Goal: Task Accomplishment & Management: Manage account settings

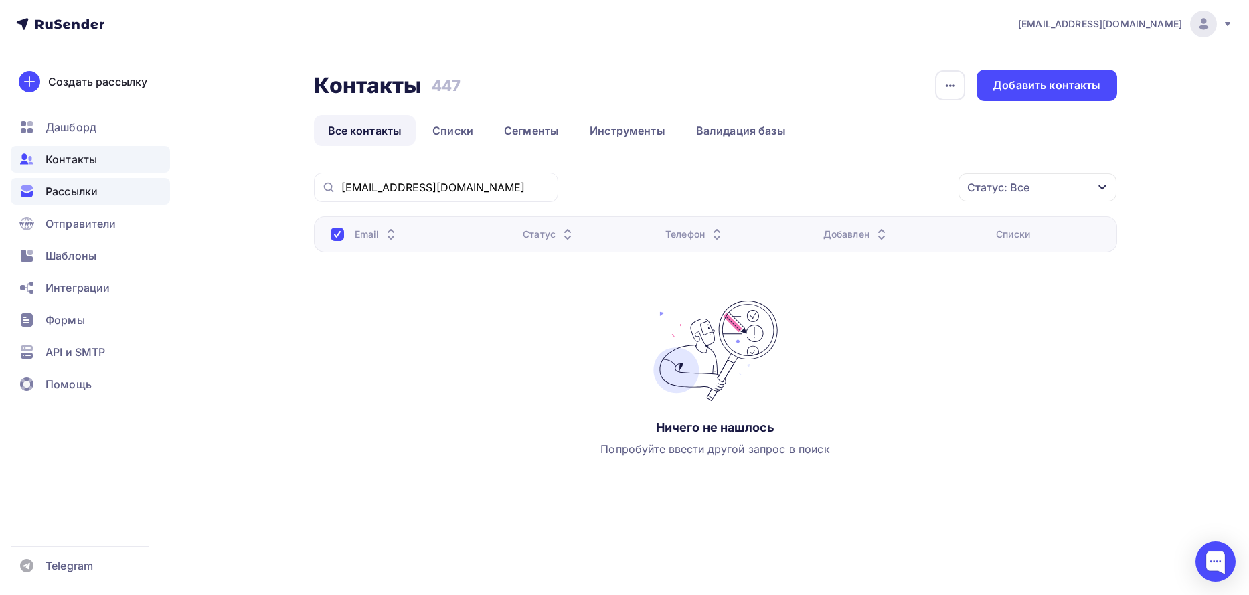
click at [65, 193] on span "Рассылки" at bounding box center [72, 191] width 52 height 16
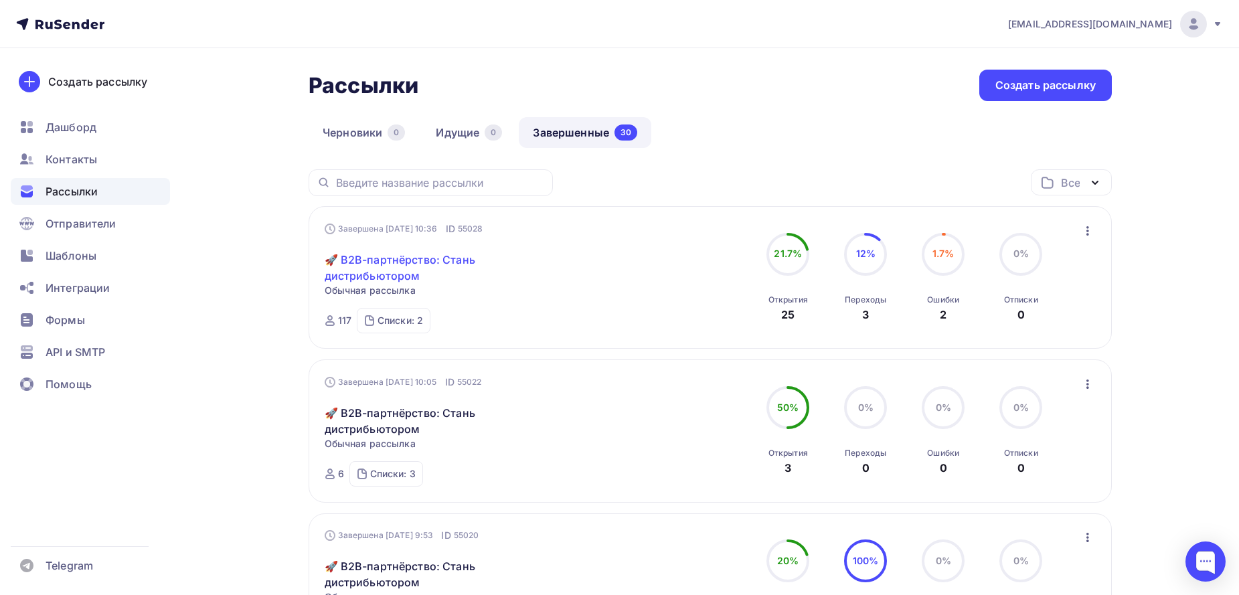
click at [384, 262] on link "🚀 B2B-партнёрство: Стань дистрибьютором" at bounding box center [440, 268] width 230 height 32
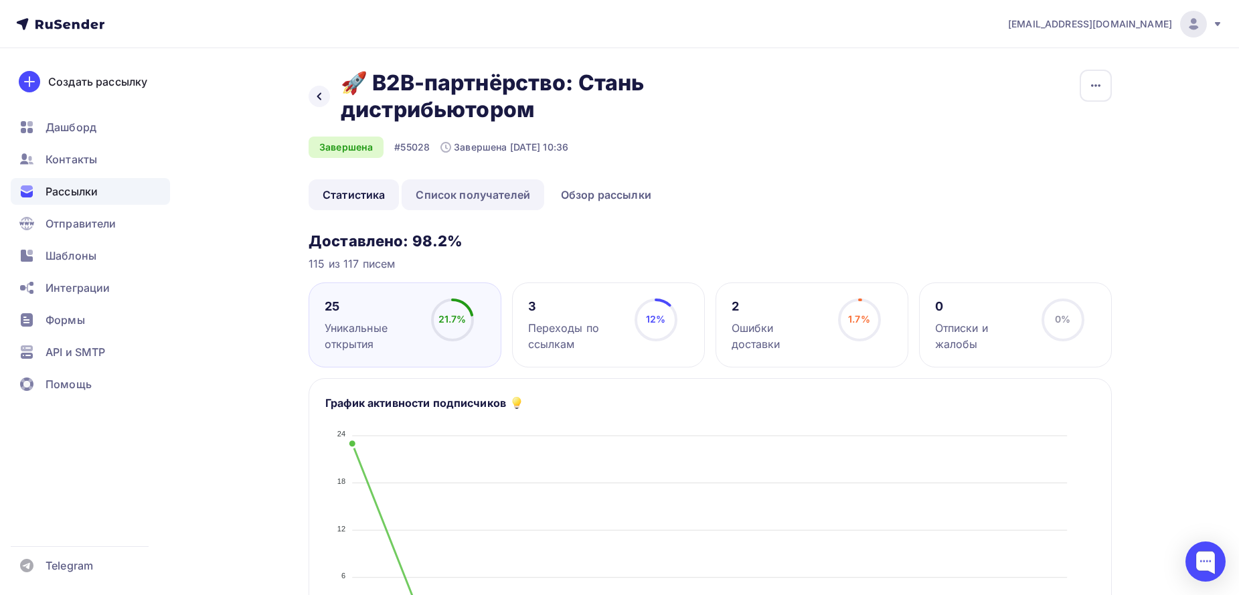
click at [448, 190] on link "Список получателей" at bounding box center [473, 194] width 143 height 31
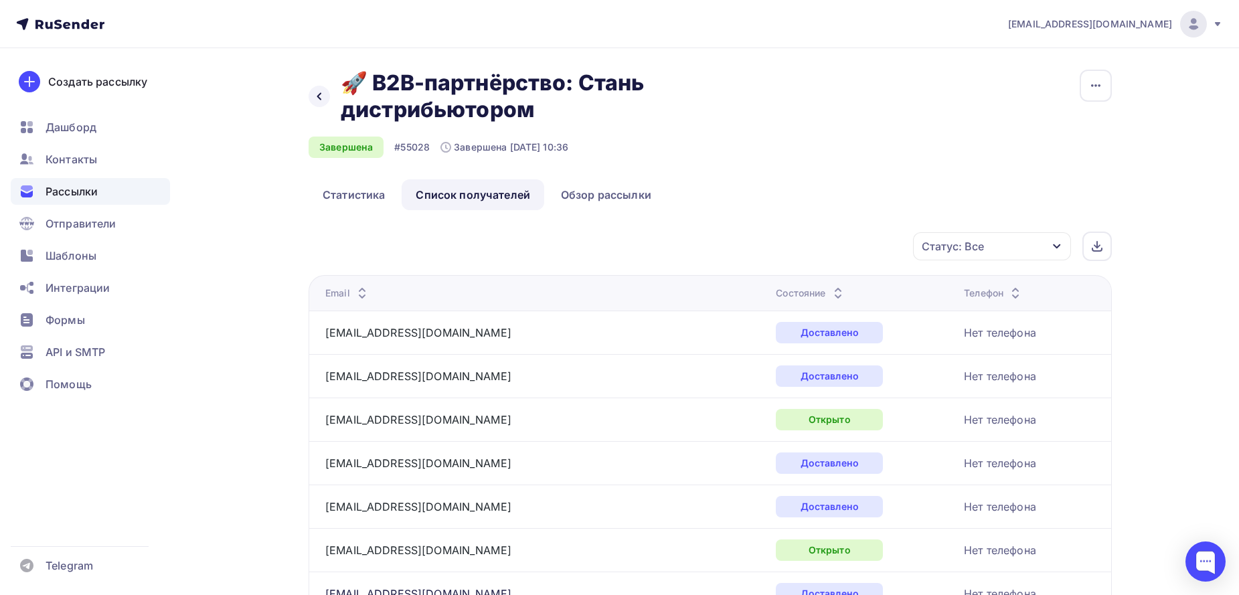
click at [776, 293] on div "Состояние" at bounding box center [811, 292] width 70 height 13
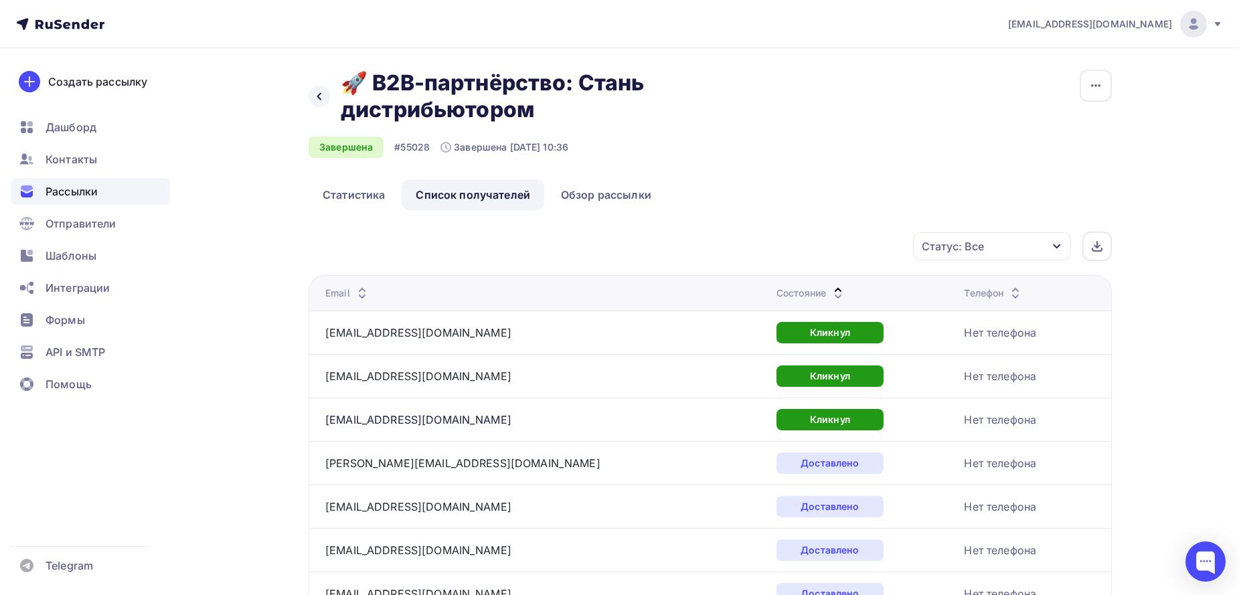
click at [830, 286] on icon at bounding box center [838, 290] width 16 height 16
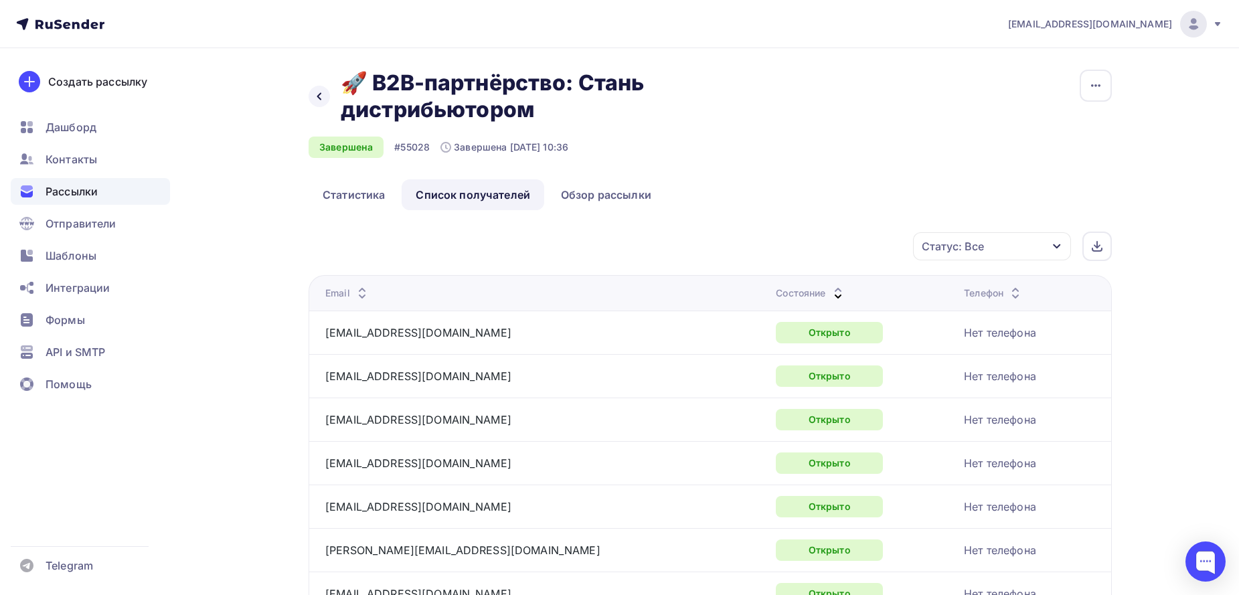
click at [946, 153] on div "Назад 🚀 B2B-партнёрство: Стань дистрибьютором 🚀 B2B-партнёрство: Стань дистрибь…" at bounding box center [709, 125] width 803 height 110
click at [69, 167] on span "Контакты" at bounding box center [72, 159] width 52 height 16
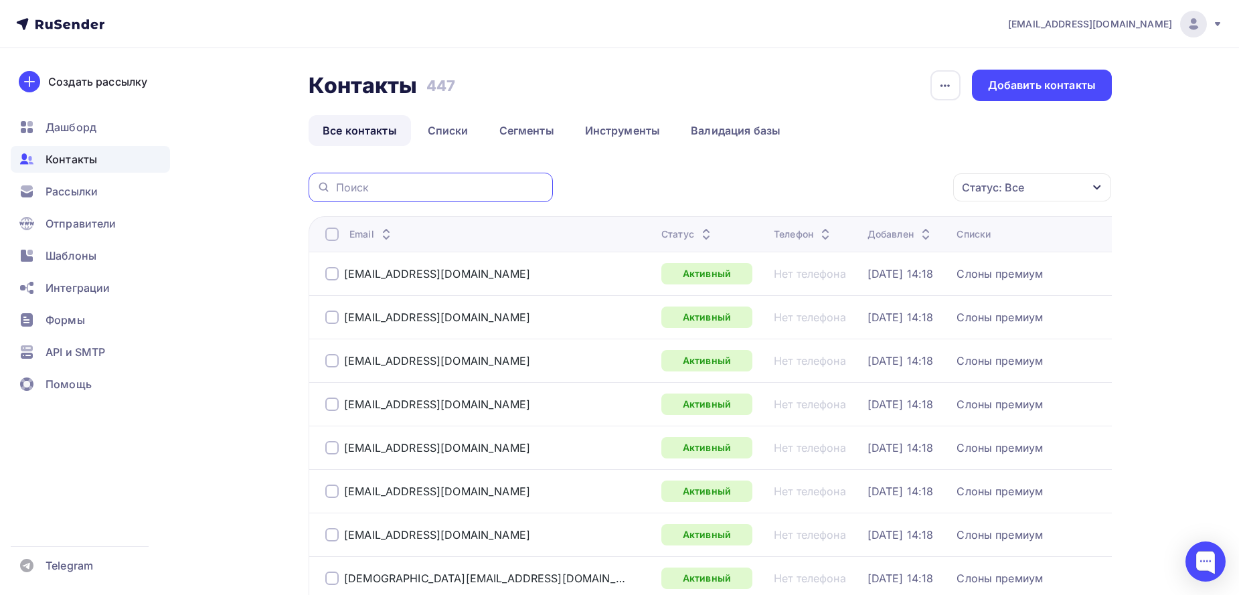
click at [422, 185] on input "text" at bounding box center [440, 187] width 209 height 15
paste input "natan66@mail.ru"
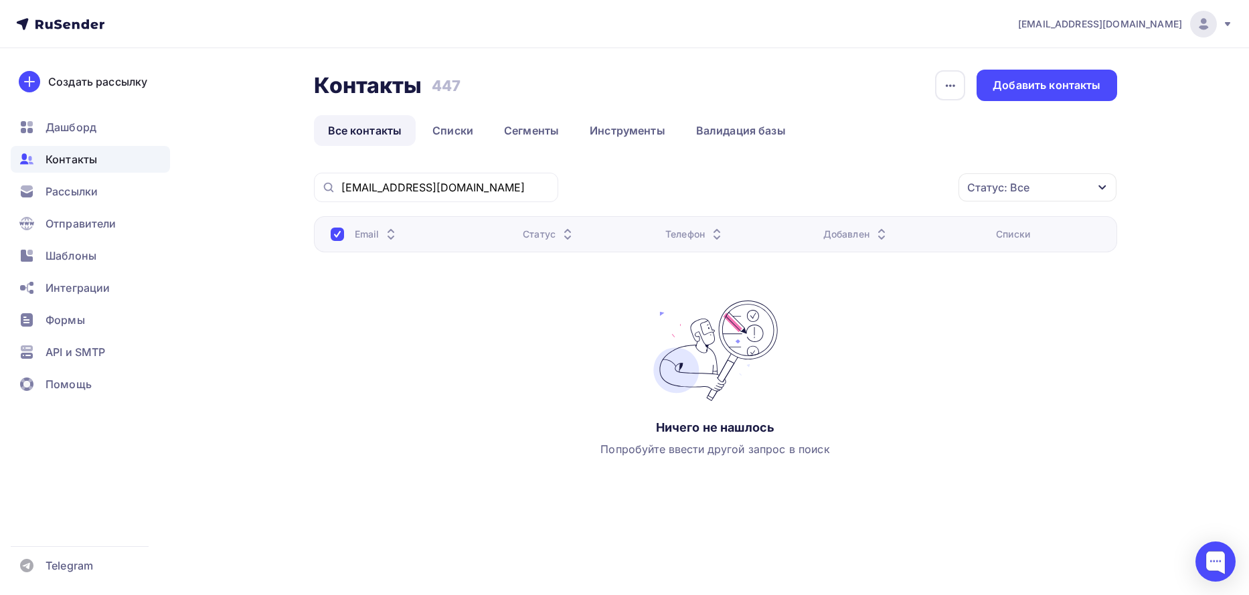
click at [944, 478] on div "Email Статус Телефон Добавлен Списки Ничего не нашлось Попробуйте ввести другой…" at bounding box center [715, 350] width 803 height 268
click at [439, 187] on input "natan66@mail.ru" at bounding box center [445, 187] width 209 height 15
paste input "wt-parikmaher.32"
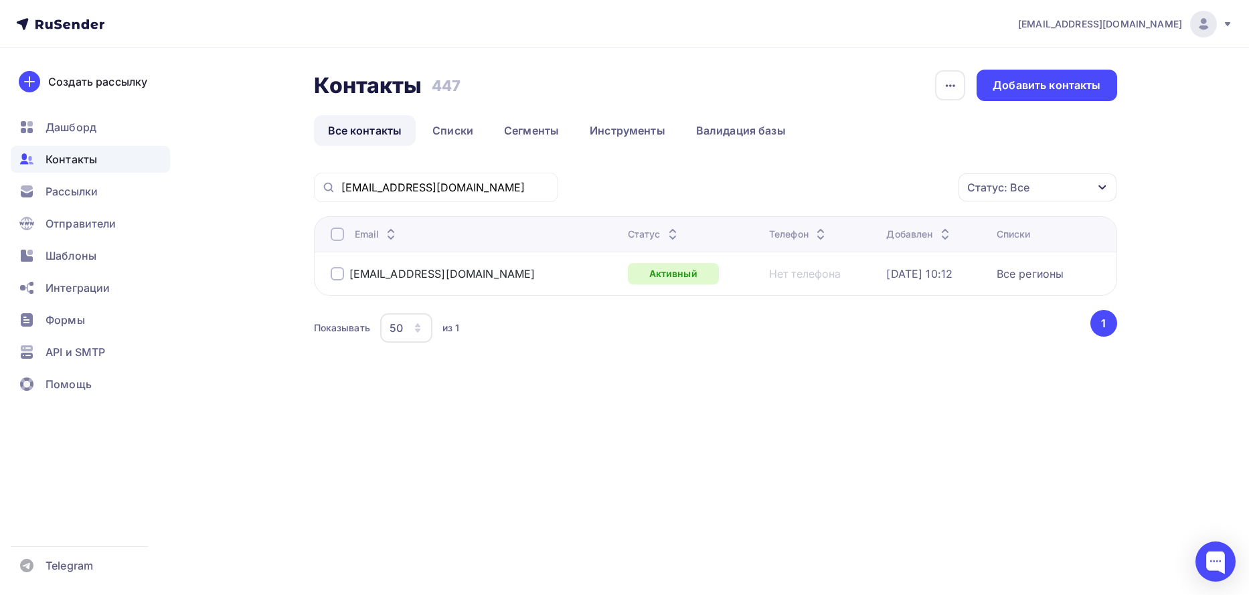
click at [338, 271] on div at bounding box center [337, 273] width 13 height 13
click at [931, 189] on icon "button" at bounding box center [930, 187] width 16 height 16
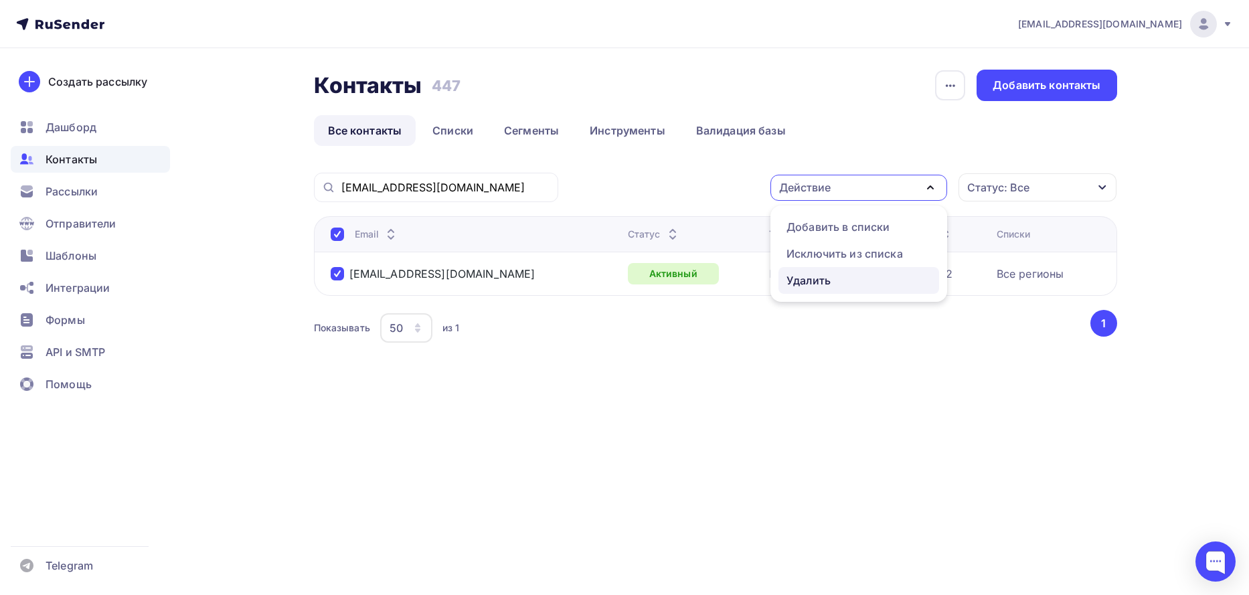
click at [800, 277] on div "Удалить" at bounding box center [808, 280] width 44 height 16
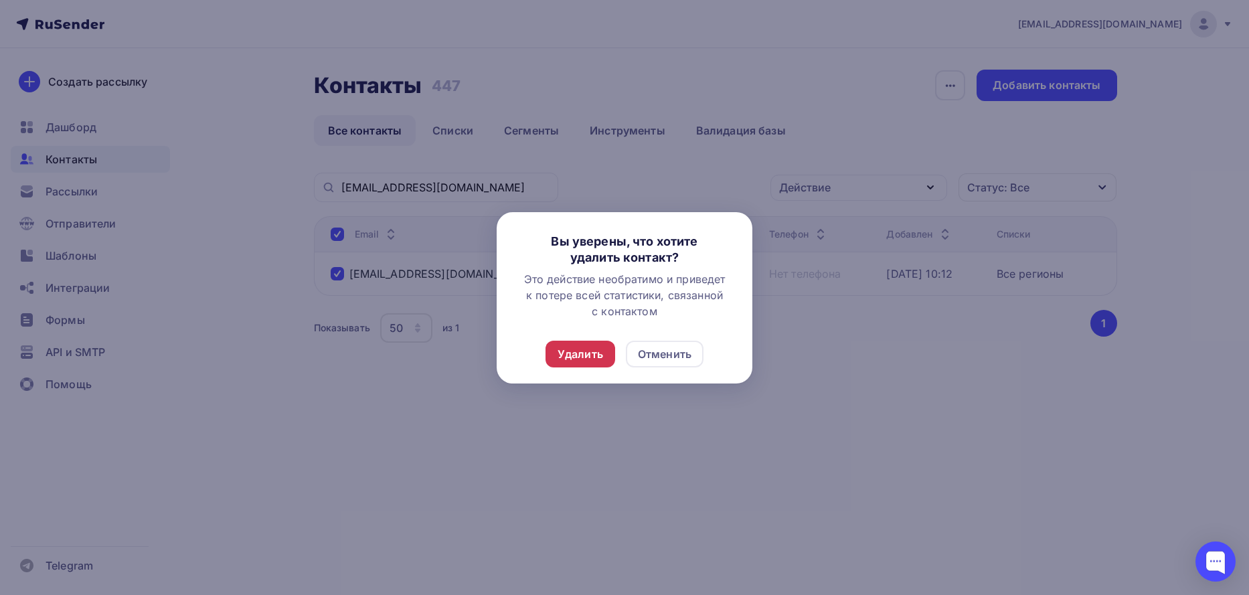
click at [582, 350] on div "Удалить" at bounding box center [580, 354] width 46 height 16
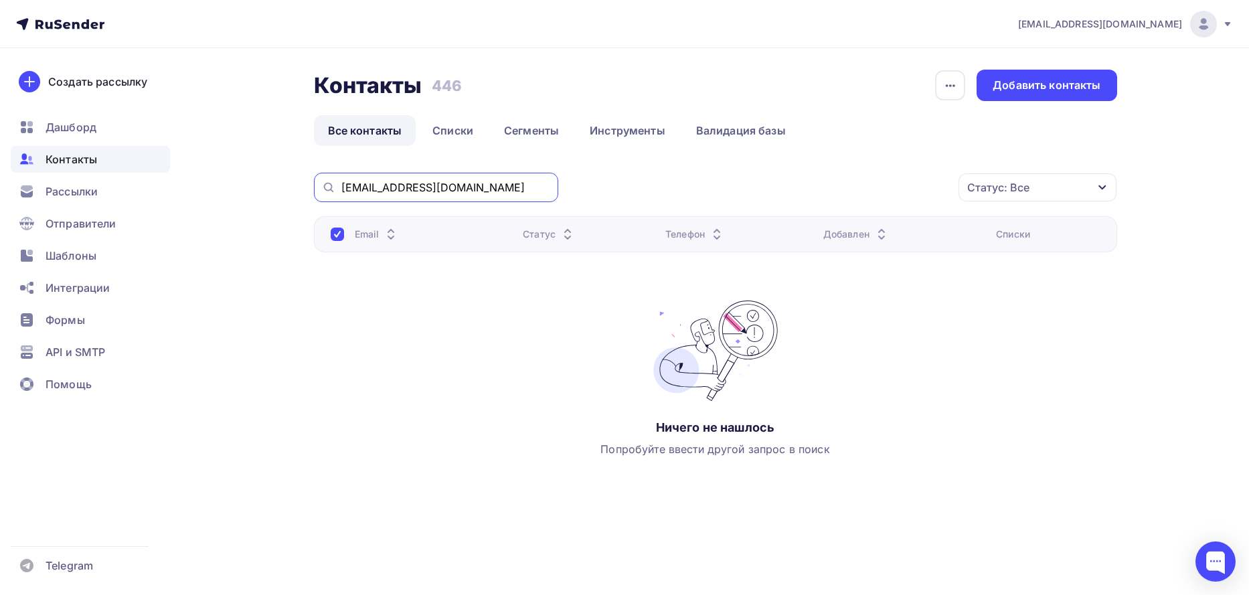
click at [494, 184] on input "wt-parikmaher.32@mail.ru" at bounding box center [445, 187] width 209 height 15
paste input "denisovanv07@yandex"
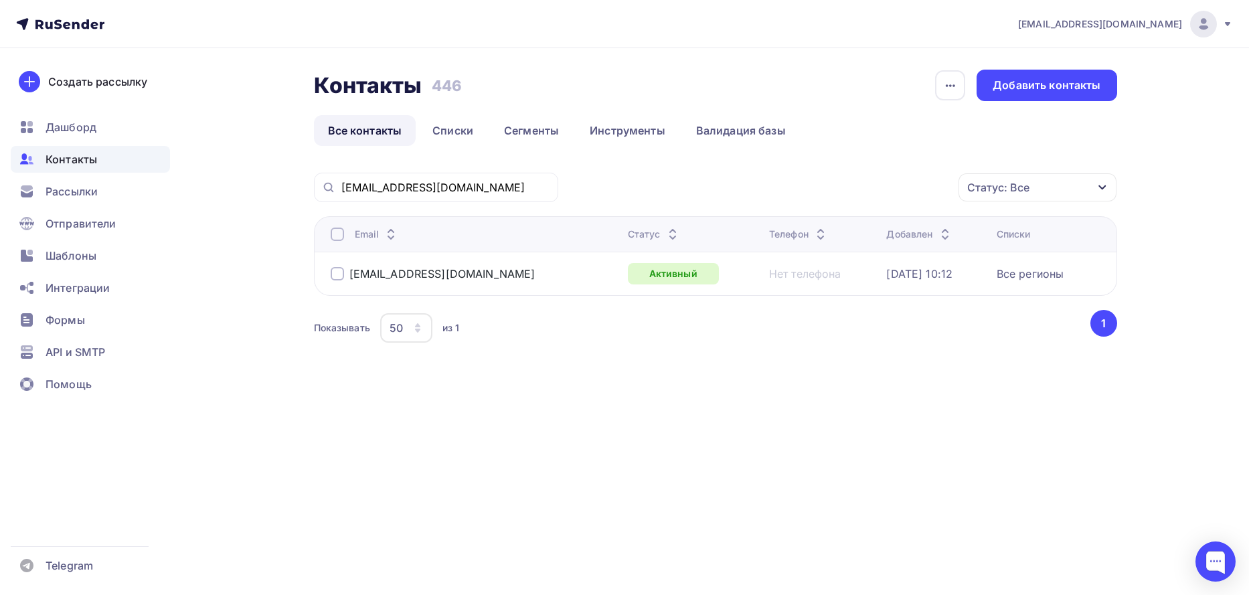
click at [336, 272] on div at bounding box center [337, 273] width 13 height 13
click at [933, 184] on icon "button" at bounding box center [930, 187] width 16 height 16
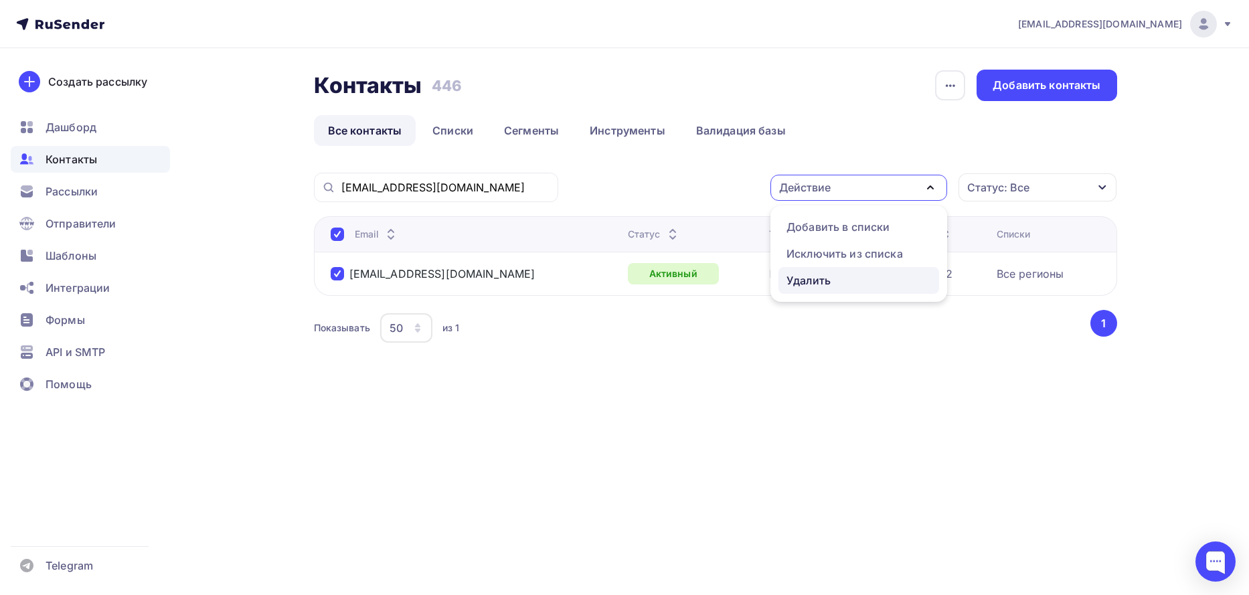
click at [826, 283] on div "Удалить" at bounding box center [808, 280] width 44 height 16
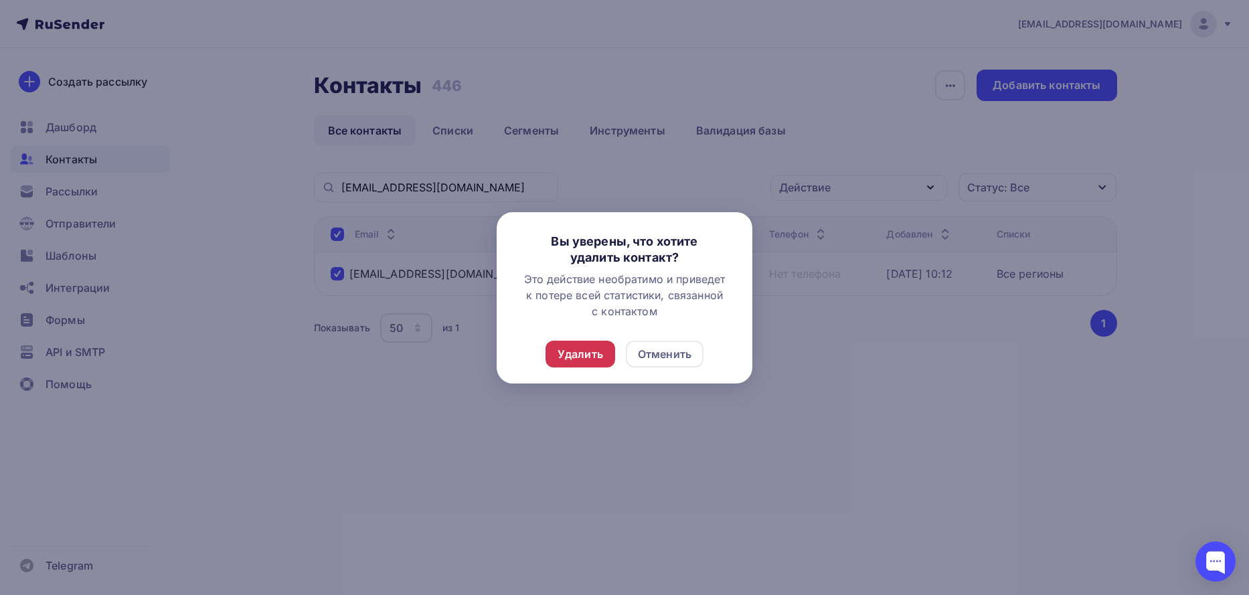
click at [579, 351] on div "Удалить" at bounding box center [580, 354] width 46 height 16
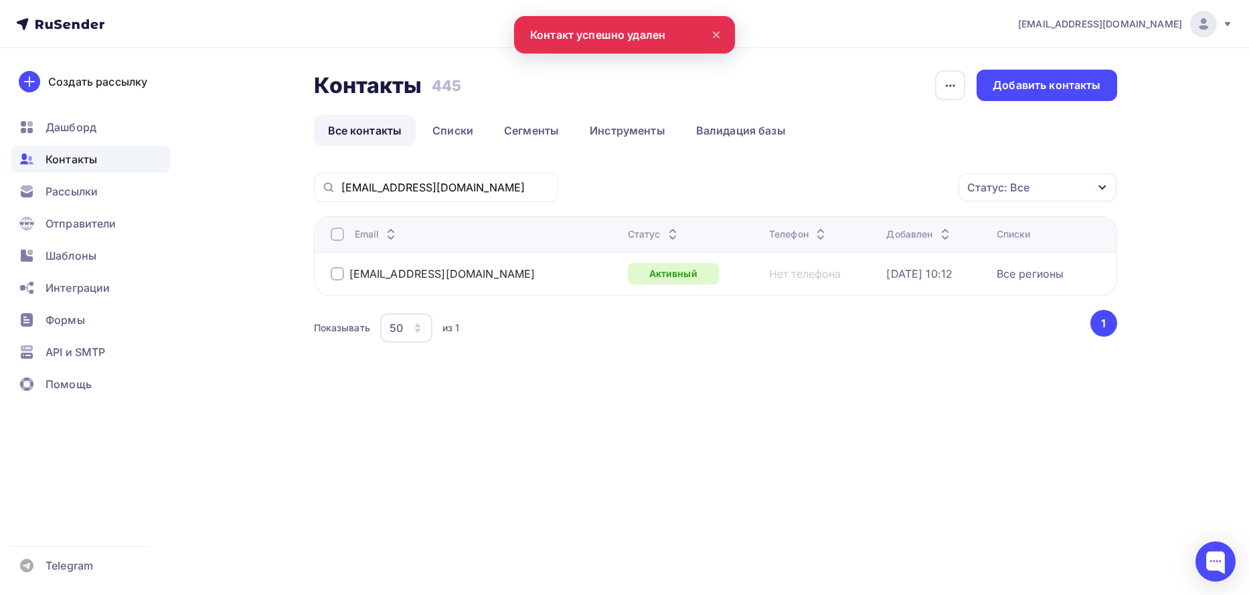
click at [337, 270] on div at bounding box center [337, 273] width 13 height 13
click at [935, 189] on icon "button" at bounding box center [930, 187] width 16 height 16
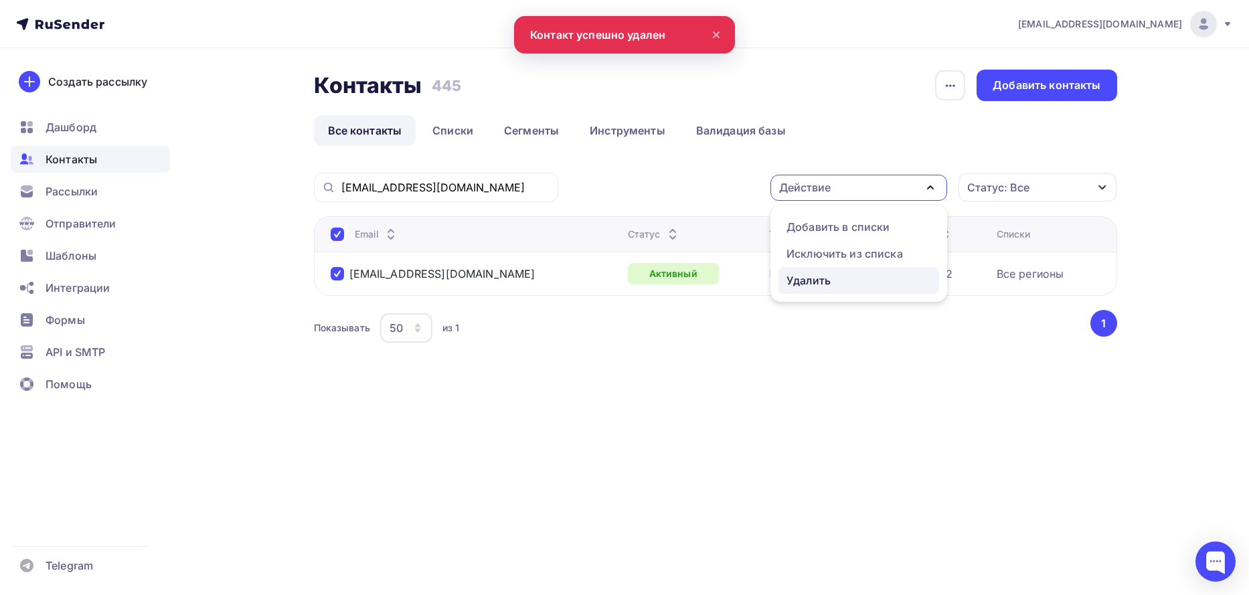
click at [806, 282] on div "Удалить" at bounding box center [808, 280] width 44 height 16
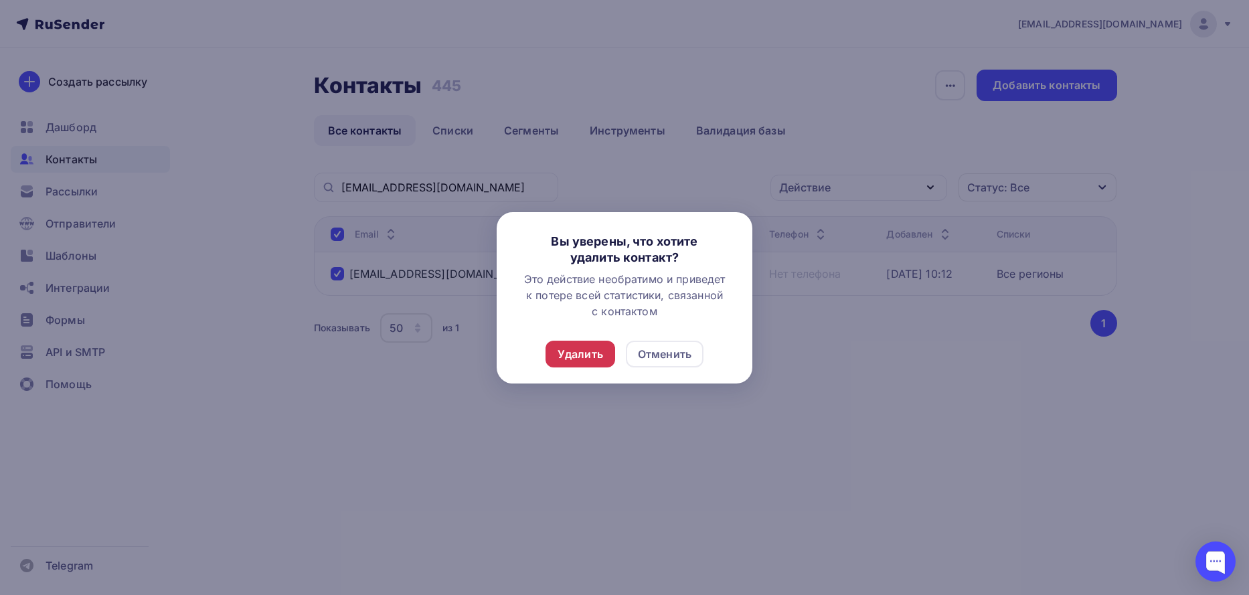
click at [586, 351] on div "Удалить" at bounding box center [580, 354] width 46 height 16
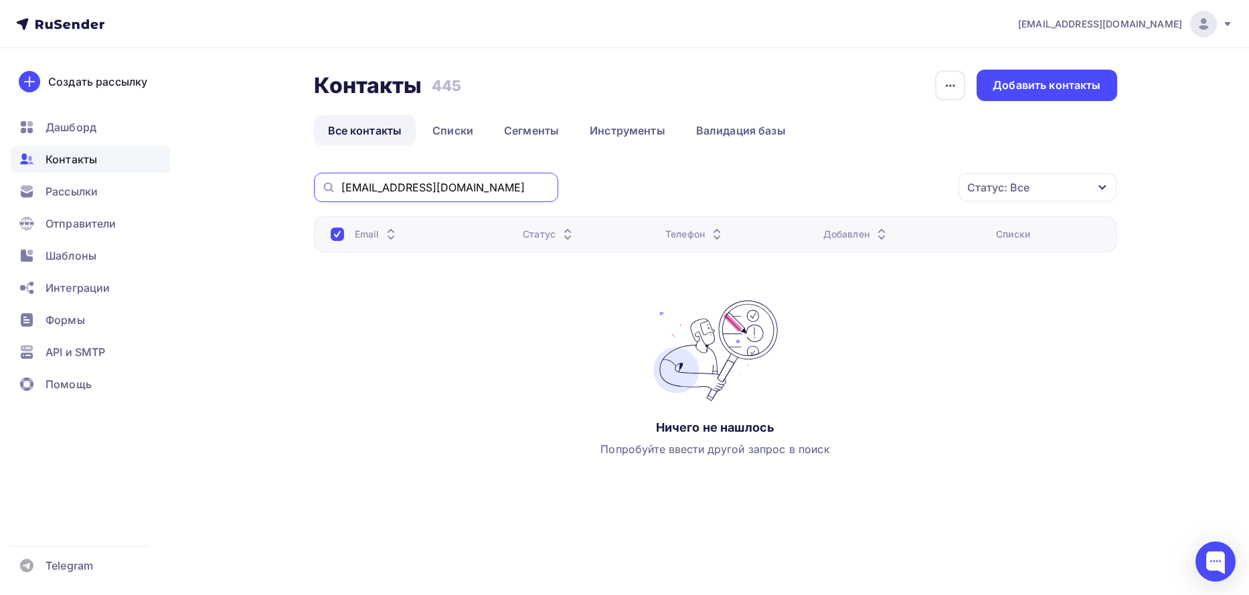
click at [424, 191] on input "denisovanv07@yandex.ru" at bounding box center [445, 187] width 209 height 15
paste input "wt-ooo-parikmaher@mail"
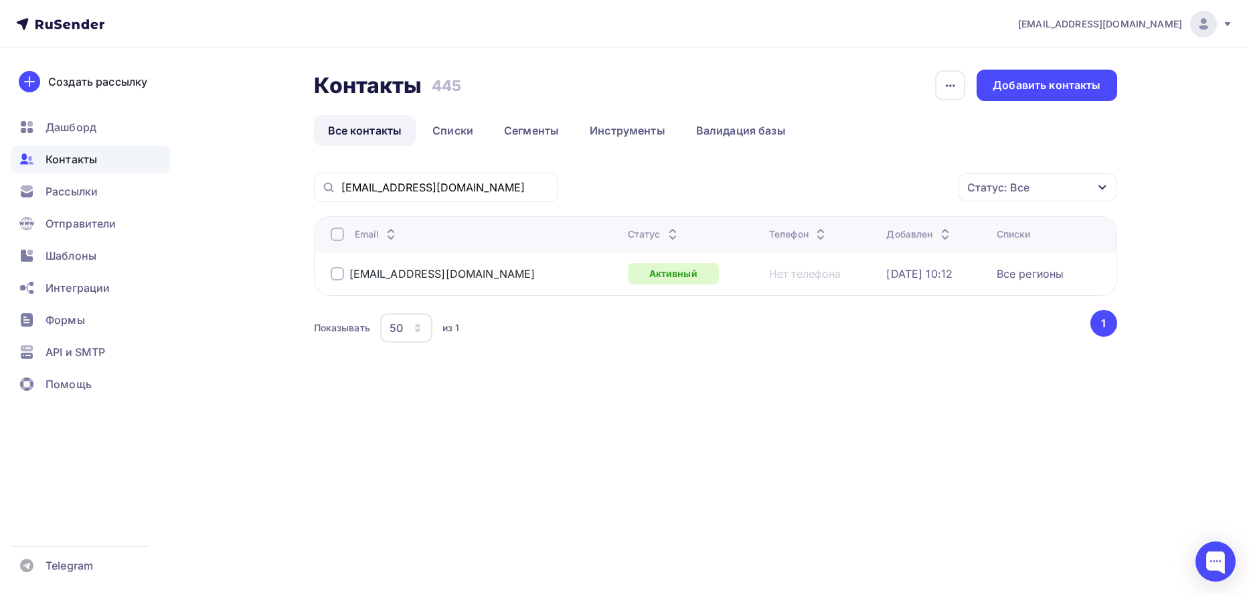
click at [331, 272] on div at bounding box center [337, 273] width 13 height 13
click at [932, 186] on icon "button" at bounding box center [930, 187] width 16 height 16
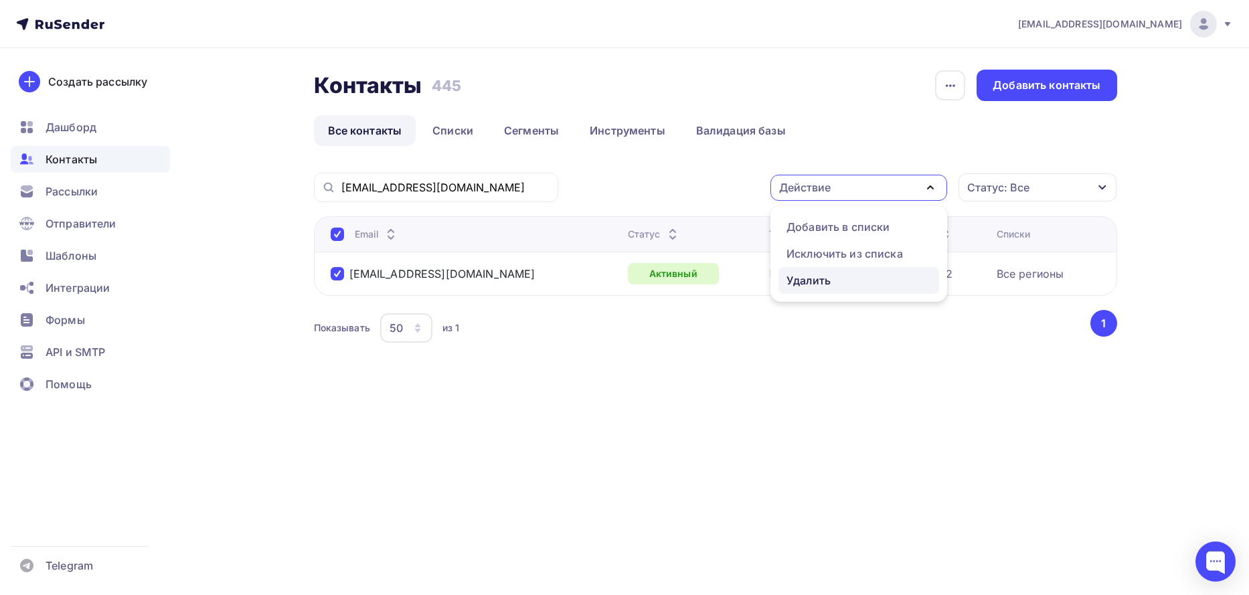
click at [812, 282] on div "Удалить" at bounding box center [808, 280] width 44 height 16
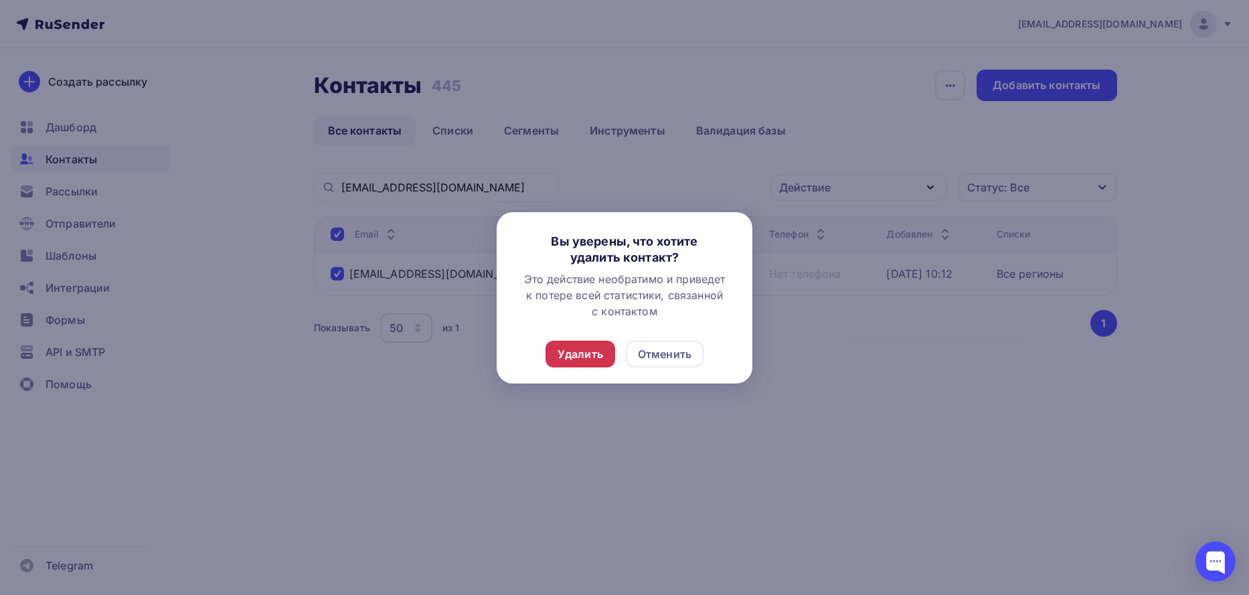
click at [576, 353] on div "Удалить" at bounding box center [580, 354] width 46 height 16
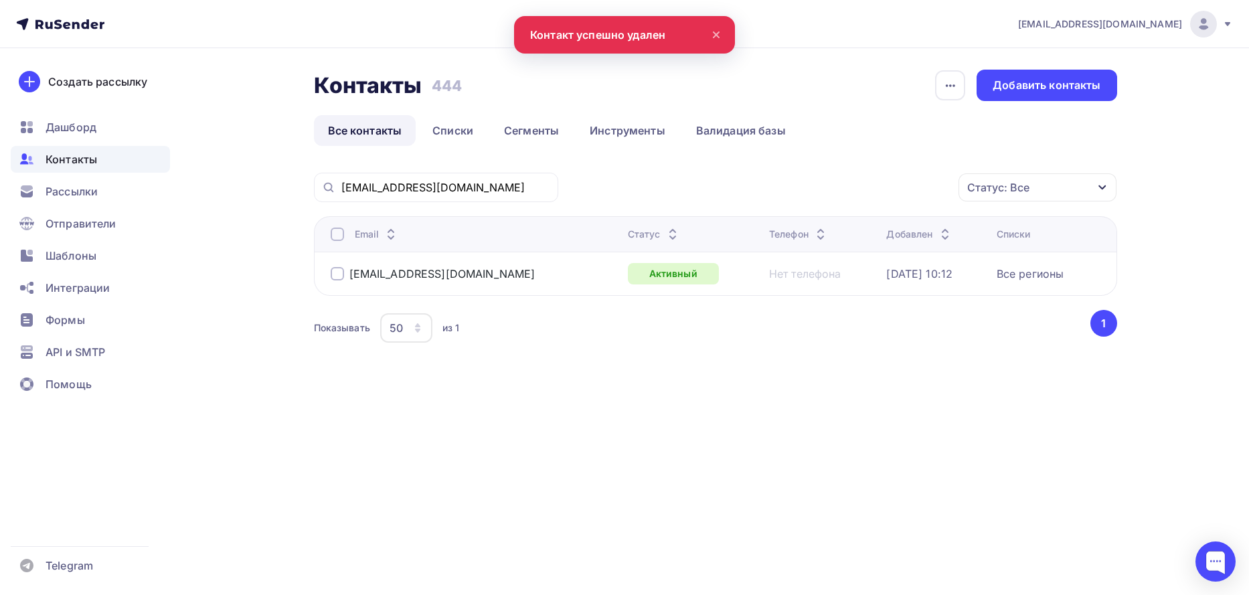
click at [339, 270] on div at bounding box center [337, 273] width 13 height 13
click at [846, 197] on div "Действие" at bounding box center [858, 188] width 177 height 26
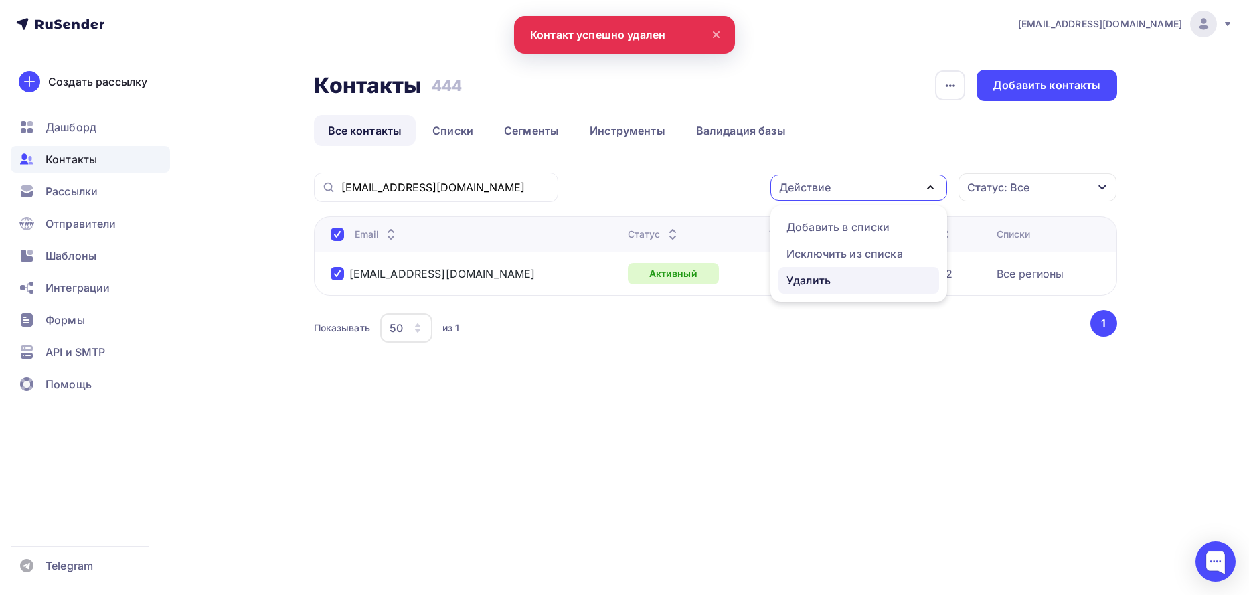
click at [813, 280] on div "Удалить" at bounding box center [808, 280] width 44 height 16
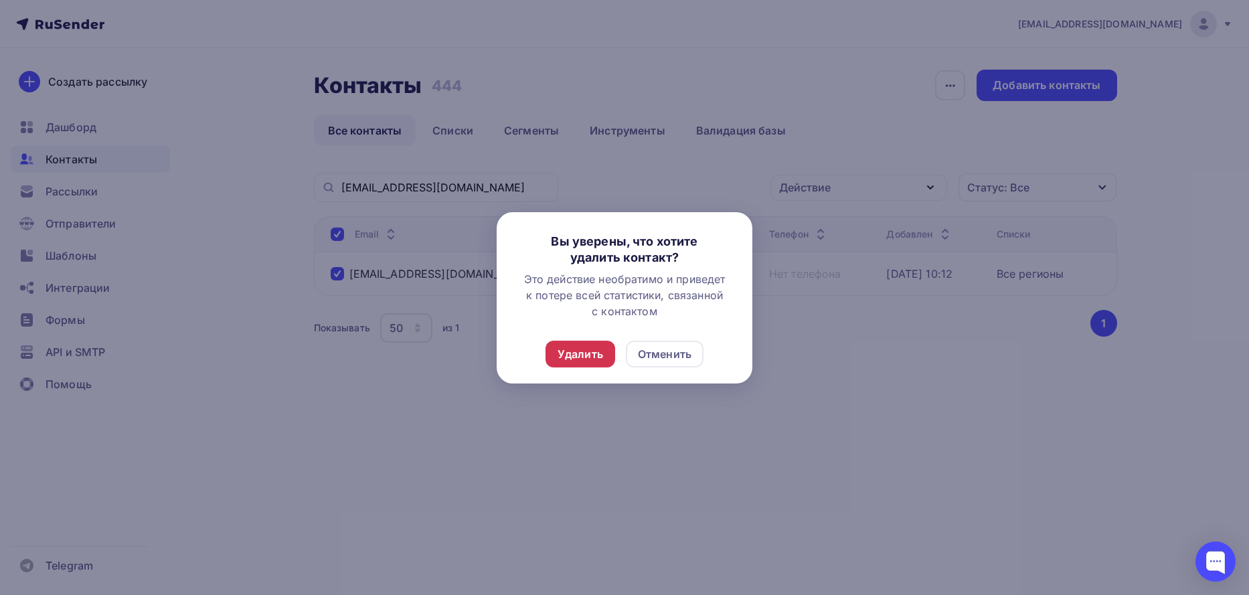
click at [577, 351] on div "Удалить" at bounding box center [580, 354] width 46 height 16
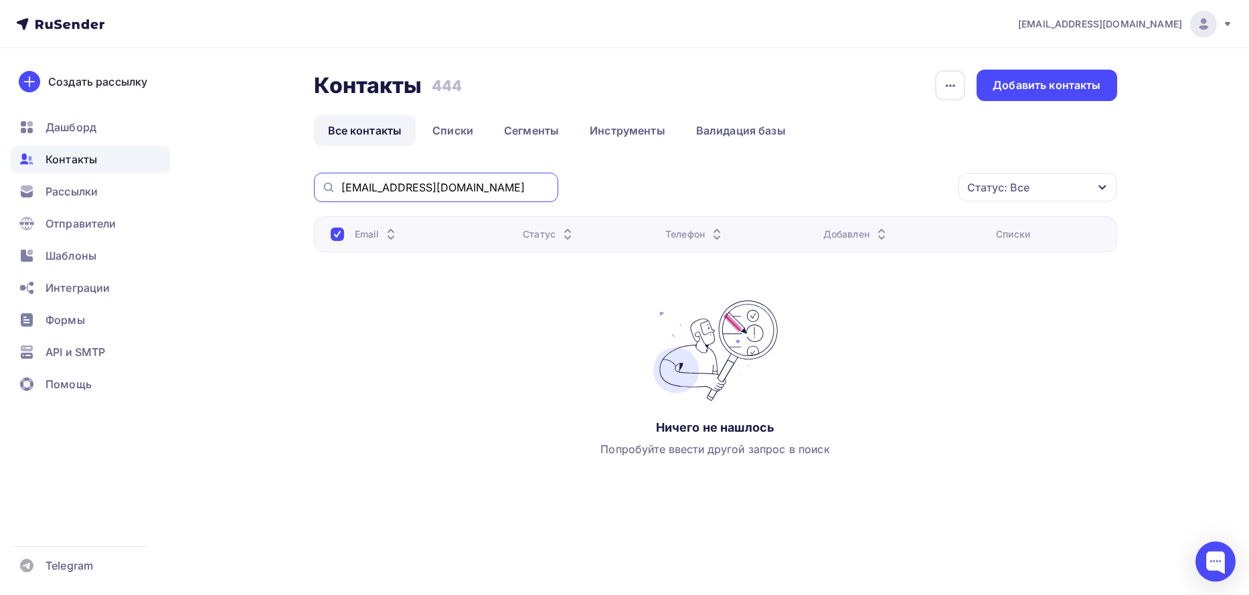
click at [479, 192] on input "wt-ooo-parikmaher@mail.ru" at bounding box center [445, 187] width 209 height 15
paste input "mkstudio.smol@gmail.com"
type input "mkstudio.smol@gmail.com"
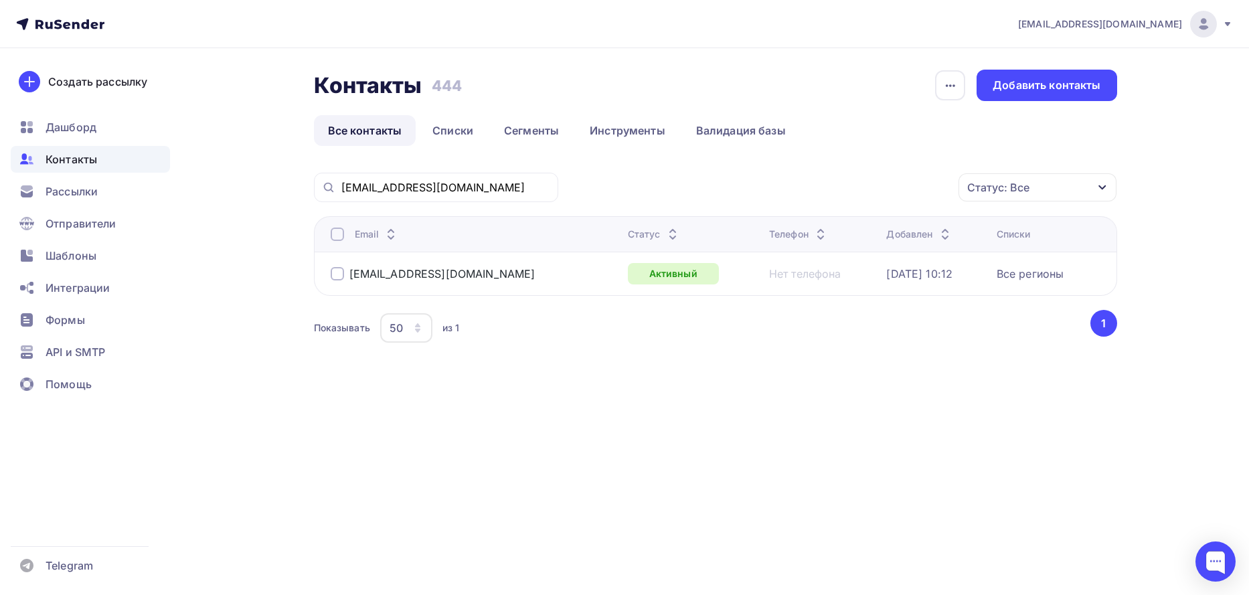
click at [341, 274] on div at bounding box center [337, 273] width 13 height 13
click at [931, 185] on icon "button" at bounding box center [930, 187] width 16 height 16
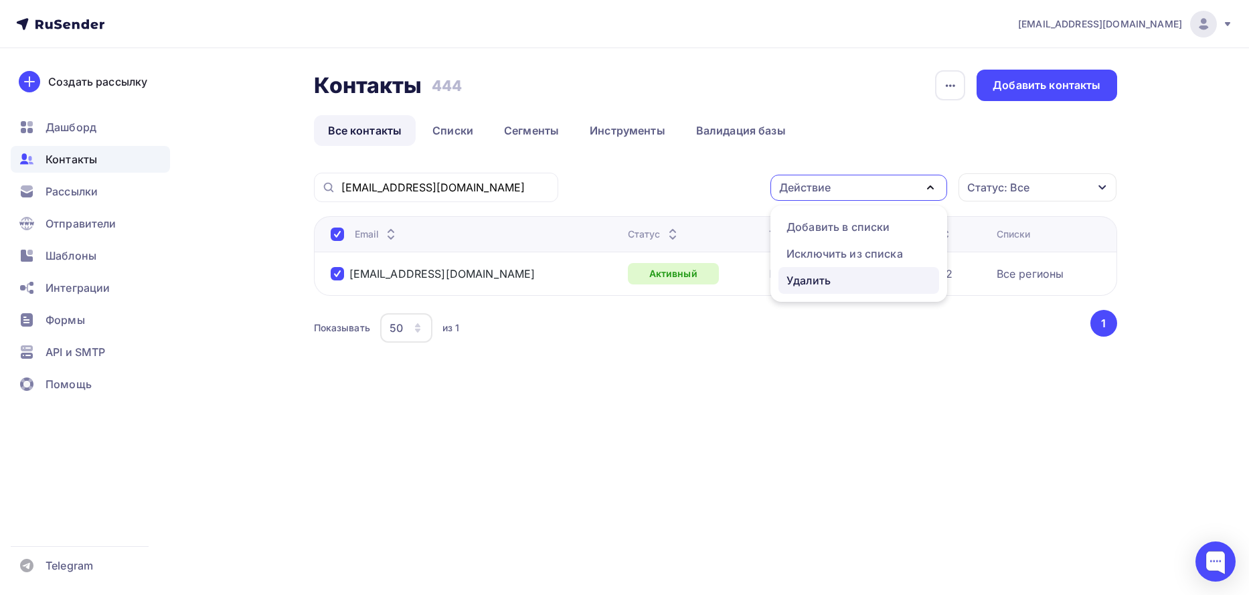
click at [823, 282] on div "Удалить" at bounding box center [808, 280] width 44 height 16
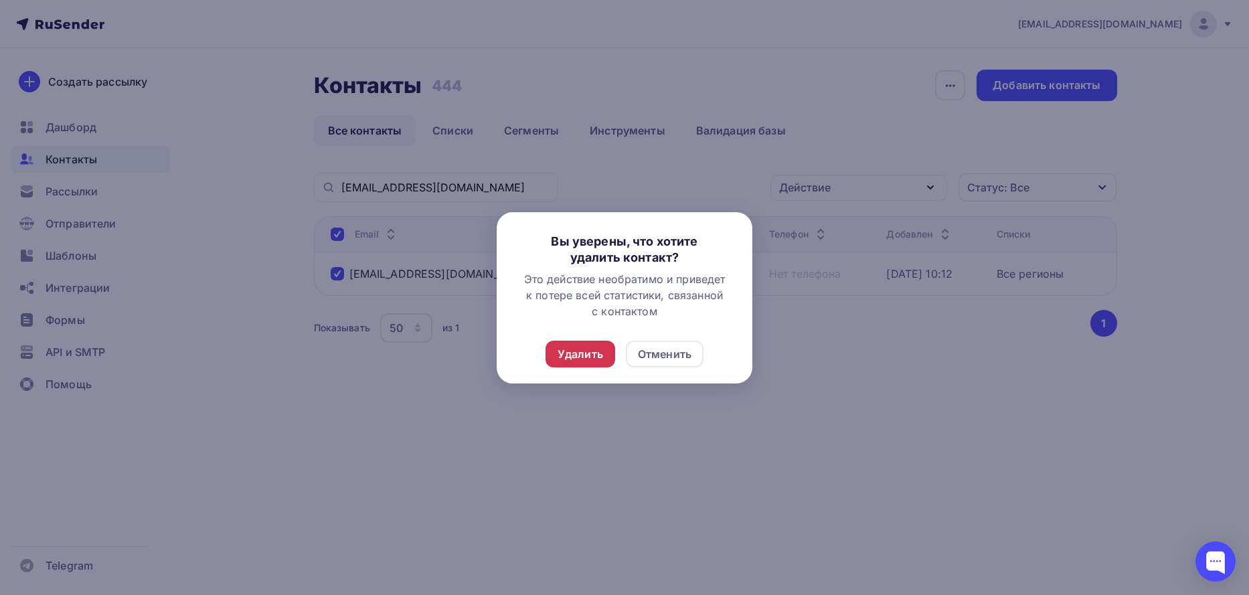
click at [587, 359] on div "Удалить" at bounding box center [580, 354] width 46 height 16
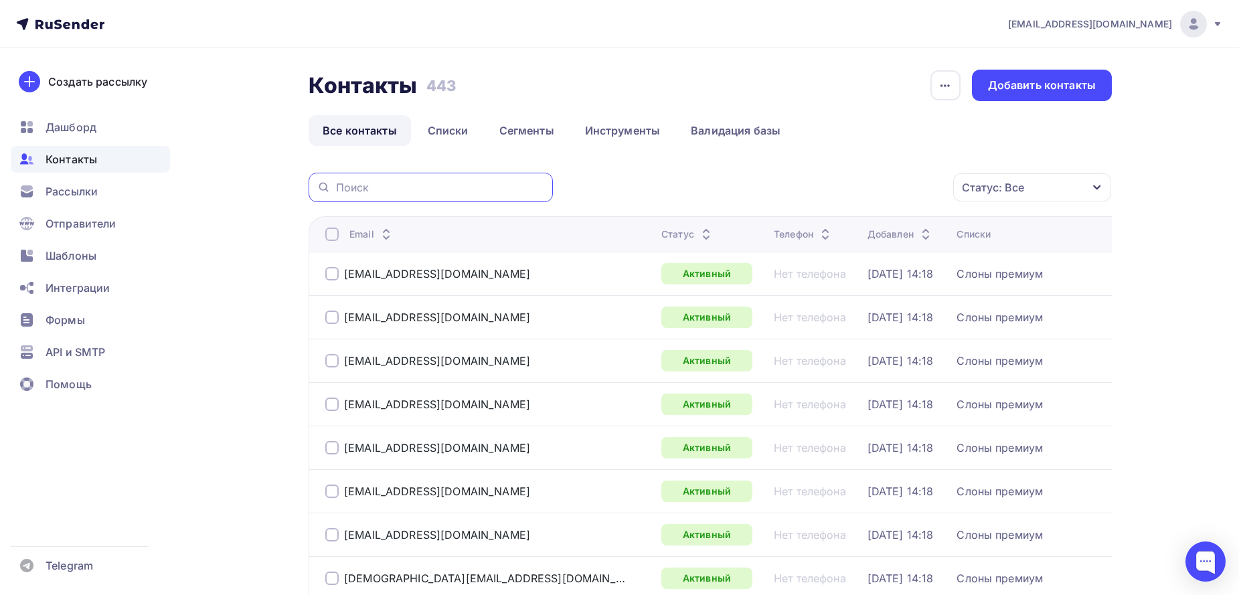
click at [410, 187] on input "text" at bounding box center [440, 187] width 209 height 15
paste input "alfaorel57@yandex.ru"
type input "alfaorel57@yandex.ru"
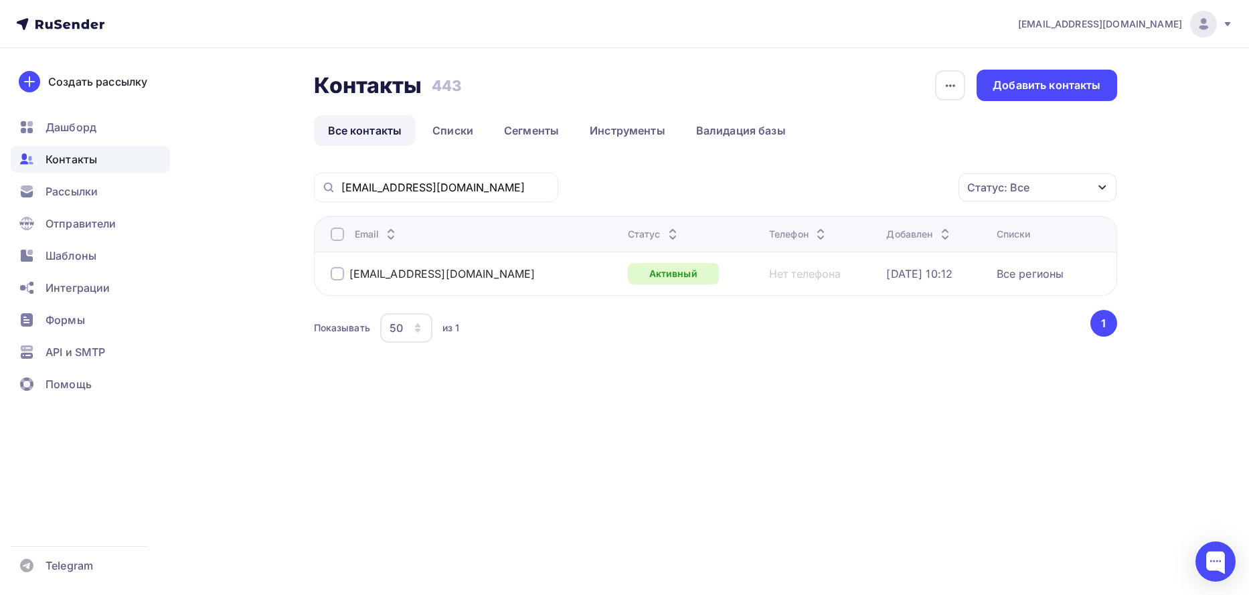
click at [333, 275] on div at bounding box center [337, 273] width 13 height 13
click at [930, 183] on icon "button" at bounding box center [930, 187] width 16 height 16
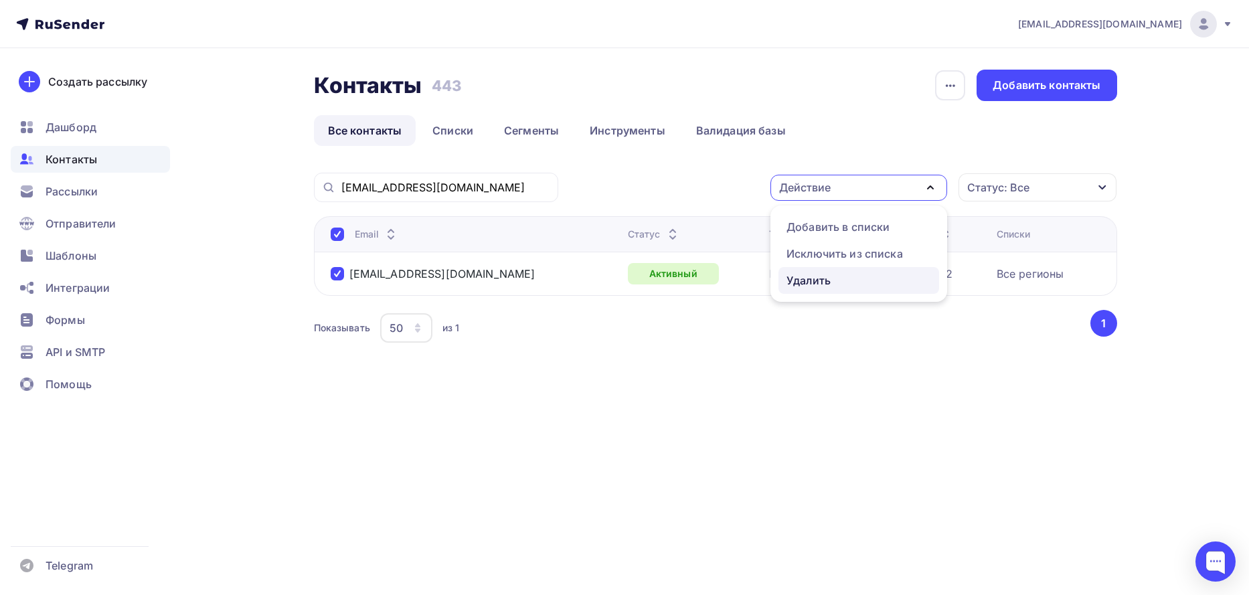
click at [807, 272] on link "Удалить" at bounding box center [858, 280] width 161 height 27
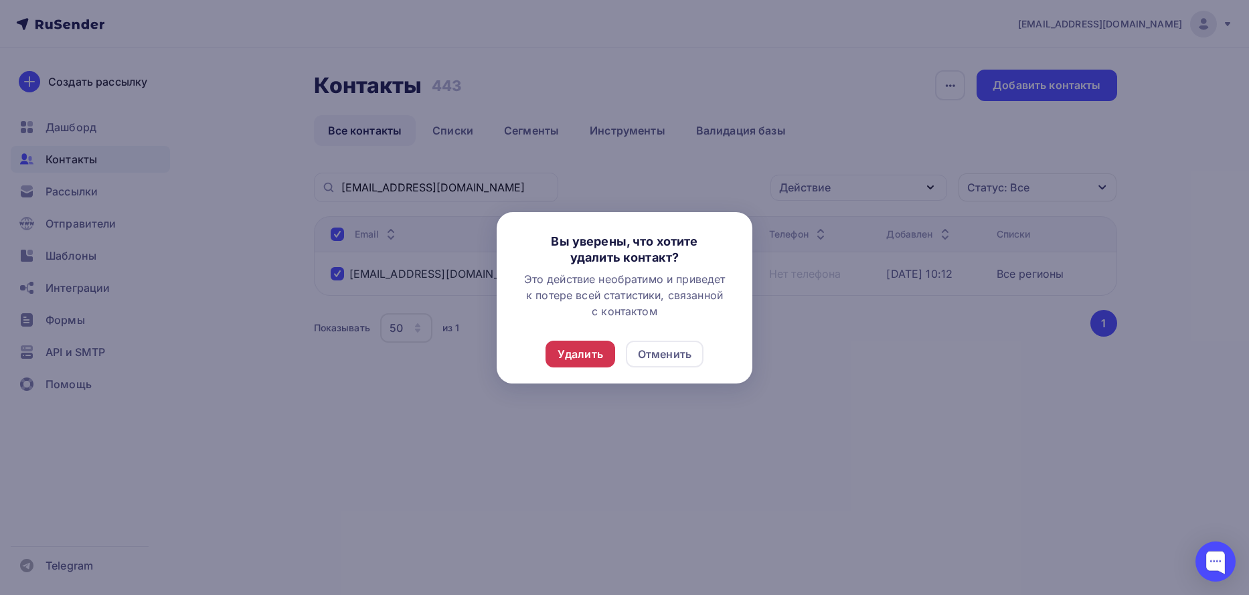
click at [592, 353] on div "Удалить" at bounding box center [580, 354] width 46 height 16
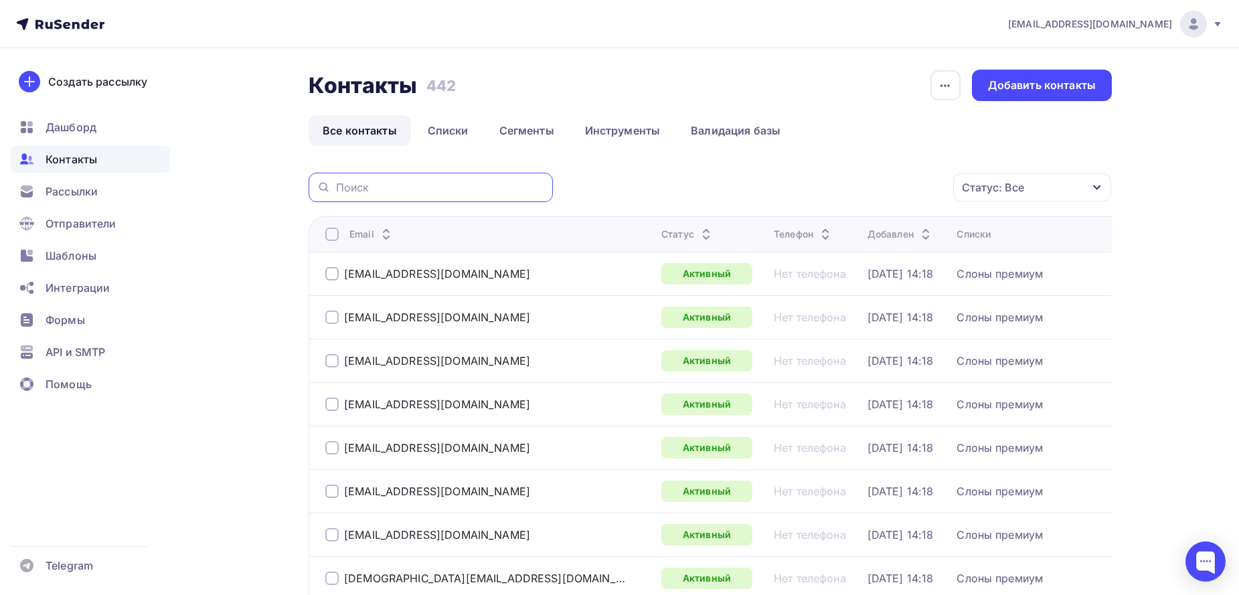
click at [381, 185] on input "text" at bounding box center [440, 187] width 209 height 15
paste input "profalfa@yandex.ru"
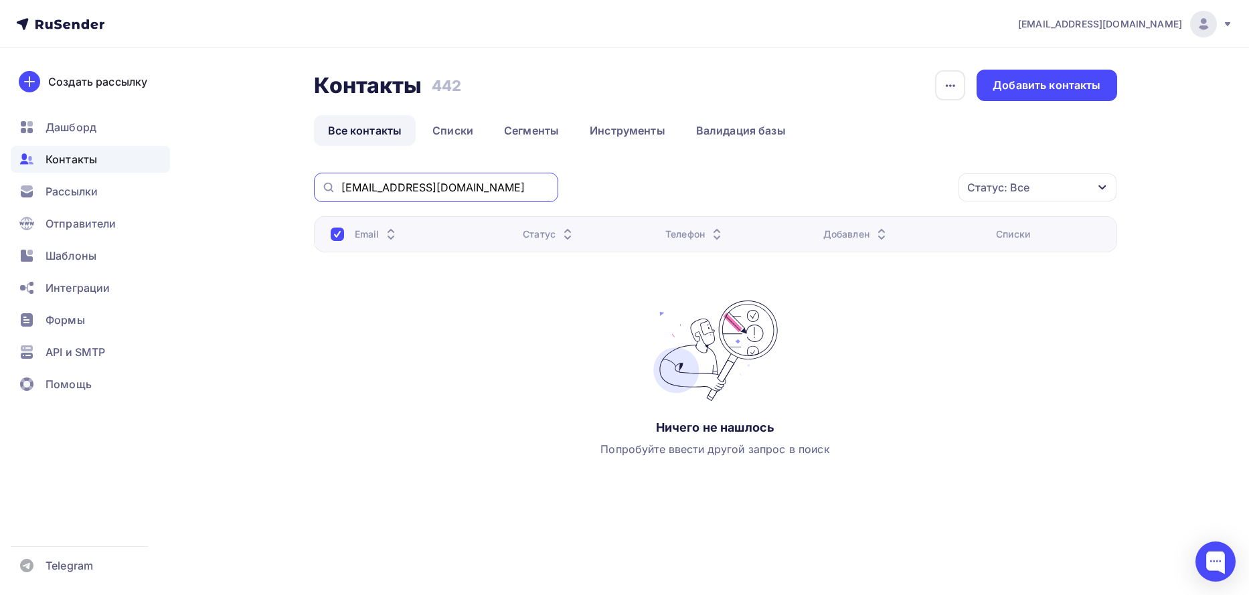
click at [460, 188] on input "profalfa@yandex.ru" at bounding box center [445, 187] width 209 height 15
type input "profalfa@yandex.ru"
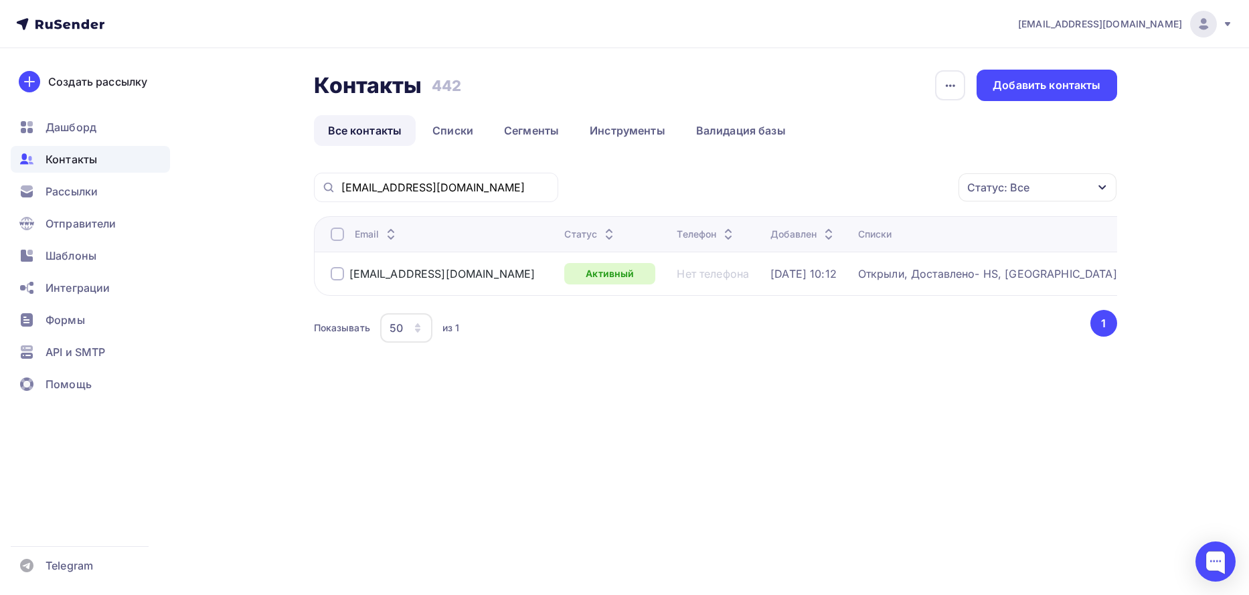
click at [333, 272] on div at bounding box center [337, 273] width 13 height 13
click at [936, 189] on icon "button" at bounding box center [930, 187] width 16 height 16
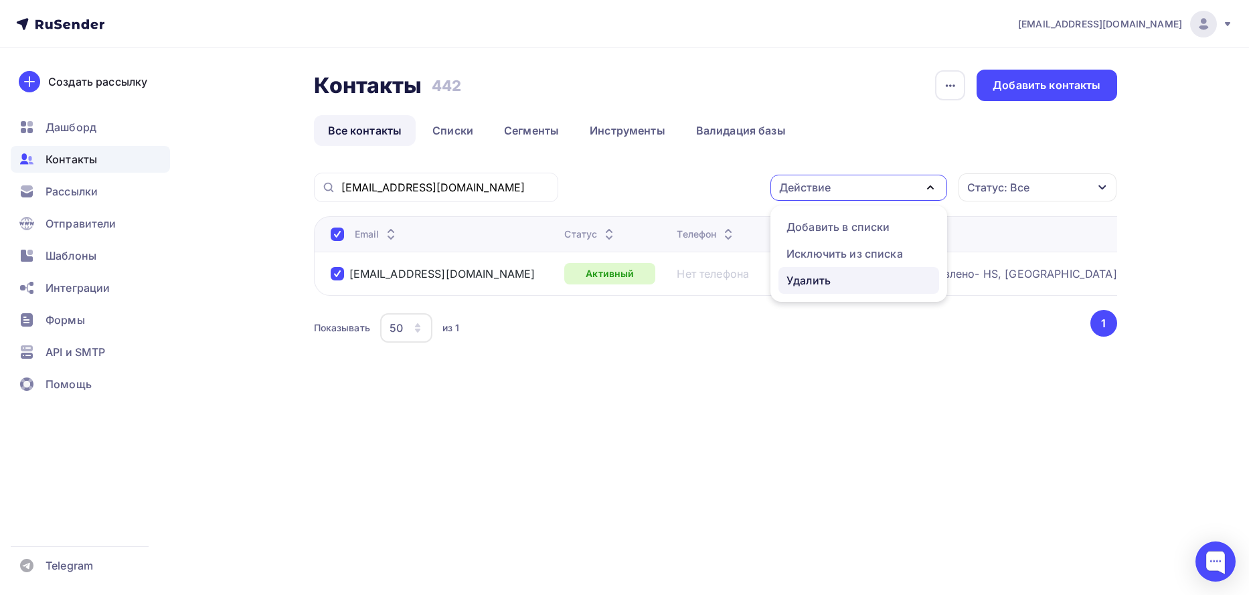
click at [821, 278] on div "Удалить" at bounding box center [808, 280] width 44 height 16
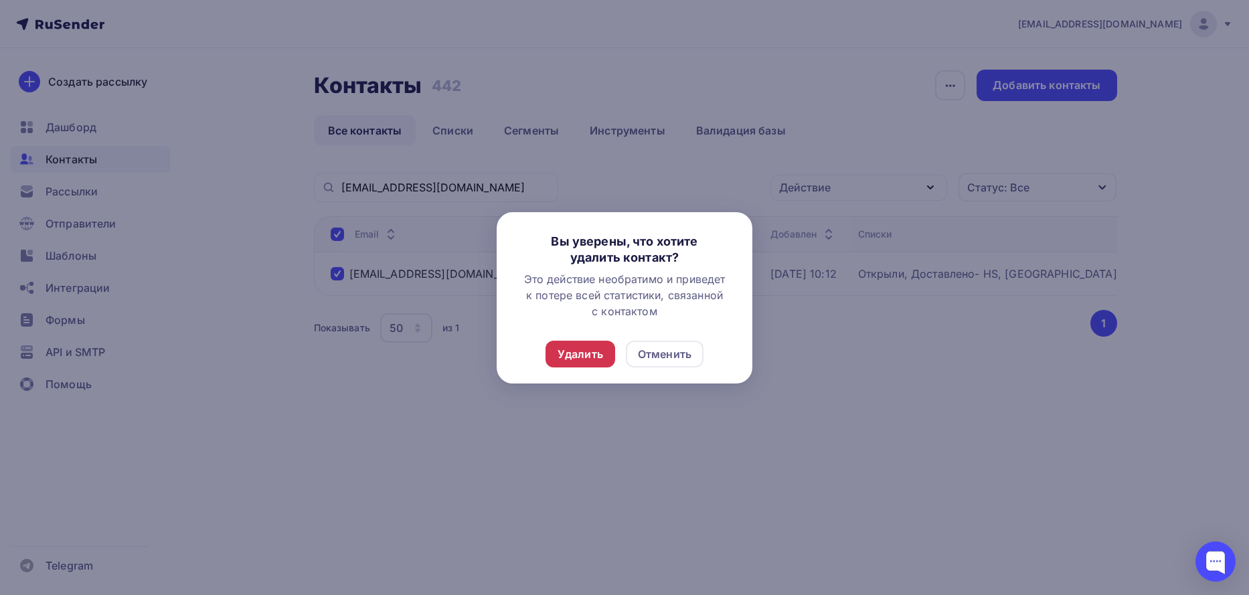
click at [577, 344] on div "Удалить" at bounding box center [580, 354] width 70 height 27
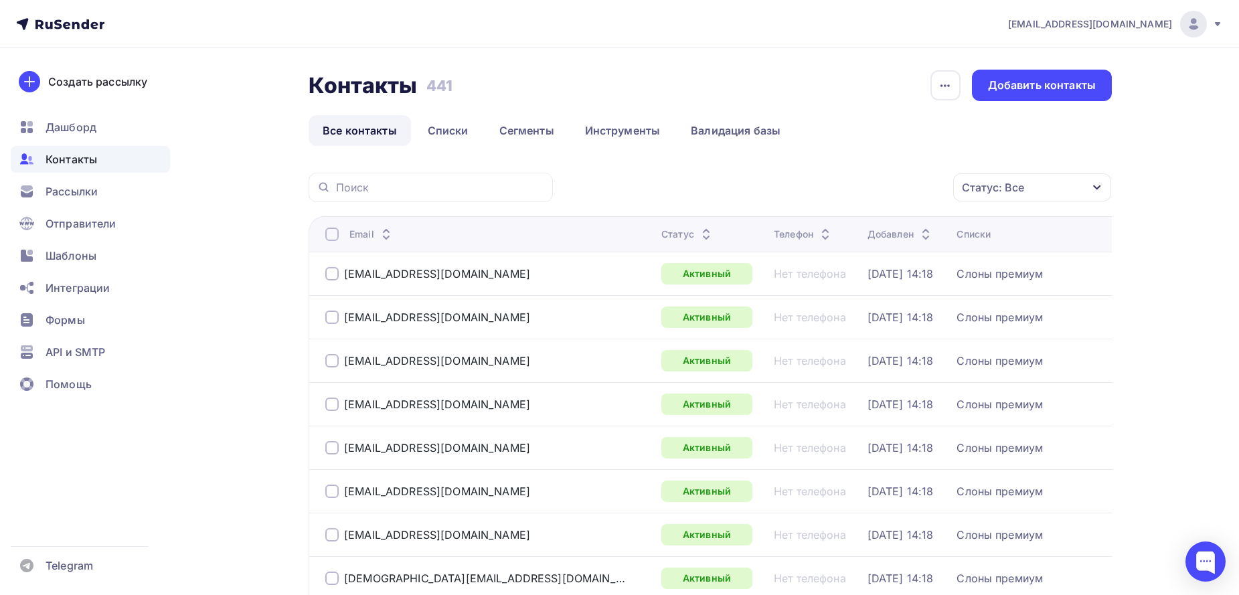
click at [379, 187] on input "text" at bounding box center [440, 187] width 209 height 15
click at [357, 187] on input "text" at bounding box center [440, 187] width 209 height 15
paste input "[EMAIL_ADDRESS][DOMAIN_NAME]"
type input "[EMAIL_ADDRESS][DOMAIN_NAME]"
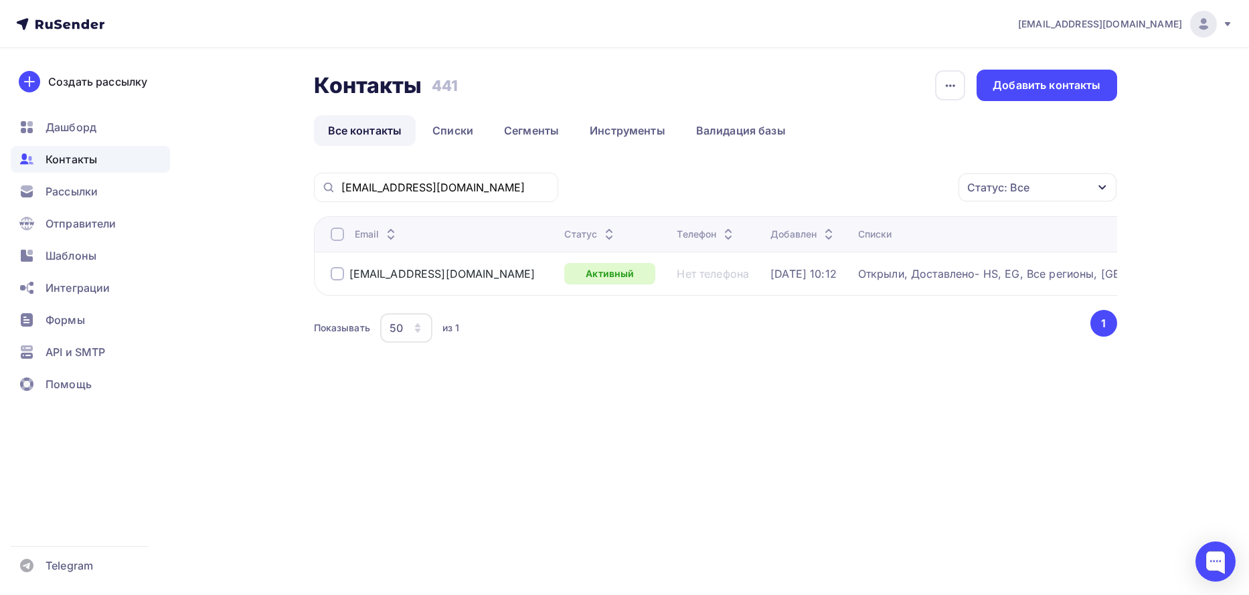
click at [337, 274] on div at bounding box center [337, 273] width 13 height 13
click at [912, 187] on div "Действие" at bounding box center [858, 188] width 177 height 26
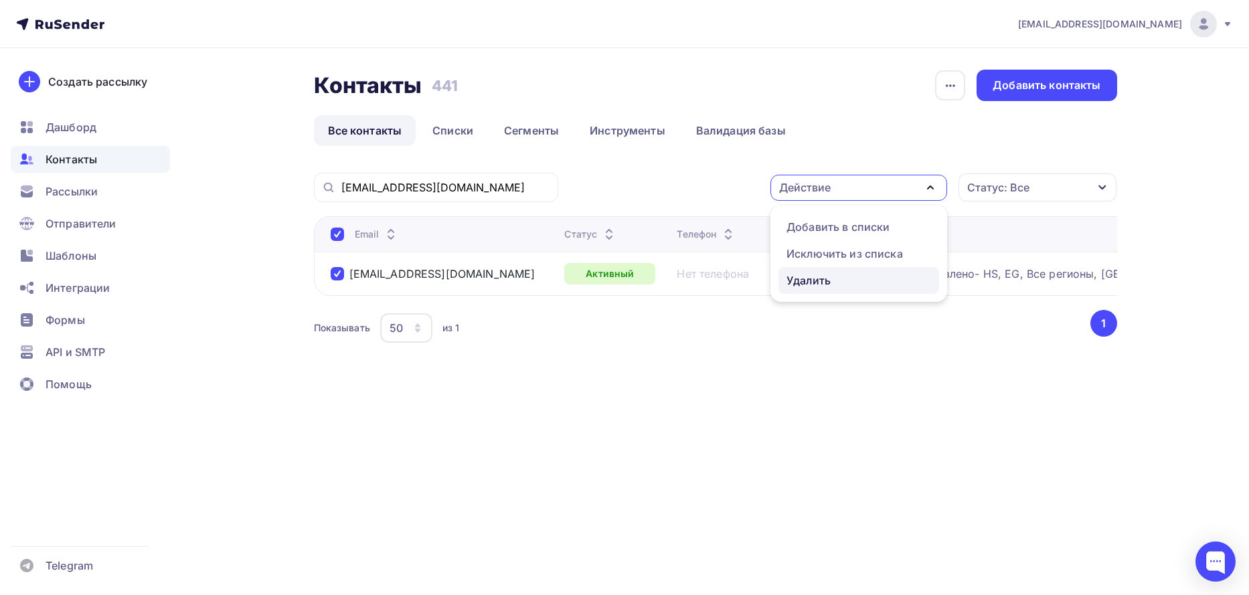
click at [816, 282] on div "Удалить" at bounding box center [808, 280] width 44 height 16
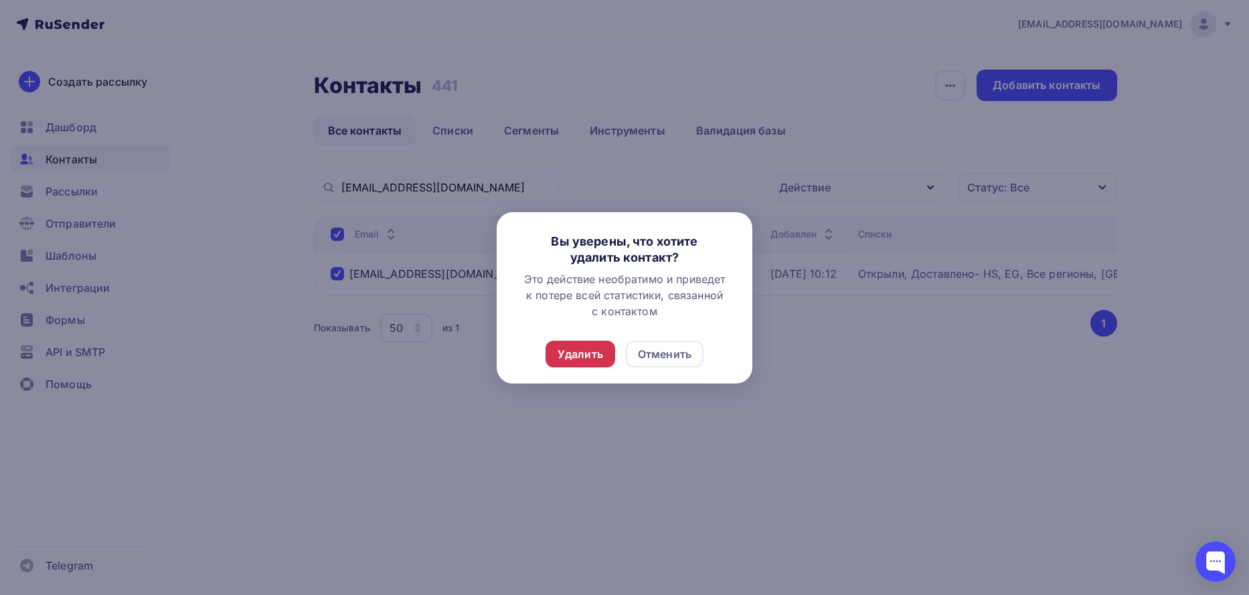
click at [589, 351] on div "Удалить" at bounding box center [580, 354] width 46 height 16
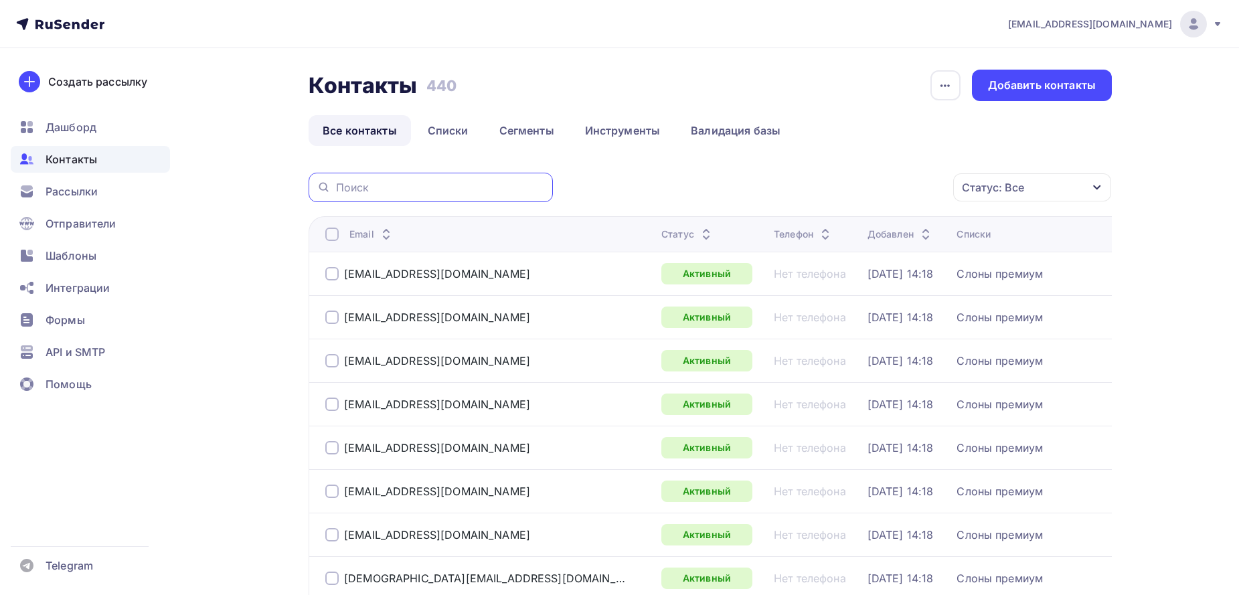
click at [417, 191] on input "text" at bounding box center [440, 187] width 209 height 15
paste input "[EMAIL_ADDRESS][DOMAIN_NAME],"
type input "[EMAIL_ADDRESS][DOMAIN_NAME]"
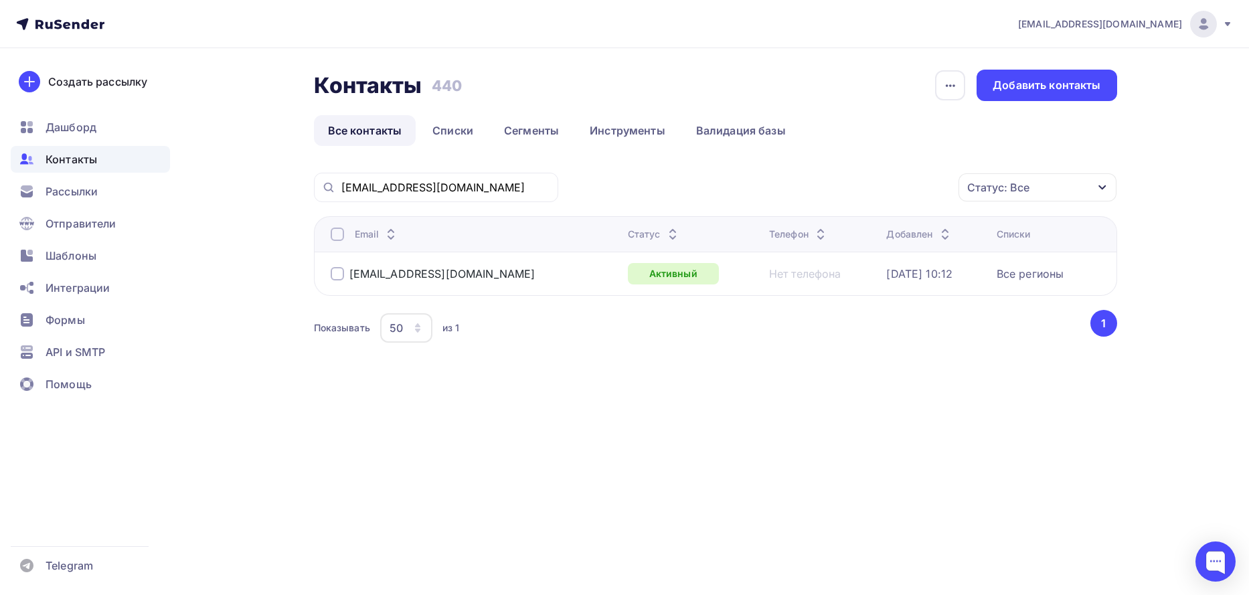
click at [331, 276] on div at bounding box center [337, 273] width 13 height 13
click at [916, 191] on div "Действие" at bounding box center [858, 188] width 177 height 26
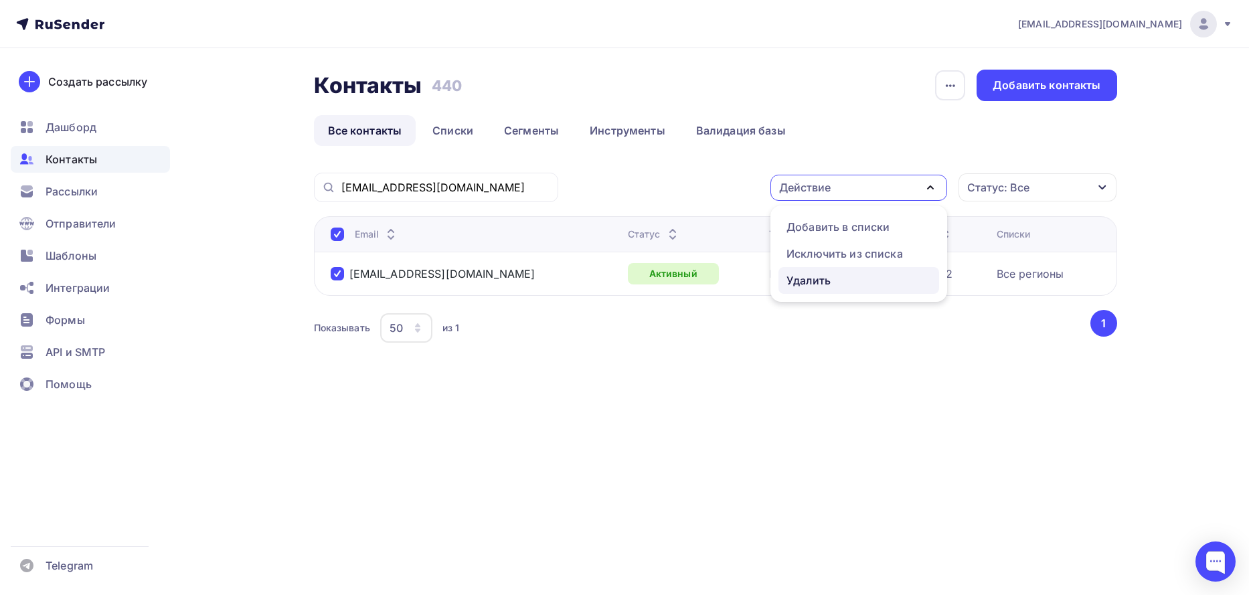
click at [800, 278] on div "Удалить" at bounding box center [808, 280] width 44 height 16
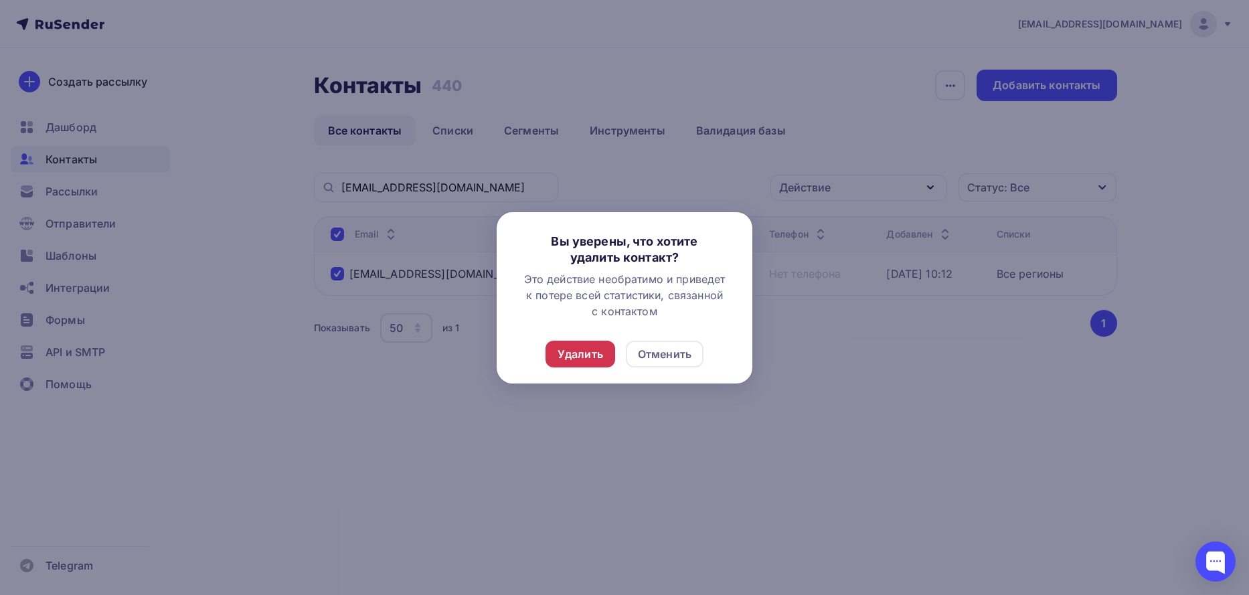
click at [578, 355] on div "Удалить" at bounding box center [580, 354] width 46 height 16
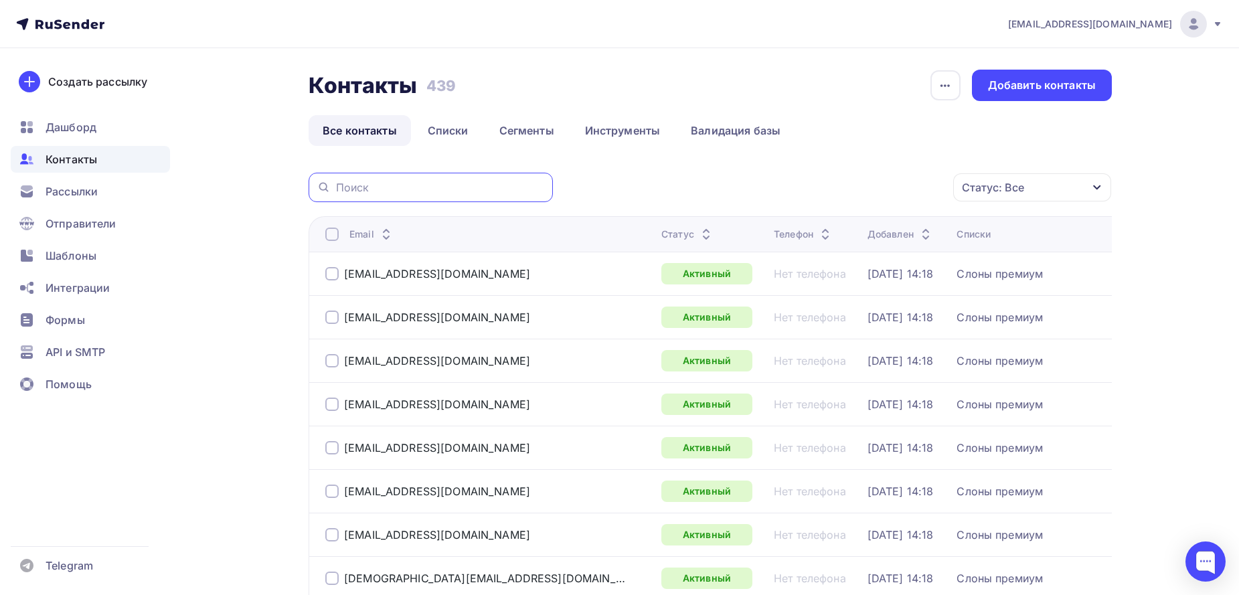
click at [393, 187] on input "text" at bounding box center [440, 187] width 209 height 15
paste input "[EMAIL_ADDRESS][DOMAIN_NAME]"
type input "er.profstil@mail.ru"
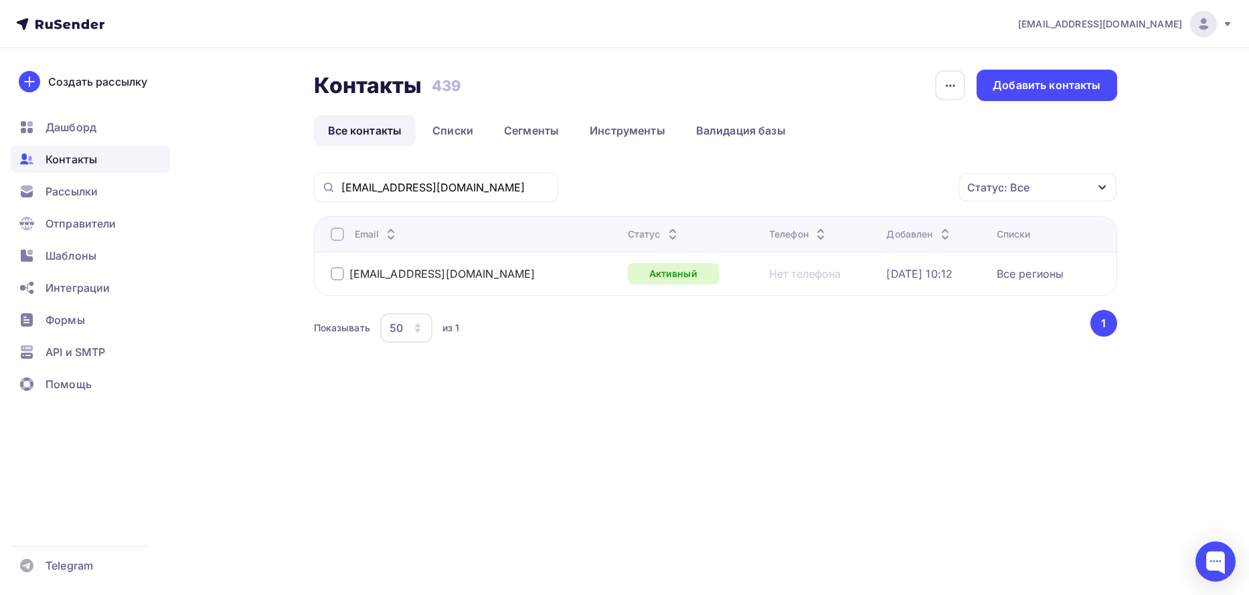
click at [335, 269] on div at bounding box center [337, 273] width 13 height 13
click at [440, 193] on input "er.profstil@mail.ru" at bounding box center [445, 187] width 209 height 15
click at [339, 273] on div at bounding box center [337, 273] width 13 height 13
click at [930, 181] on icon "button" at bounding box center [930, 187] width 16 height 16
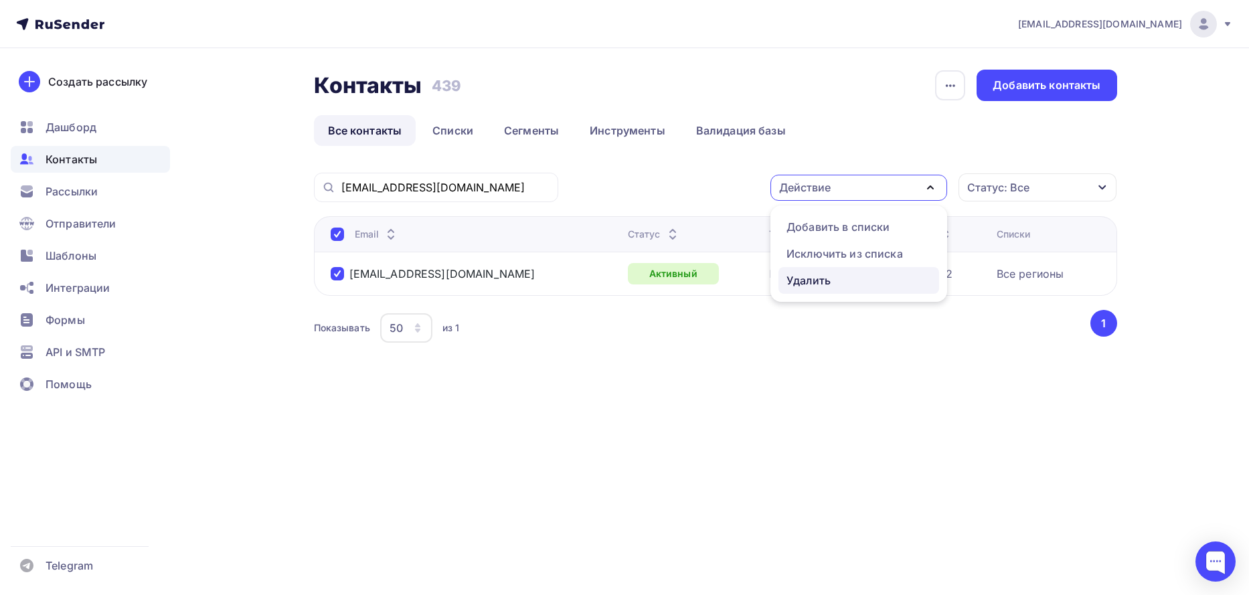
click at [818, 286] on div "Удалить" at bounding box center [808, 280] width 44 height 16
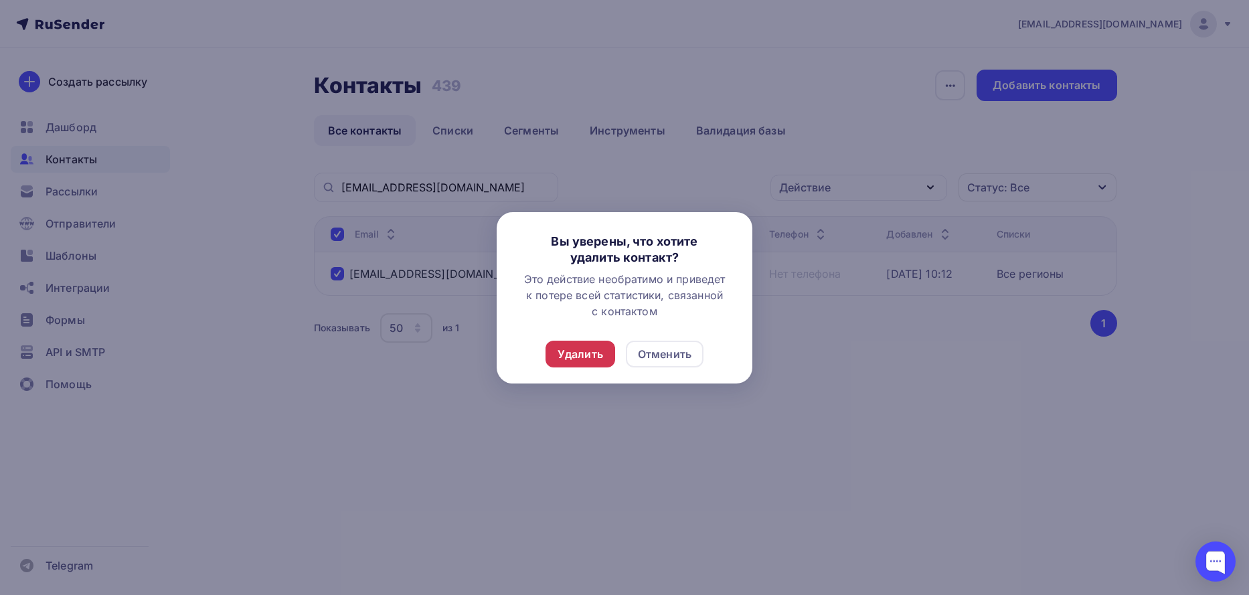
click at [571, 359] on div "Удалить" at bounding box center [580, 354] width 46 height 16
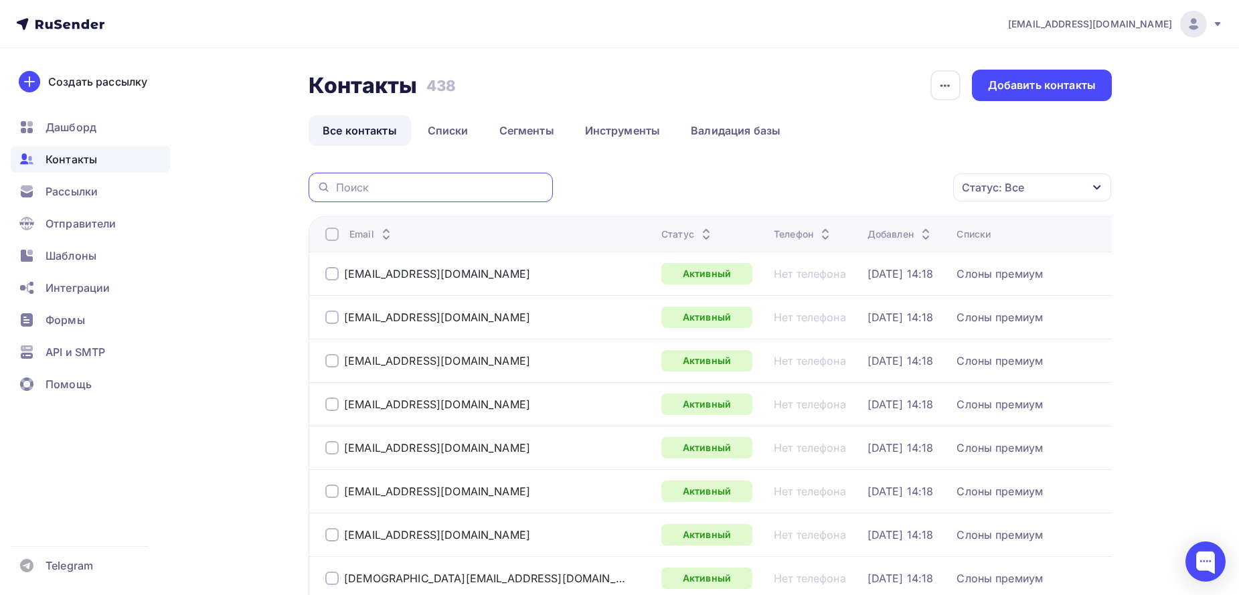
click at [357, 184] on input "text" at bounding box center [440, 187] width 209 height 15
paste input "[EMAIL_ADDRESS][DOMAIN_NAME]"
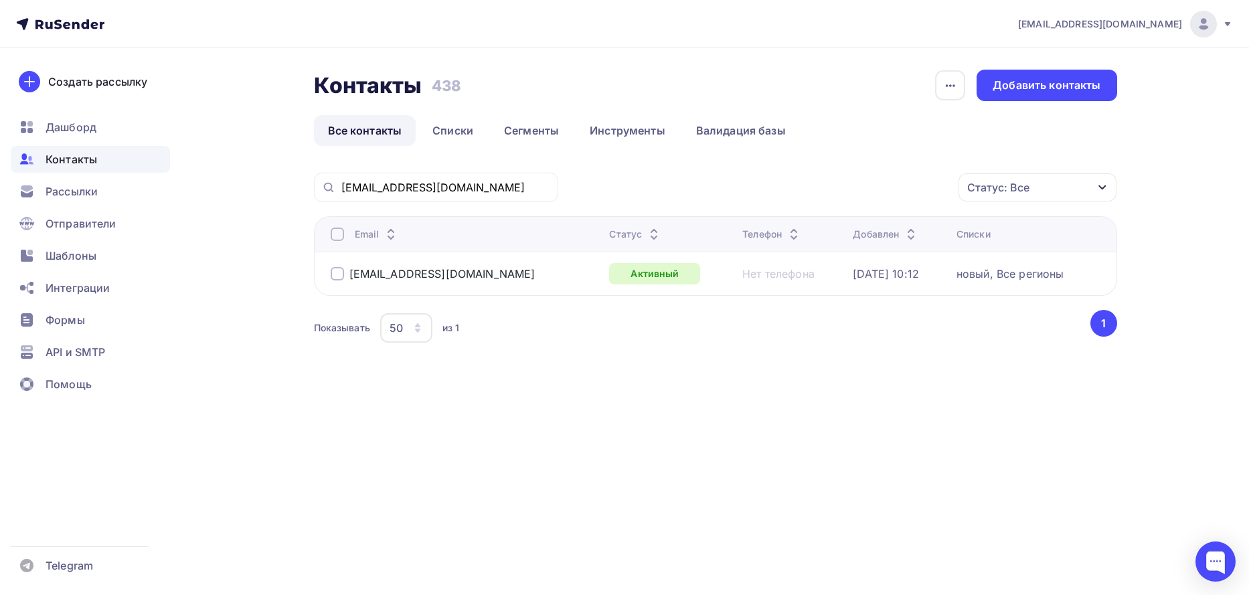
click at [341, 272] on div at bounding box center [337, 273] width 13 height 13
click at [923, 191] on icon "button" at bounding box center [930, 187] width 16 height 16
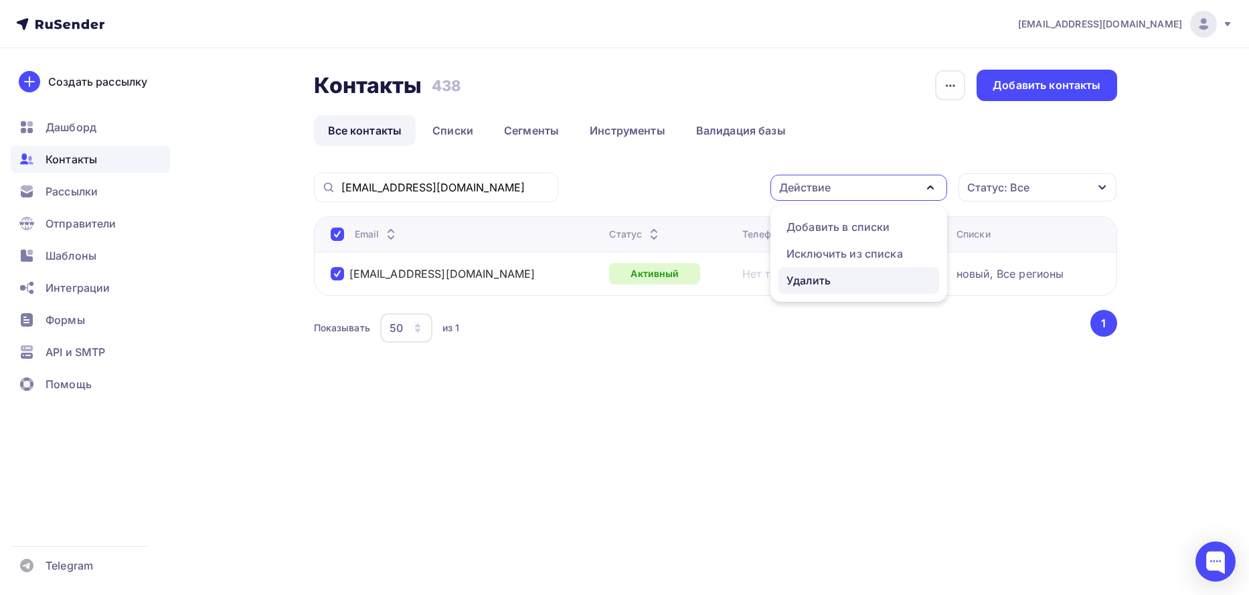
click at [803, 283] on div "Удалить" at bounding box center [808, 280] width 44 height 16
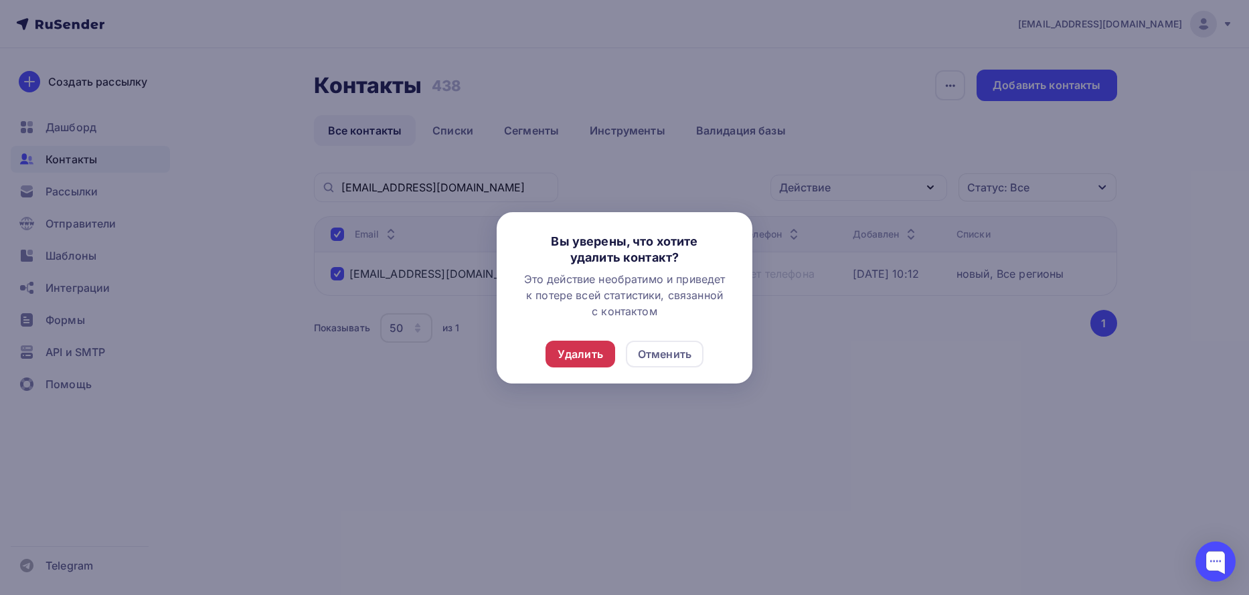
click at [560, 359] on div "Удалить" at bounding box center [580, 354] width 46 height 16
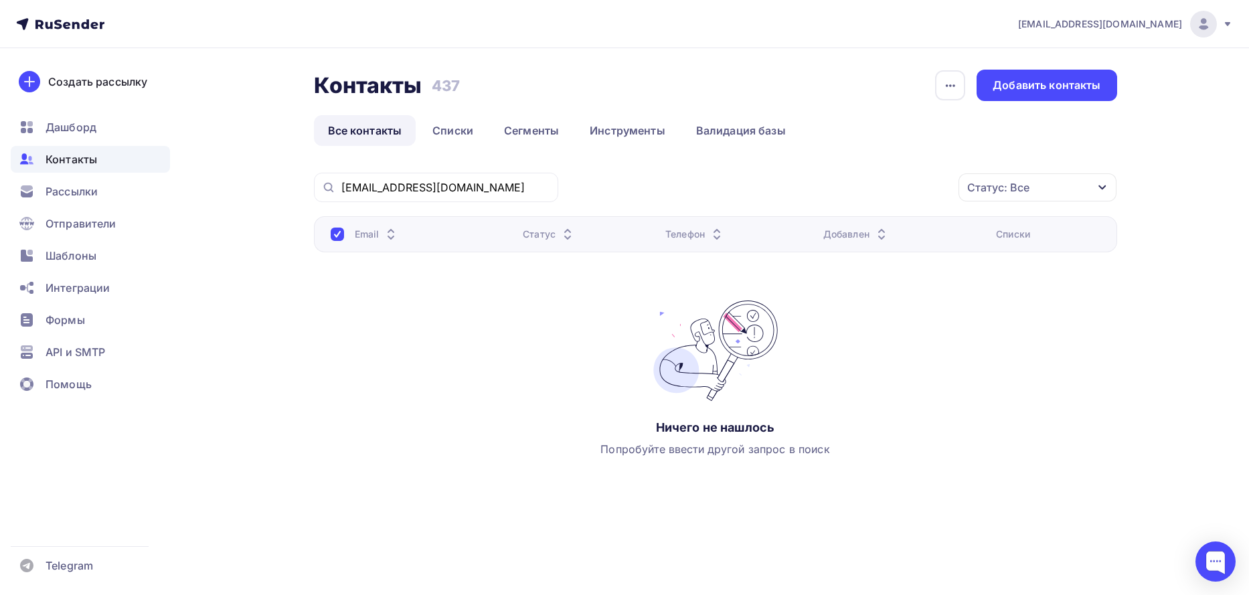
click at [911, 493] on div "vdp_vdp@mail.ru Статус: Все Статус Новый Активный Не существует Переполнен Недо…" at bounding box center [715, 345] width 803 height 344
click at [407, 181] on input "vdp_vdp@mail.ru" at bounding box center [445, 187] width 209 height 15
click at [405, 188] on input "vdp_vdp@mail.ru" at bounding box center [445, 187] width 209 height 15
paste input "kaskad-prof@yandex"
type input "[EMAIL_ADDRESS][DOMAIN_NAME]"
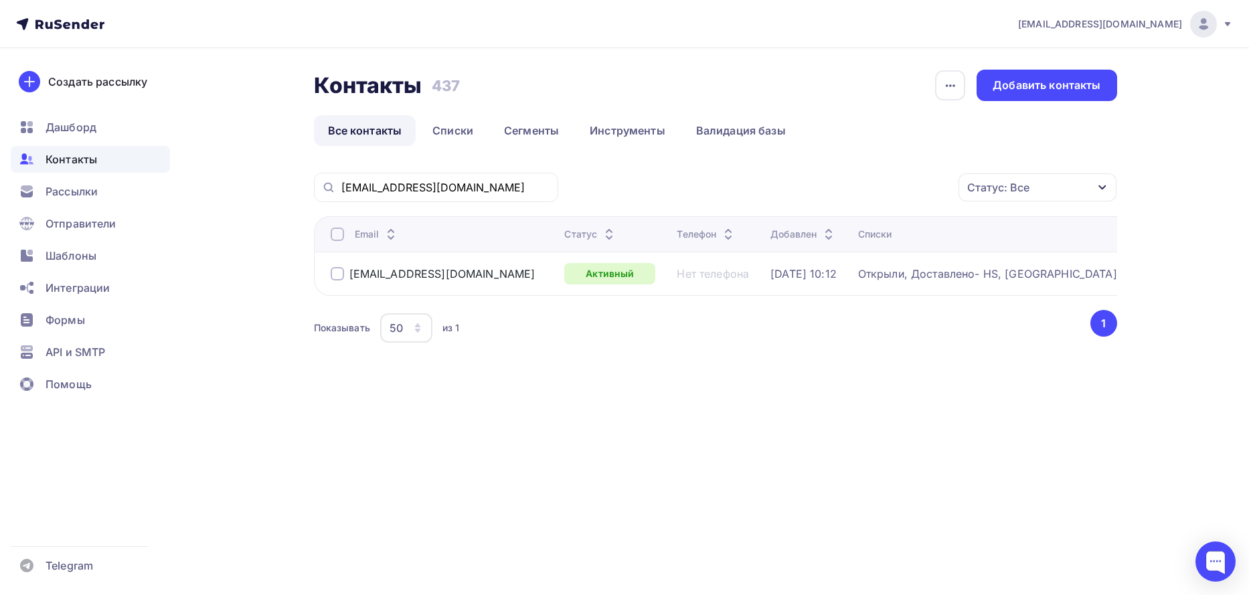
click at [335, 272] on div at bounding box center [337, 273] width 13 height 13
click at [932, 189] on icon "button" at bounding box center [930, 187] width 16 height 16
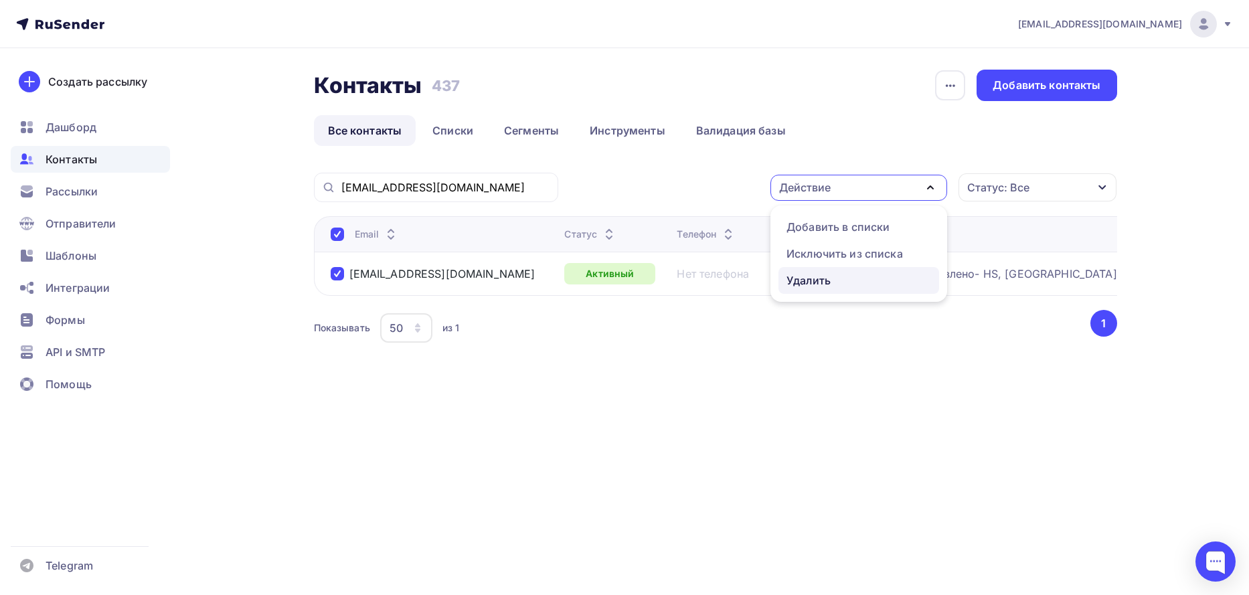
click at [806, 278] on div "Удалить" at bounding box center [808, 280] width 44 height 16
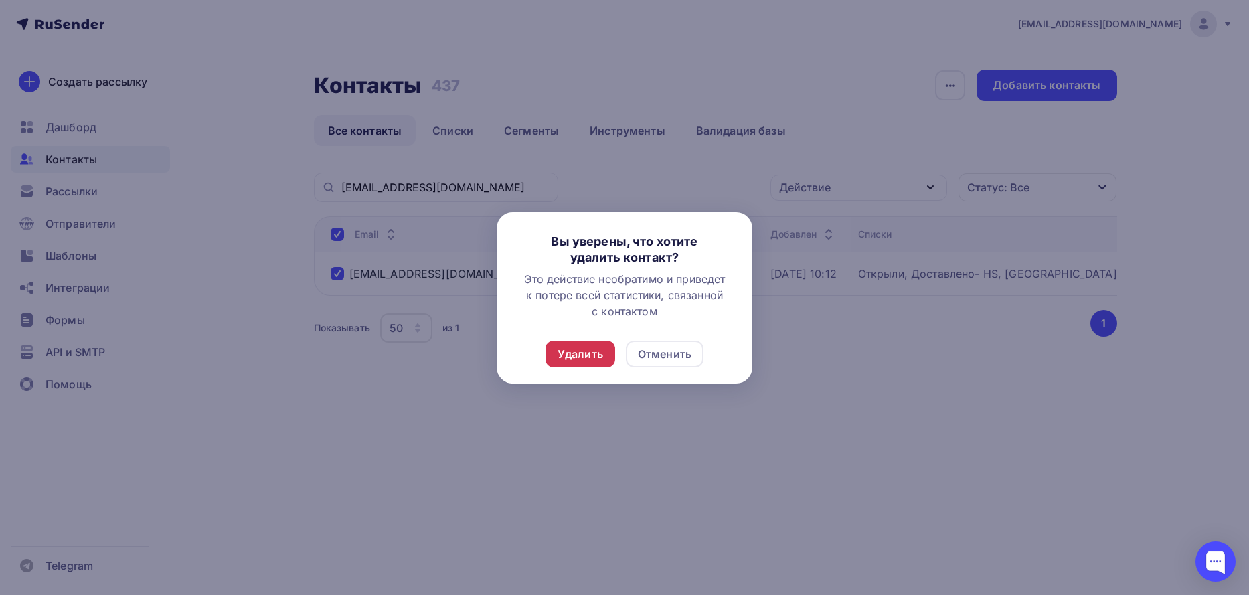
click at [576, 351] on div "Удалить" at bounding box center [580, 354] width 46 height 16
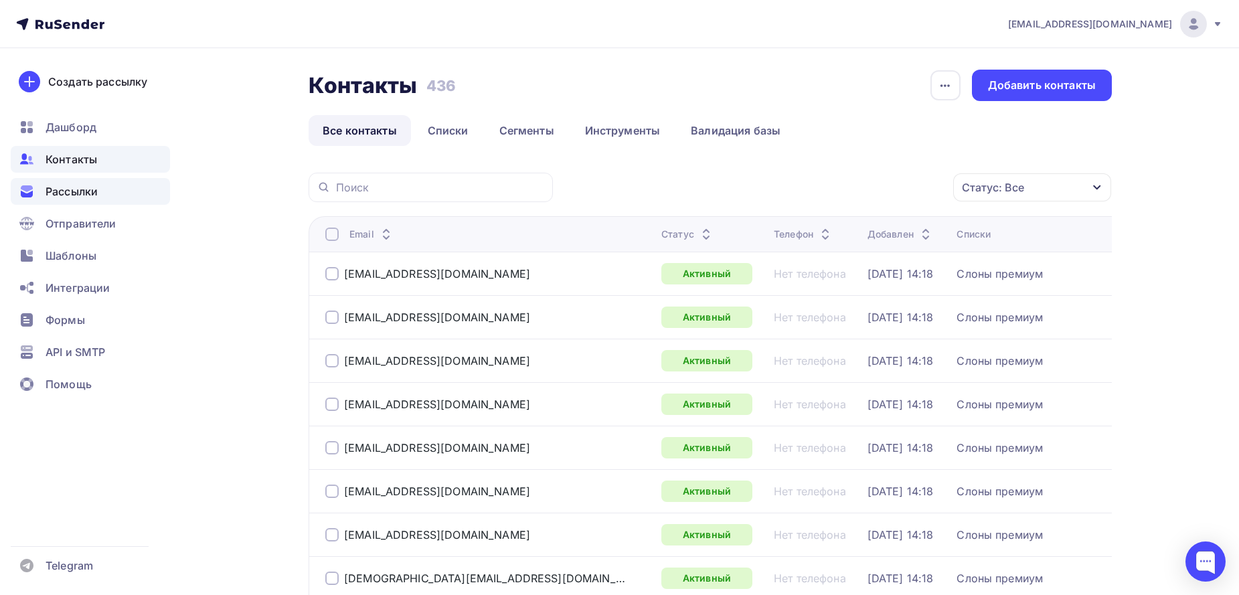
click at [85, 188] on span "Рассылки" at bounding box center [72, 191] width 52 height 16
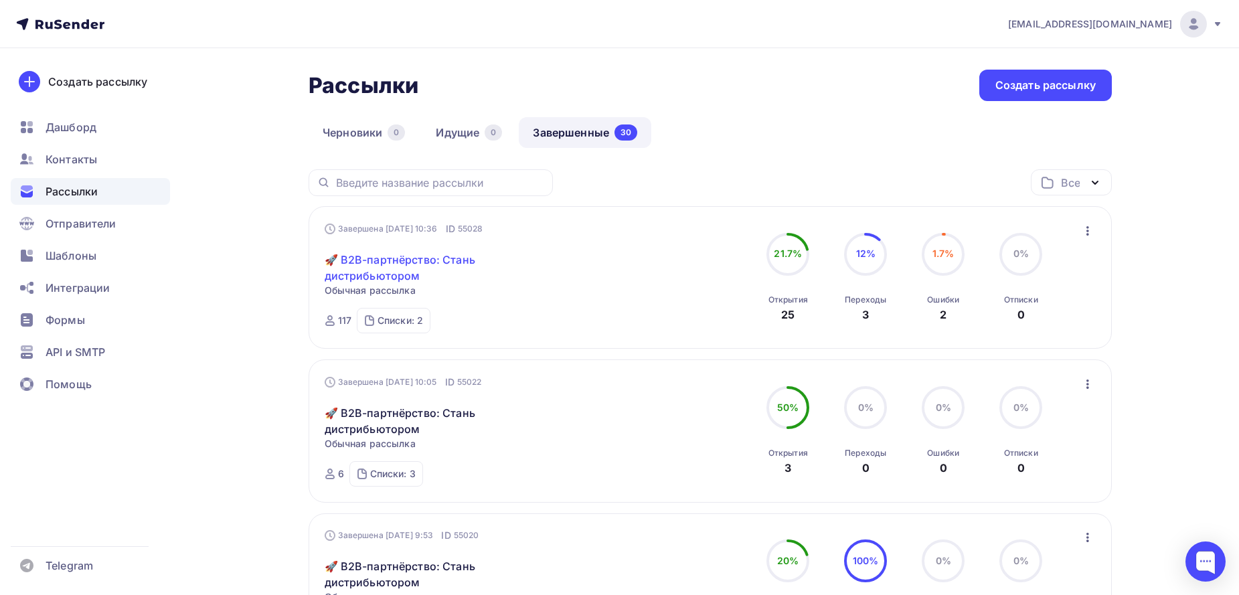
click at [377, 254] on link "🚀 B2B-партнёрство: Стань дистрибьютором" at bounding box center [440, 268] width 230 height 32
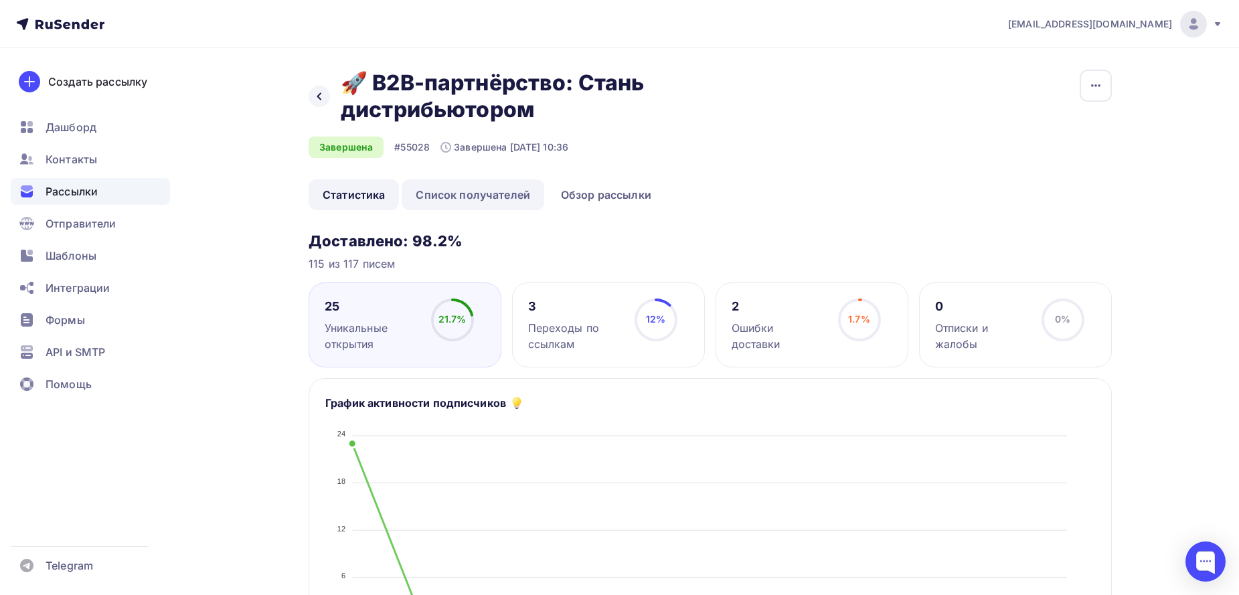
click at [449, 197] on link "Список получателей" at bounding box center [473, 194] width 143 height 31
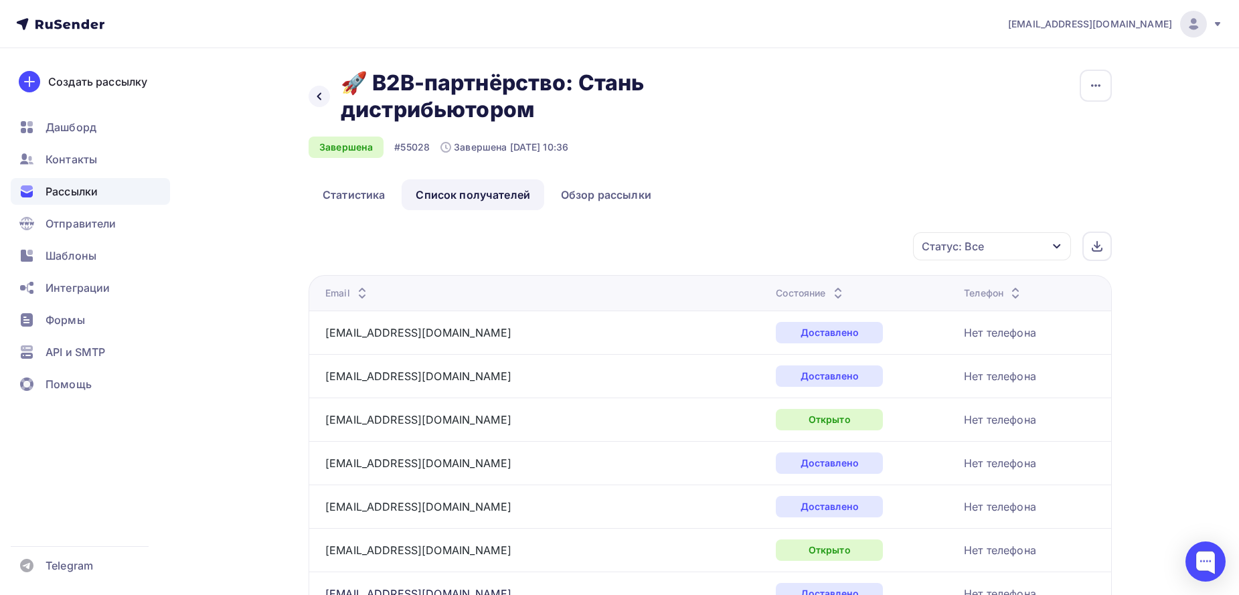
click at [830, 286] on icon at bounding box center [838, 290] width 16 height 16
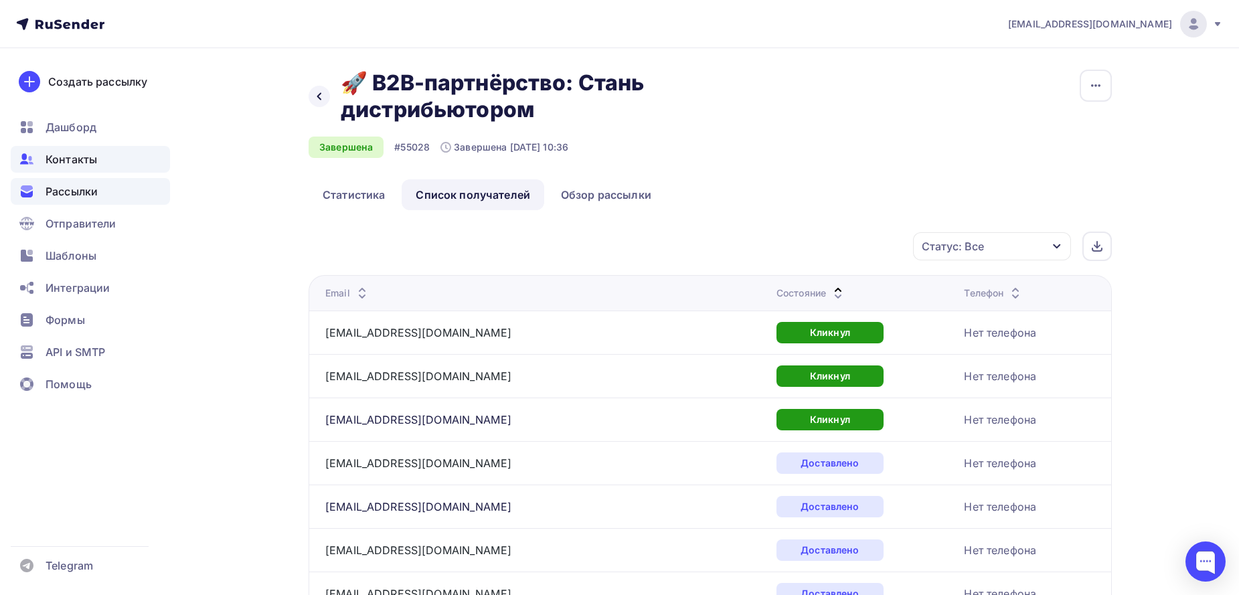
click at [64, 149] on div "Контакты" at bounding box center [90, 159] width 159 height 27
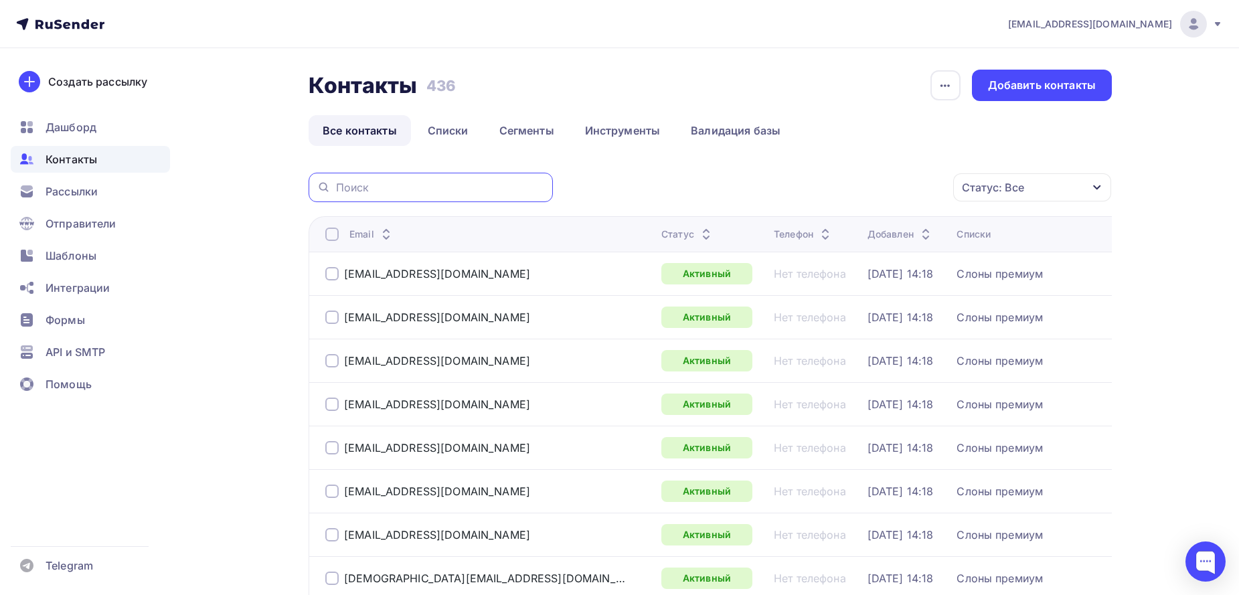
click at [398, 190] on input "text" at bounding box center [440, 187] width 209 height 15
paste input "annavaluevanna@yandex.ru"
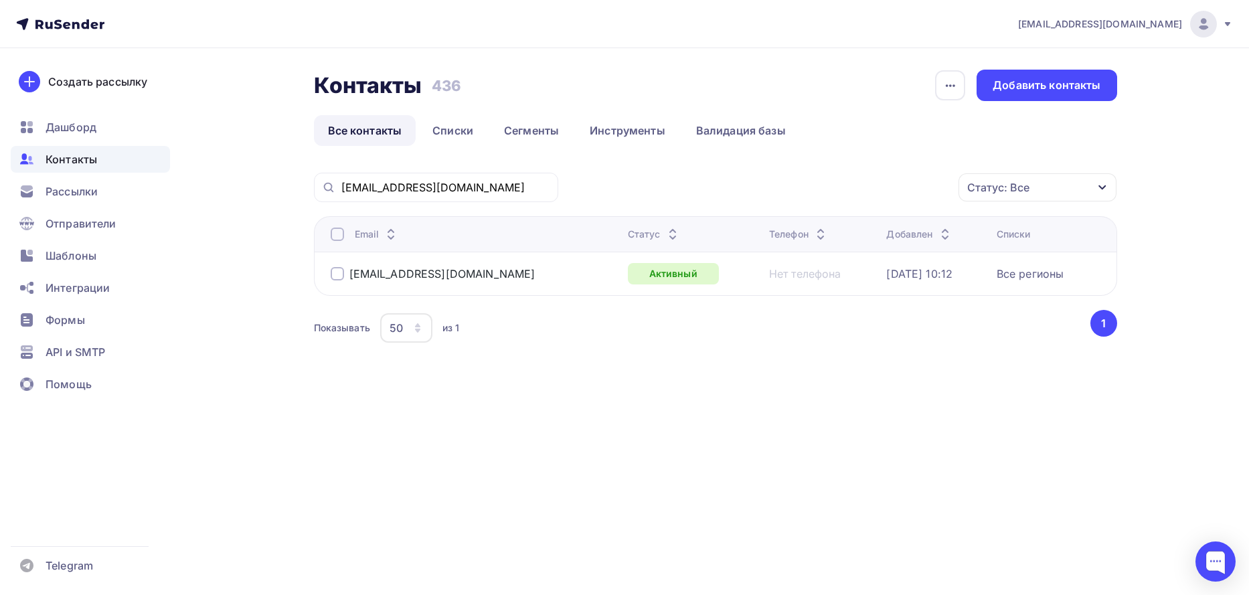
click at [335, 274] on div at bounding box center [337, 273] width 13 height 13
click at [933, 184] on icon "button" at bounding box center [930, 187] width 16 height 16
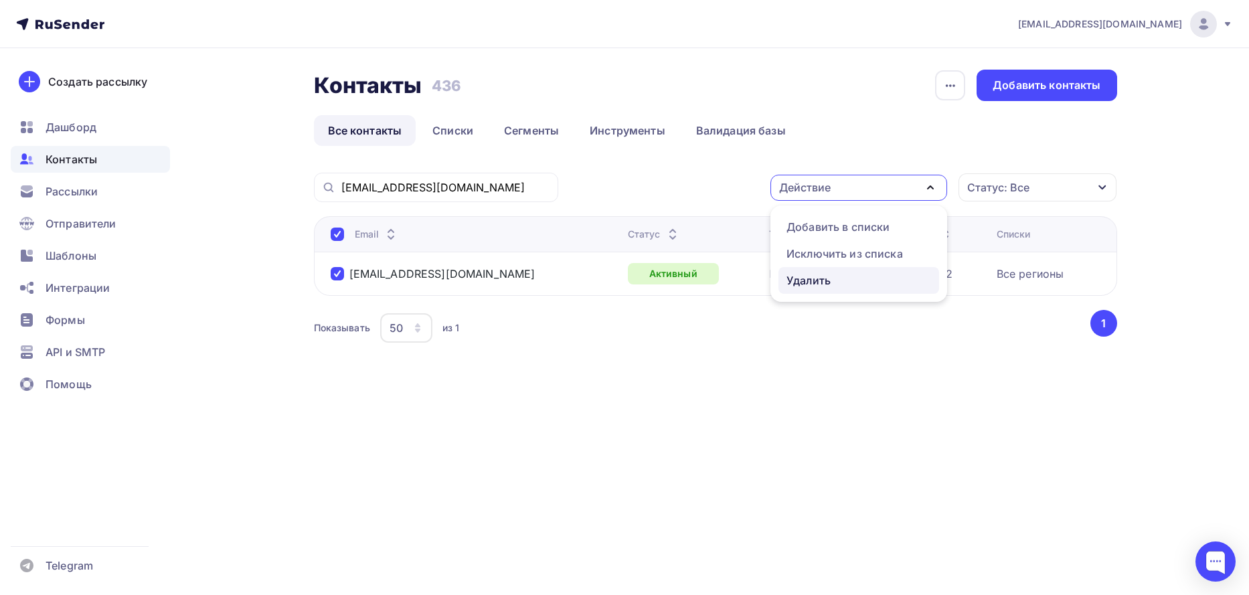
click at [836, 283] on div "Удалить" at bounding box center [858, 280] width 145 height 16
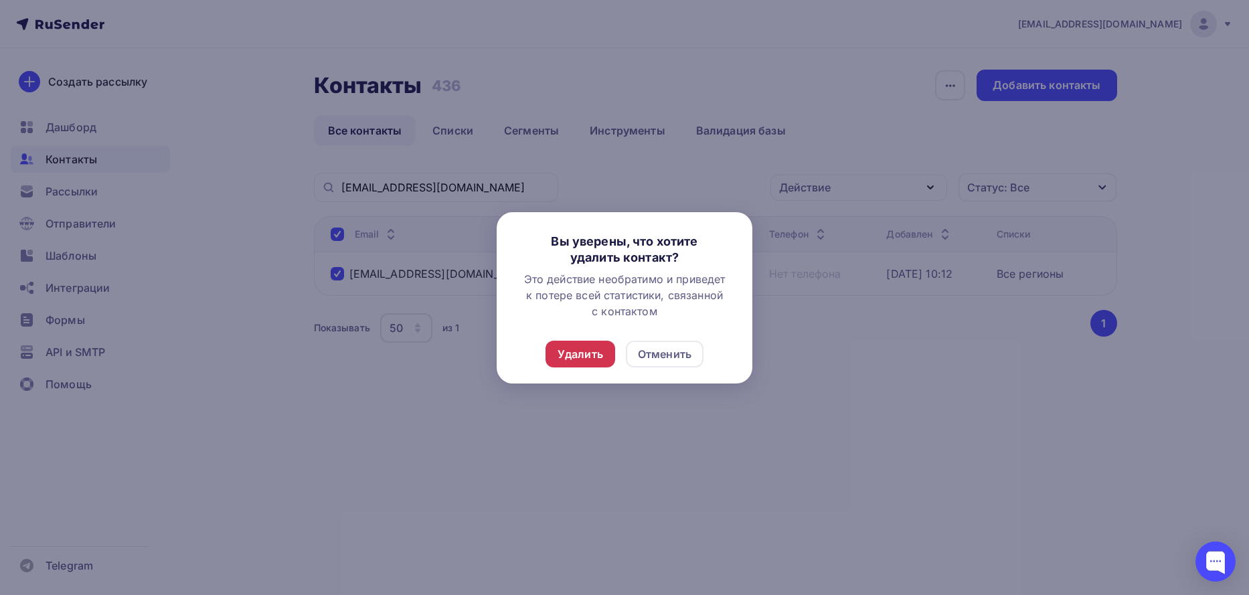
click at [583, 363] on div "Удалить" at bounding box center [580, 354] width 70 height 27
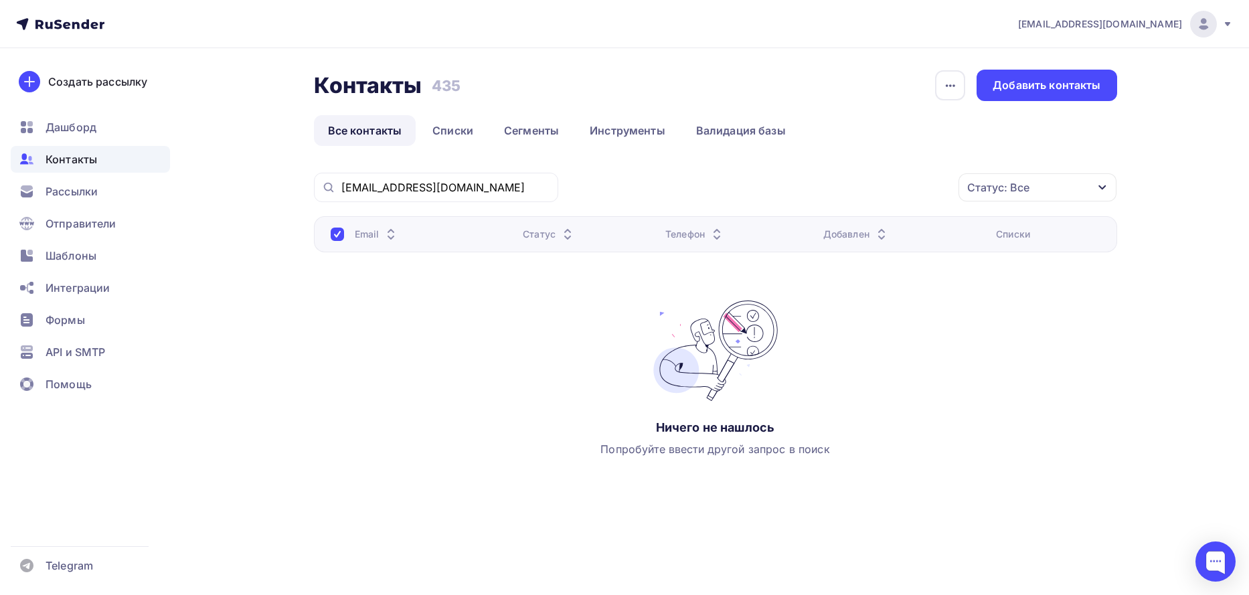
click at [447, 198] on div "annavaluevanna@yandex.ru" at bounding box center [436, 187] width 244 height 29
click at [434, 189] on input "annavaluevanna@yandex.ru" at bounding box center [445, 187] width 209 height 15
paste input "vabakharev@gmail.com"
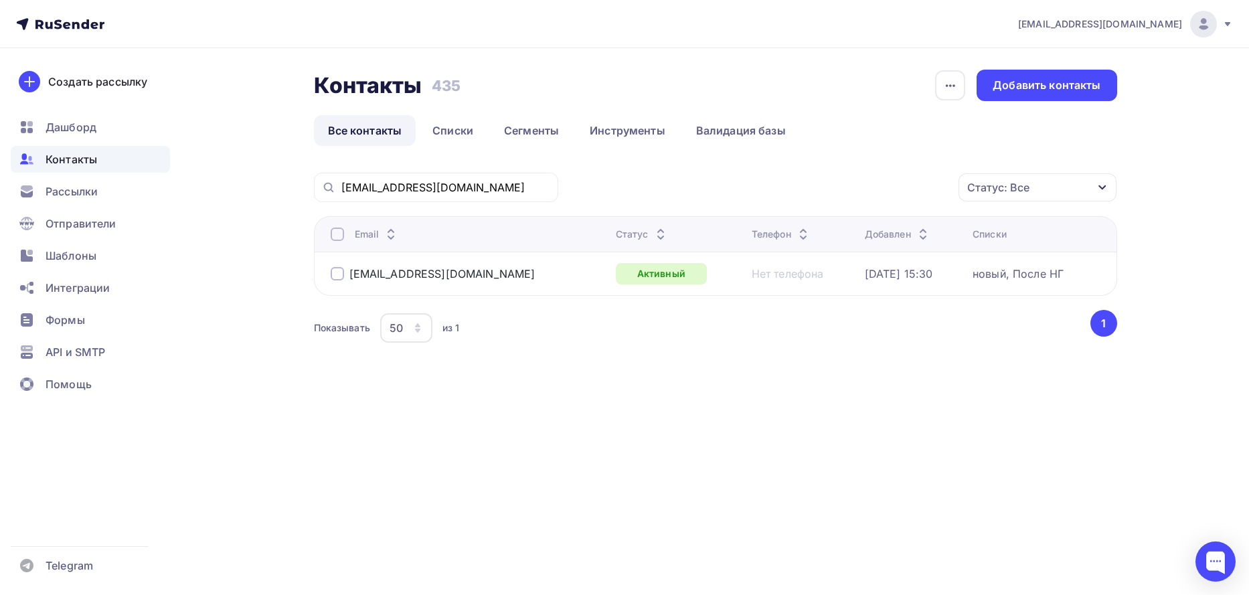
click at [341, 274] on div at bounding box center [337, 273] width 13 height 13
click at [932, 189] on icon "button" at bounding box center [930, 187] width 16 height 16
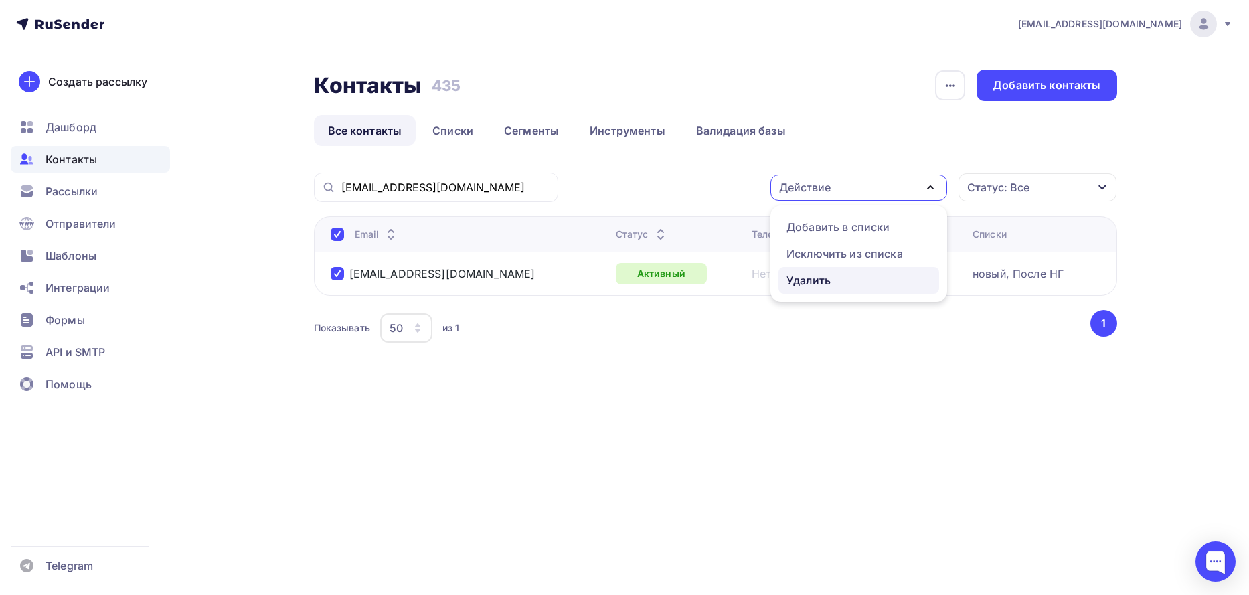
click at [855, 278] on div "Удалить" at bounding box center [858, 280] width 145 height 16
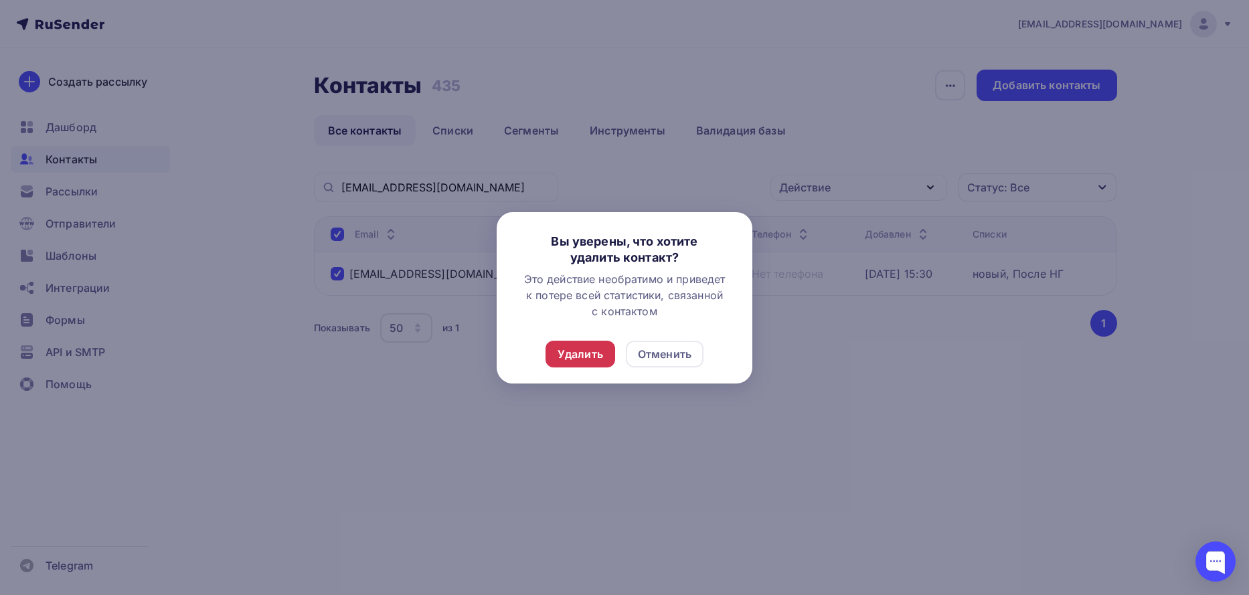
click at [572, 353] on div "Удалить" at bounding box center [580, 354] width 46 height 16
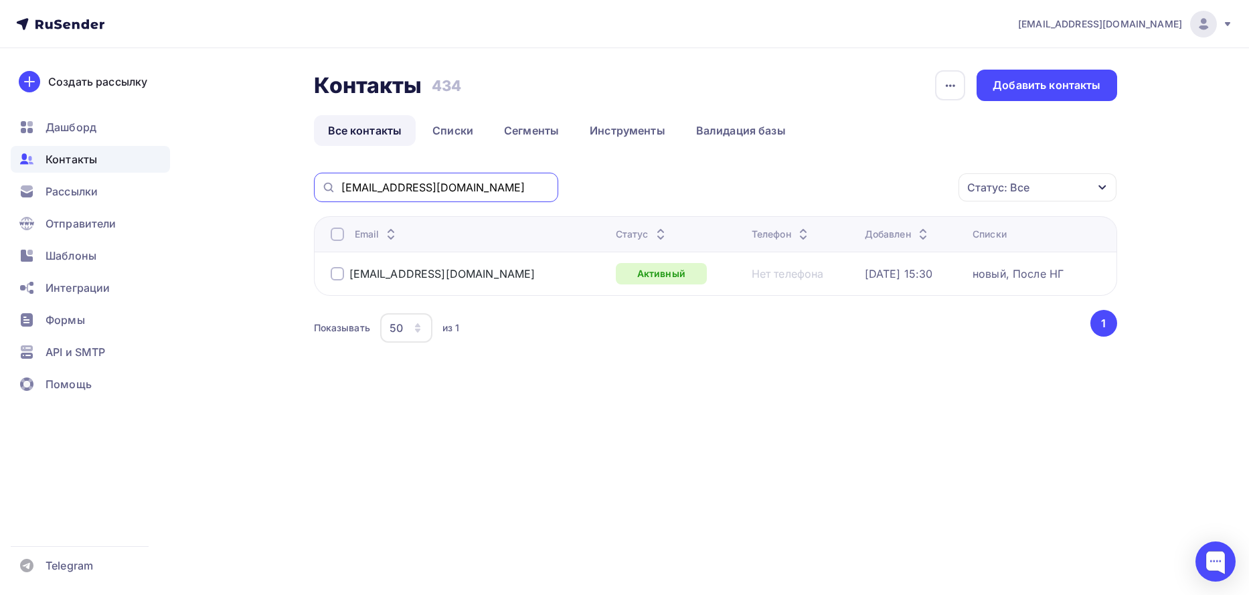
click at [478, 192] on input "vabakharev@gmail.com" at bounding box center [445, 187] width 209 height 15
paste input "zakupki-ik@mail.ru"
click at [334, 276] on div at bounding box center [337, 273] width 13 height 13
click at [921, 189] on div "Действие" at bounding box center [858, 188] width 177 height 26
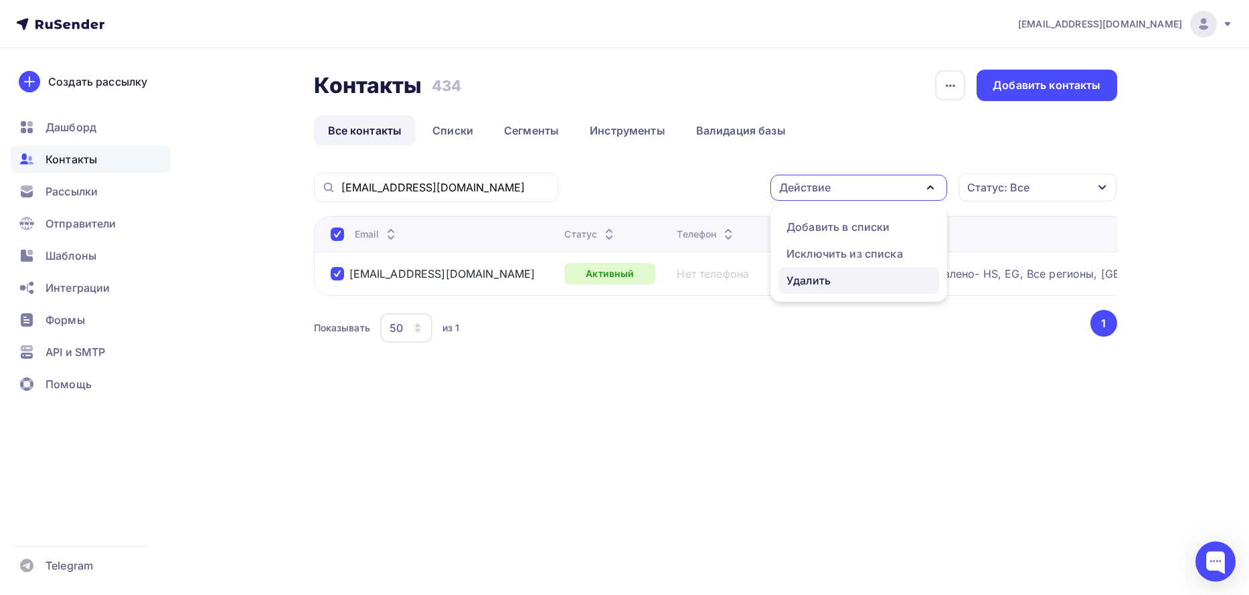
click at [808, 285] on div "Удалить" at bounding box center [808, 280] width 44 height 16
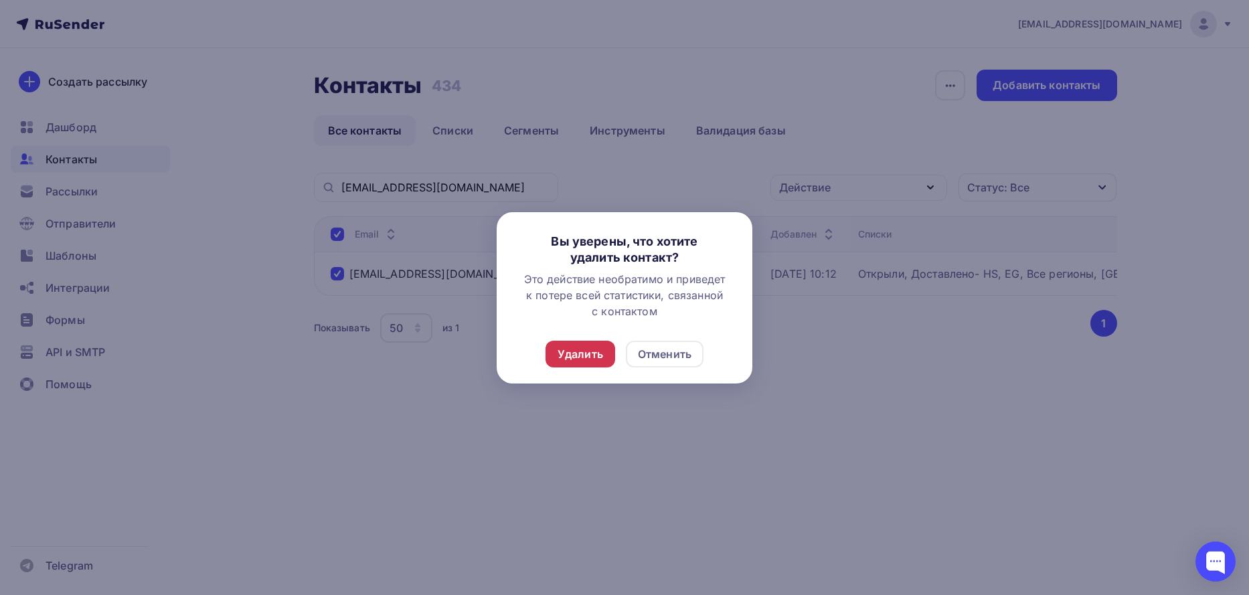
click at [578, 346] on div "Удалить" at bounding box center [580, 354] width 46 height 16
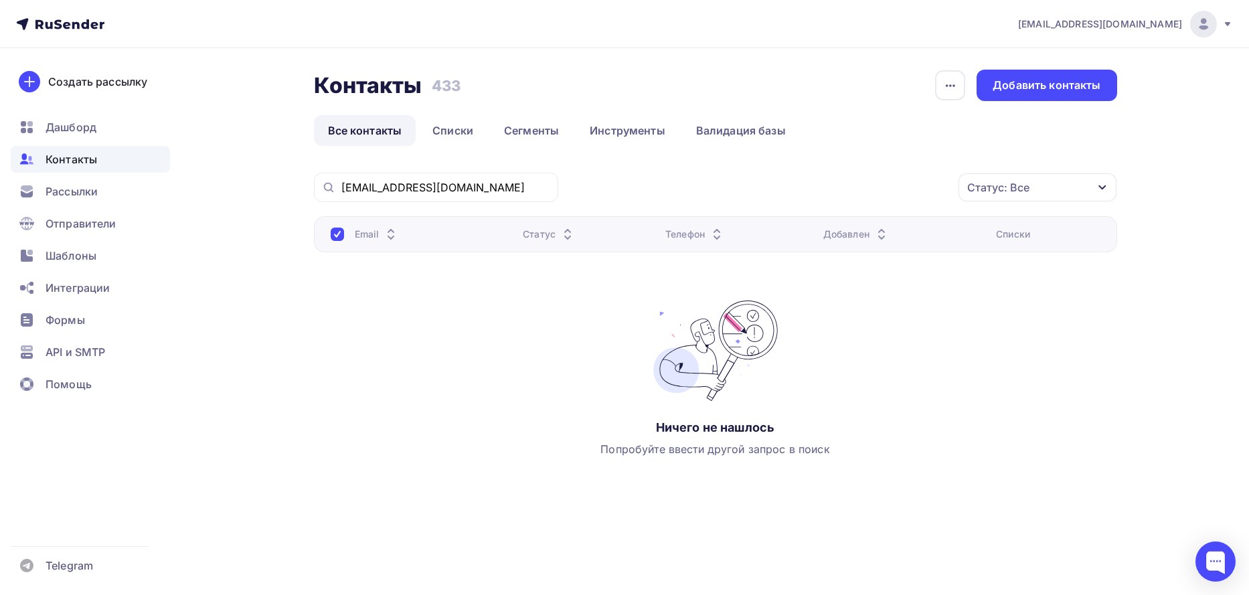
click at [455, 196] on div "zakupki-ik@mail.ru" at bounding box center [436, 187] width 244 height 29
click at [456, 185] on input "zakupki-ik@mail.ru" at bounding box center [445, 187] width 209 height 15
paste input "deli.n@inbox.ru,"
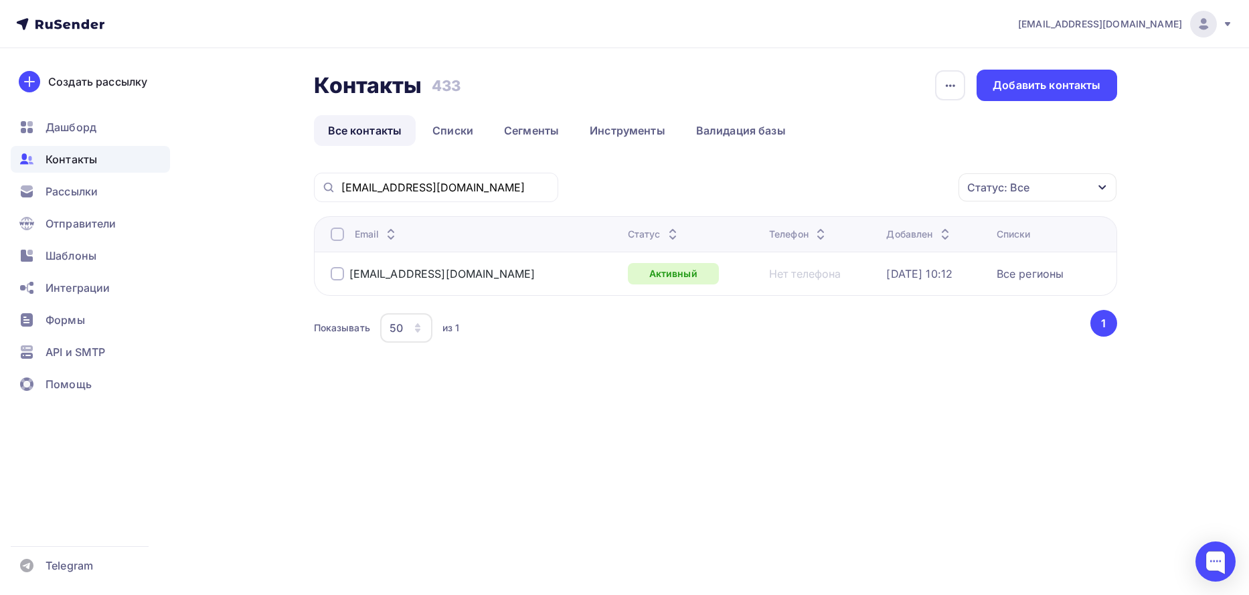
click at [341, 273] on div at bounding box center [337, 273] width 13 height 13
click at [925, 183] on icon "button" at bounding box center [930, 187] width 16 height 16
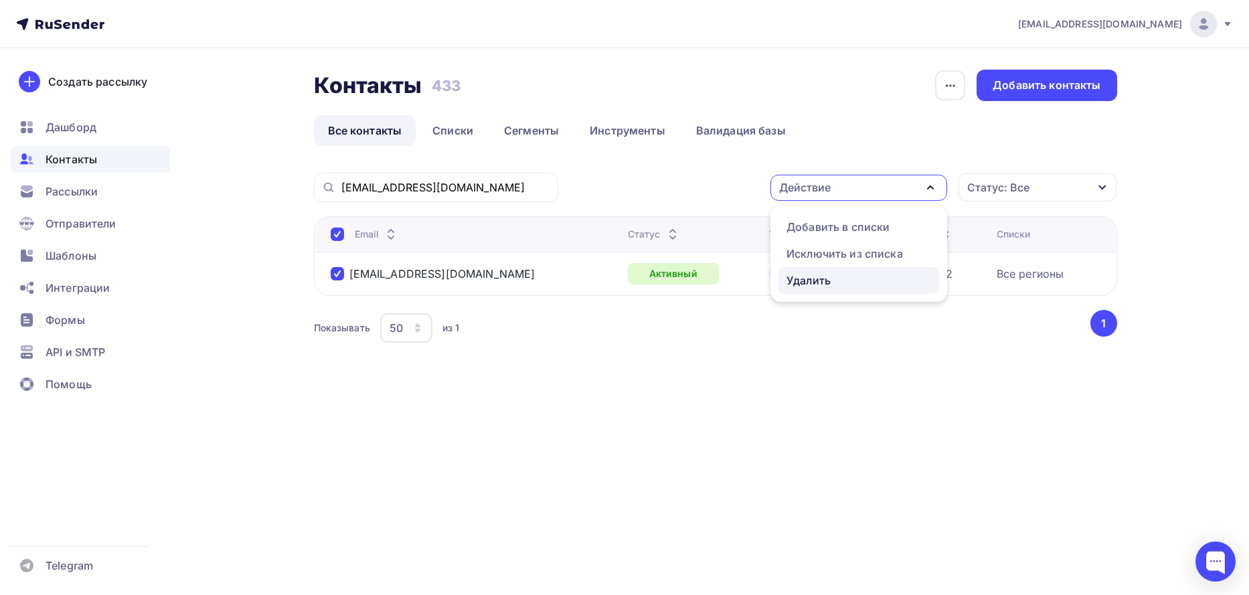
click at [838, 278] on div "Удалить" at bounding box center [858, 280] width 145 height 16
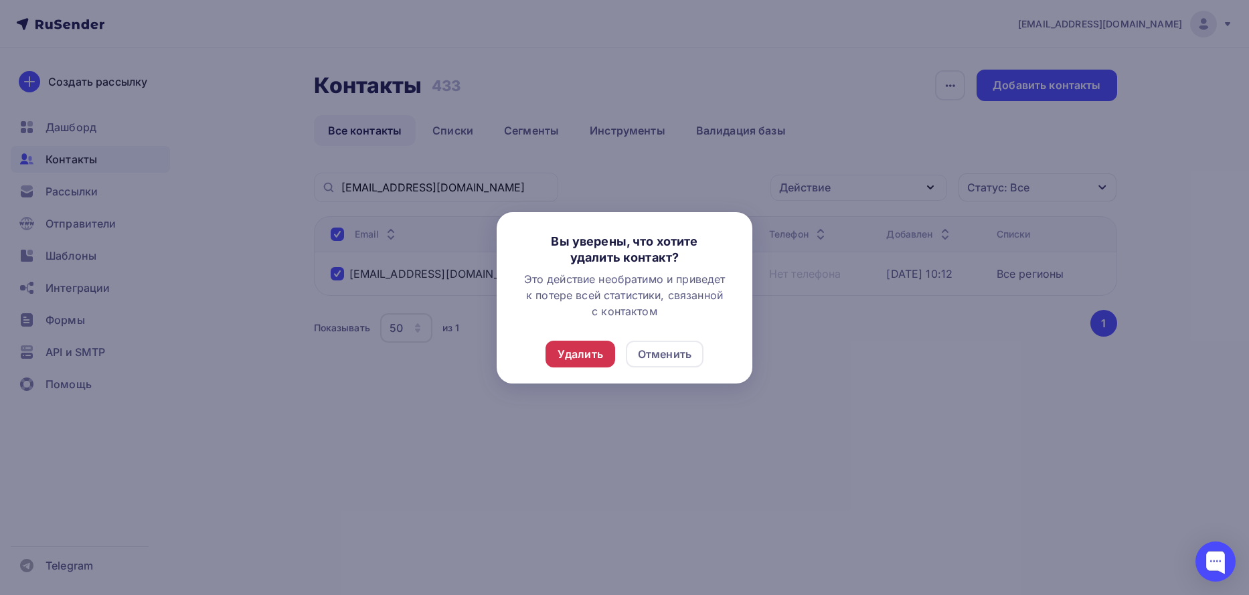
click at [588, 356] on div "Удалить" at bounding box center [580, 354] width 46 height 16
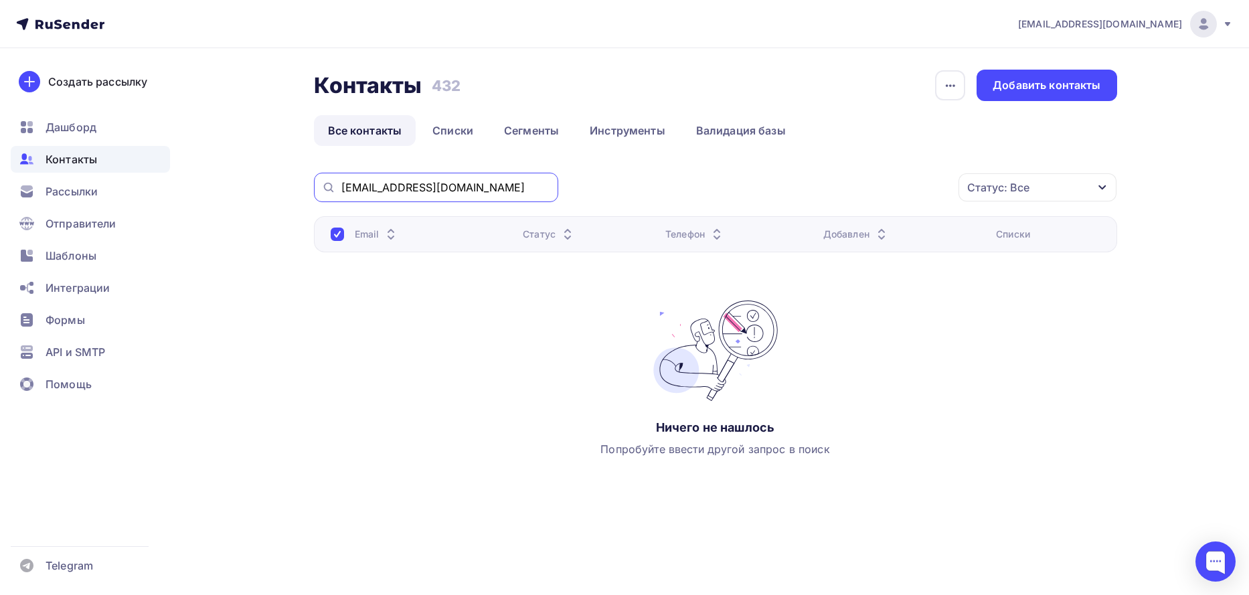
click at [439, 183] on input "deli.n@inbox.ru" at bounding box center [445, 187] width 209 height 15
paste input "Мирошниченко Максим Юрьевич, info@volgtek"
drag, startPoint x: 471, startPoint y: 191, endPoint x: 141, endPoint y: 164, distance: 331.1
click at [141, 164] on div "n.kulik84@mail.ru Аккаунт Тарифы Выйти Создать рассылку Дашборд Контакты Рассыл…" at bounding box center [624, 285] width 1249 height 570
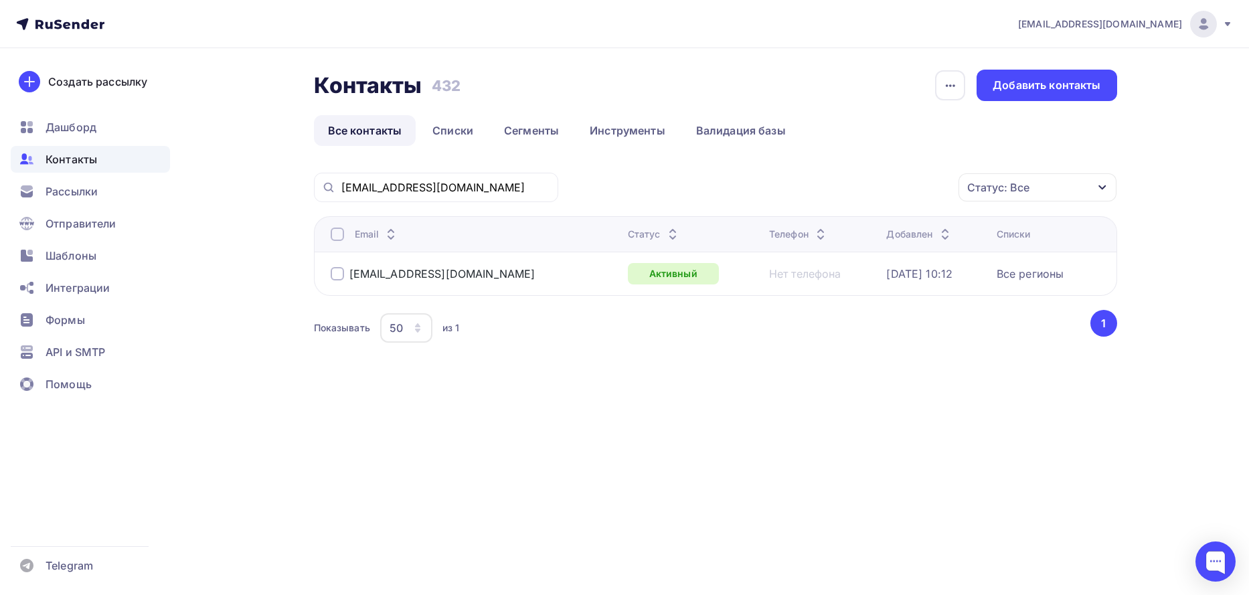
click at [333, 279] on div at bounding box center [337, 273] width 13 height 13
click at [928, 192] on icon "button" at bounding box center [930, 187] width 16 height 16
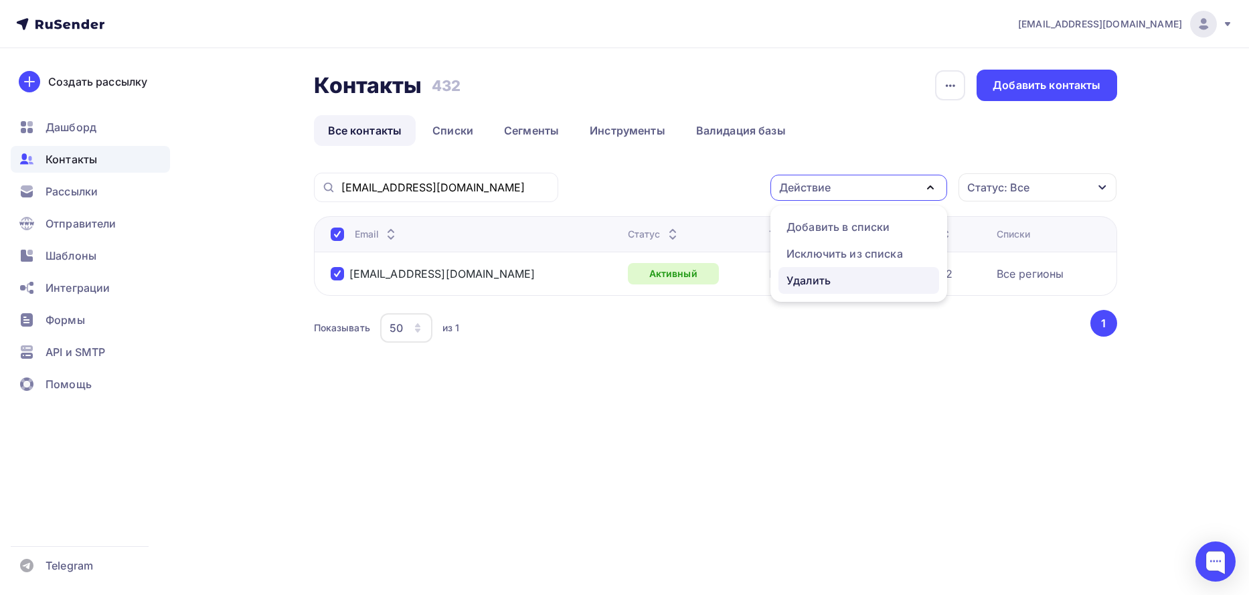
click at [840, 278] on div "Удалить" at bounding box center [858, 280] width 145 height 16
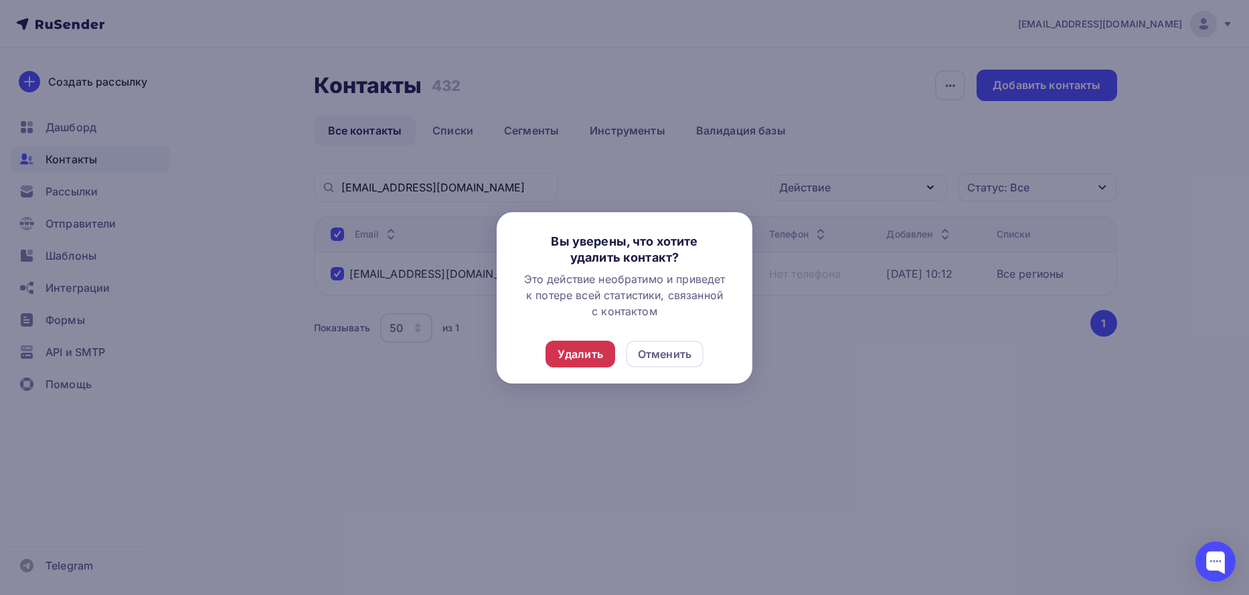
click at [572, 366] on div "Удалить" at bounding box center [580, 354] width 70 height 27
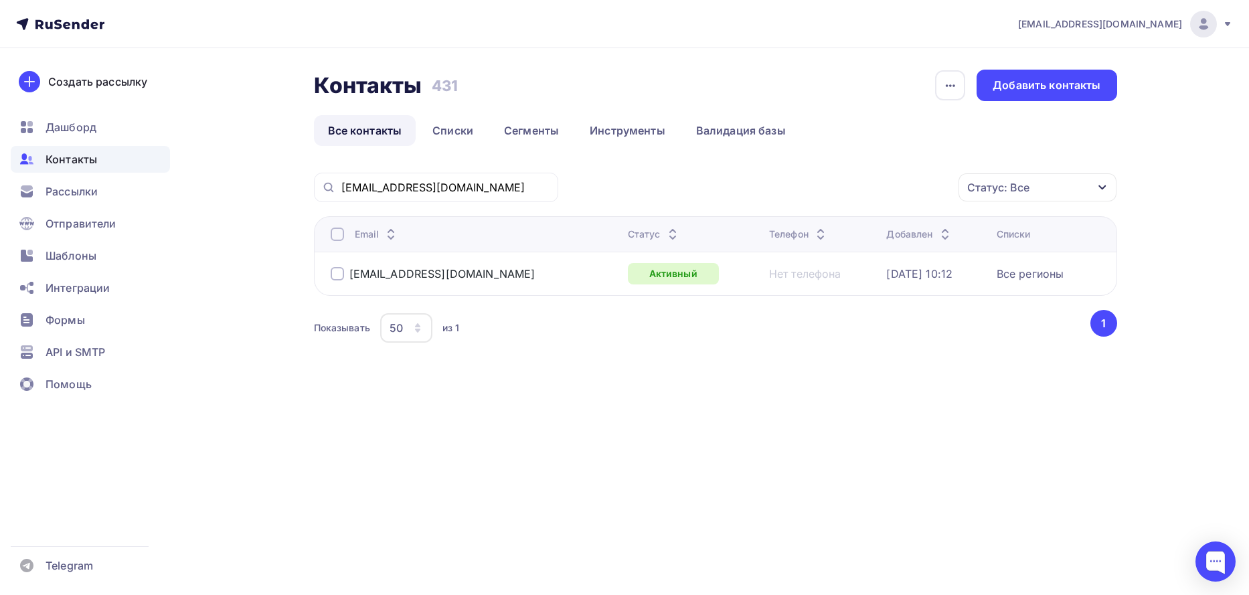
drag, startPoint x: 450, startPoint y: 179, endPoint x: 422, endPoint y: 204, distance: 37.5
click at [450, 180] on div "info@volgtek.ru" at bounding box center [436, 187] width 244 height 29
click at [422, 187] on input "info@volgtek.ru" at bounding box center [445, 187] width 209 height 15
paste input "anisimova.o@hitekural"
click at [338, 273] on div at bounding box center [337, 273] width 13 height 13
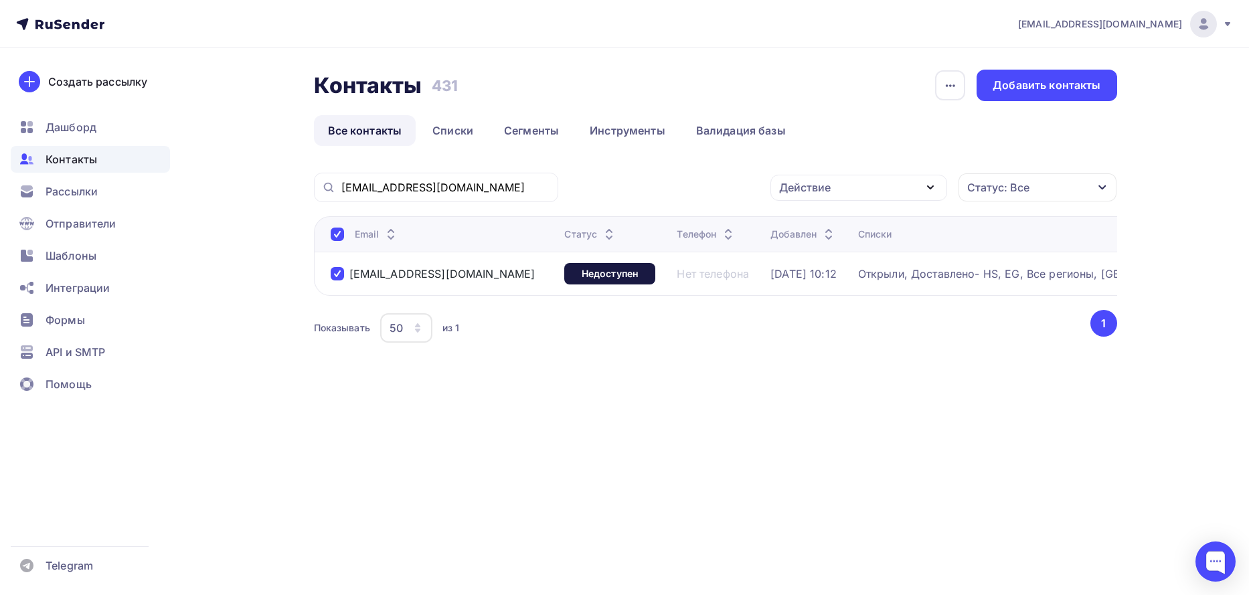
click at [933, 189] on icon "button" at bounding box center [930, 187] width 16 height 16
click at [804, 280] on div "Удалить" at bounding box center [808, 280] width 44 height 16
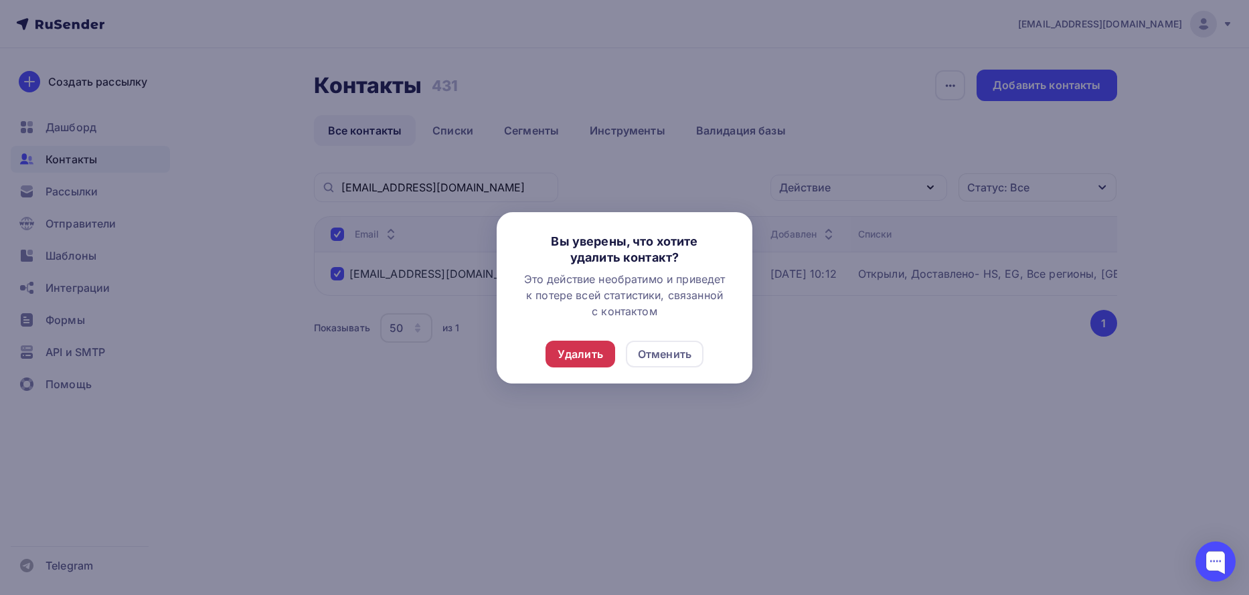
click at [576, 353] on div "Удалить" at bounding box center [580, 354] width 46 height 16
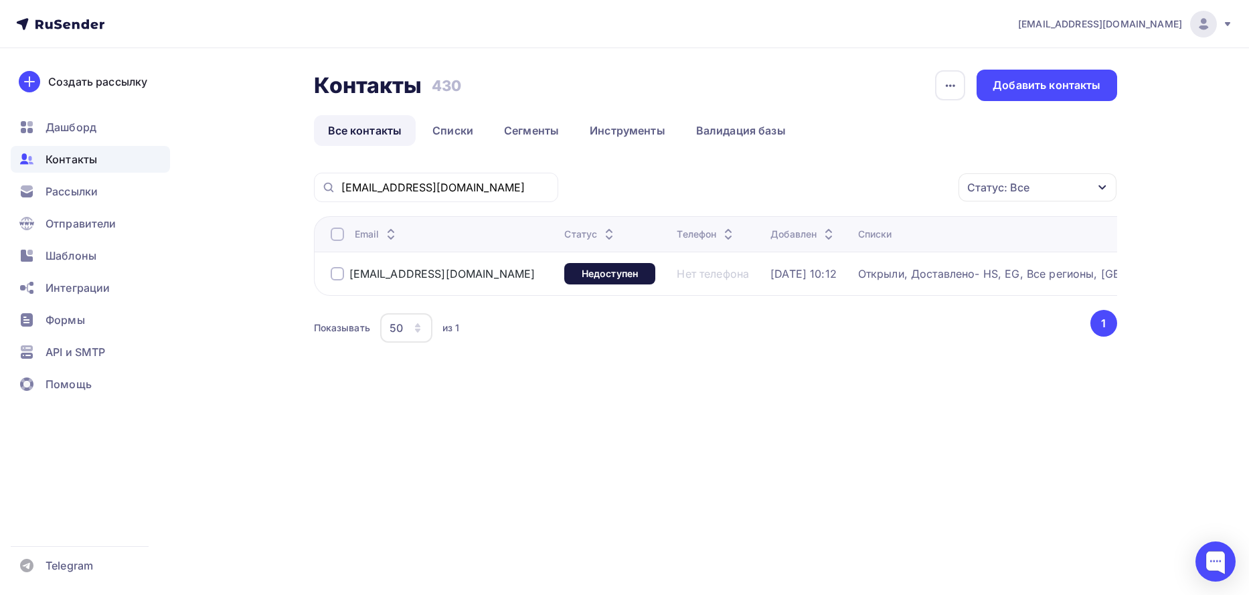
click at [465, 194] on div "anisimova.o@hitekural.ru" at bounding box center [436, 187] width 244 height 29
click at [465, 193] on input "anisimova.o@hitekural.ru" at bounding box center [445, 187] width 209 height 15
paste input "elgret_office@bk"
click at [337, 270] on div at bounding box center [337, 273] width 13 height 13
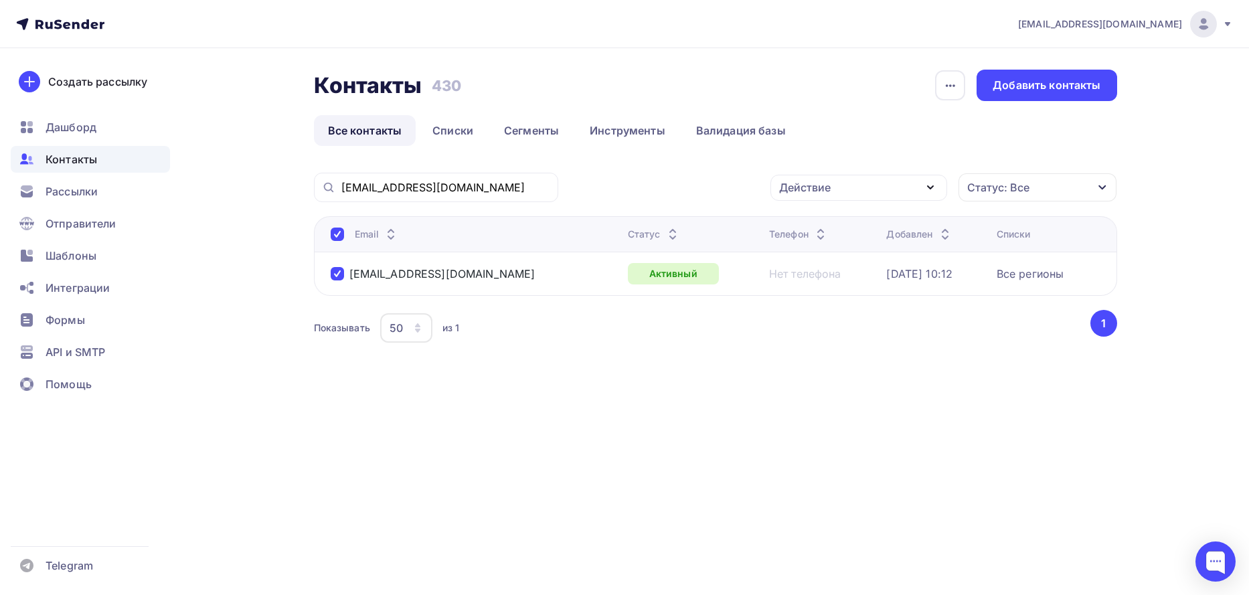
click at [924, 183] on icon "button" at bounding box center [930, 187] width 16 height 16
click at [831, 284] on div "Удалить" at bounding box center [858, 280] width 145 height 16
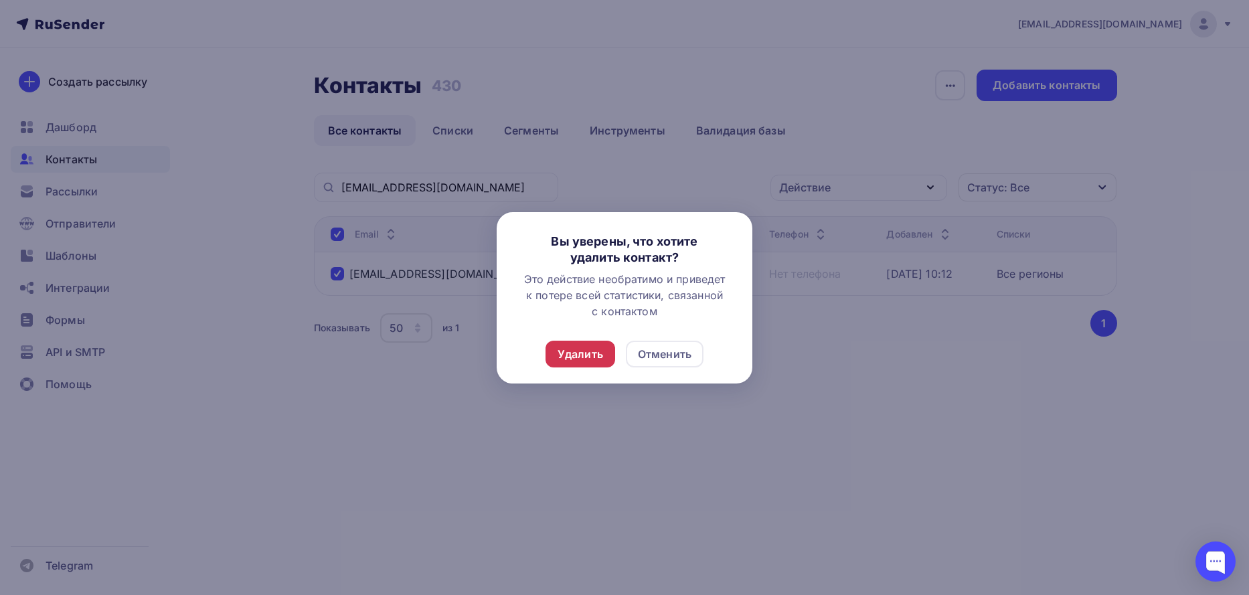
click at [573, 353] on div "Удалить" at bounding box center [580, 354] width 46 height 16
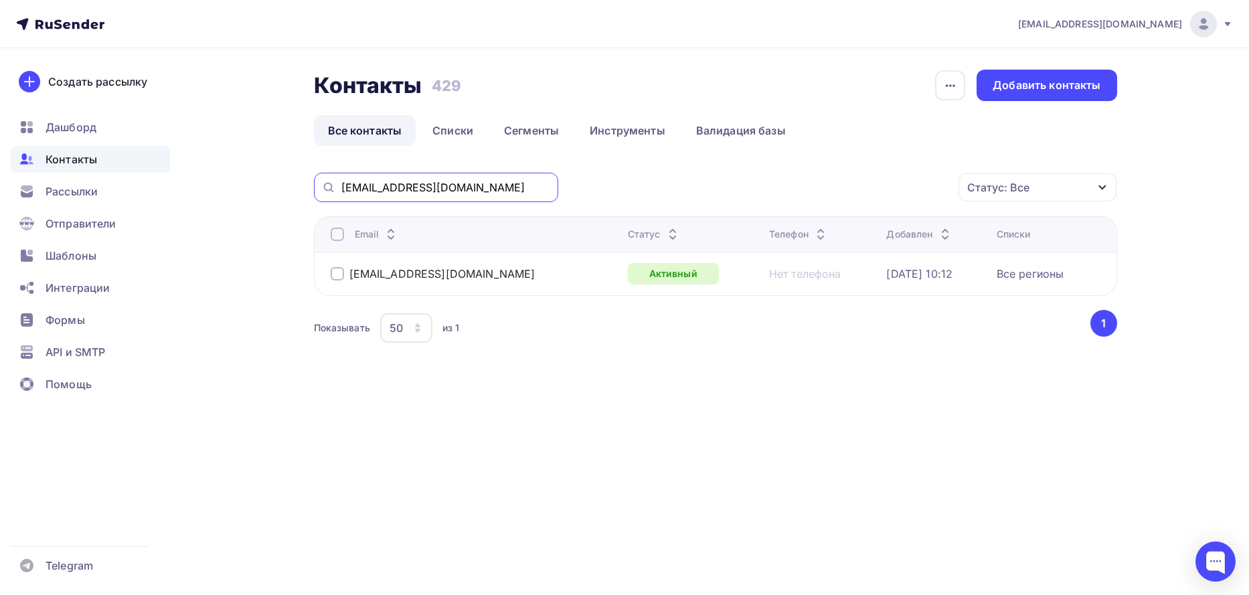
click at [414, 183] on input "elgret_office@bk.ru" at bounding box center [445, 187] width 209 height 15
paste input "@elgret"
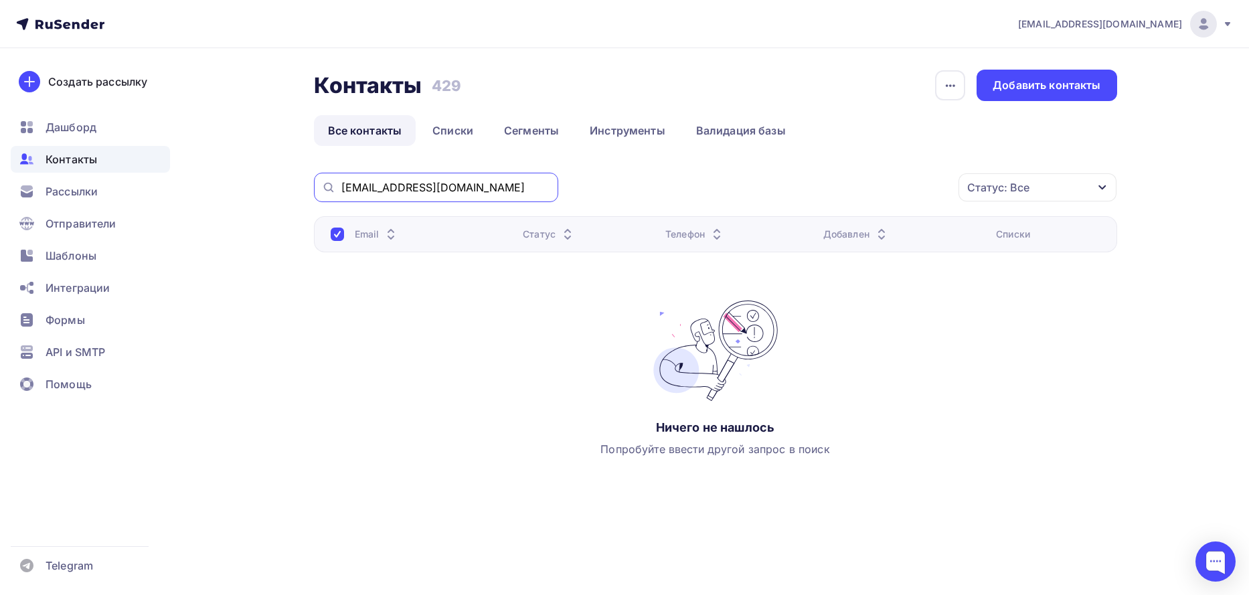
click at [416, 187] on input "elgret@elgret.ru" at bounding box center [445, 187] width 209 height 15
paste input "prusakov-vanyavanya@yandex"
type input "prusakov-vanyavanya@yandex.ru"
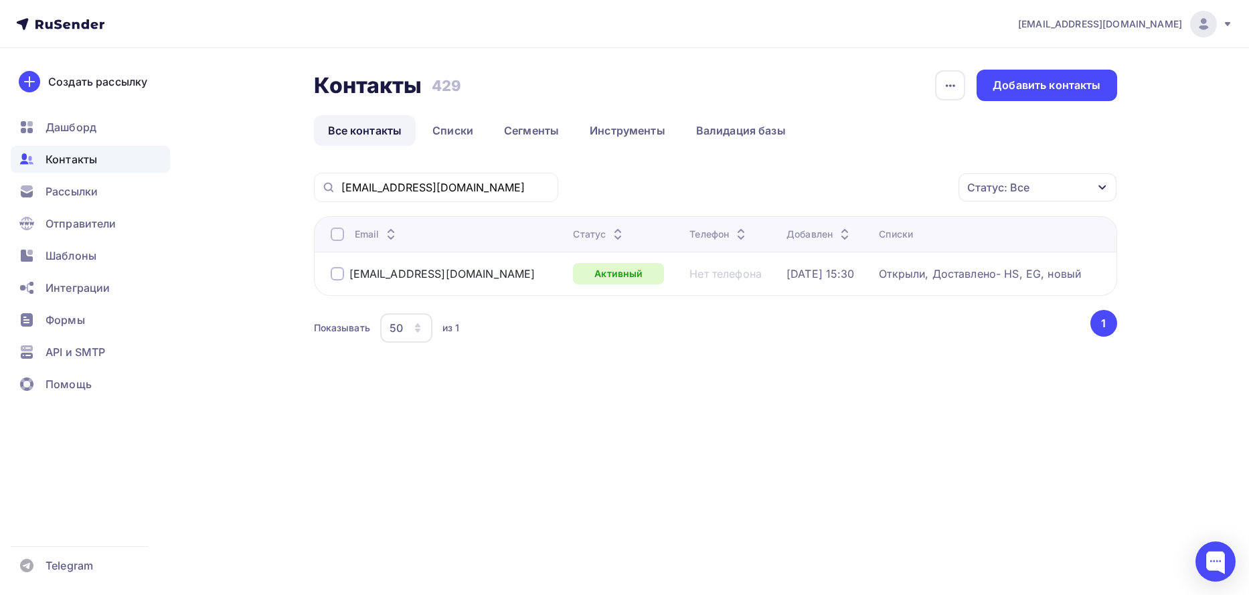
click at [335, 272] on div at bounding box center [337, 273] width 13 height 13
click at [933, 187] on icon "button" at bounding box center [930, 187] width 16 height 16
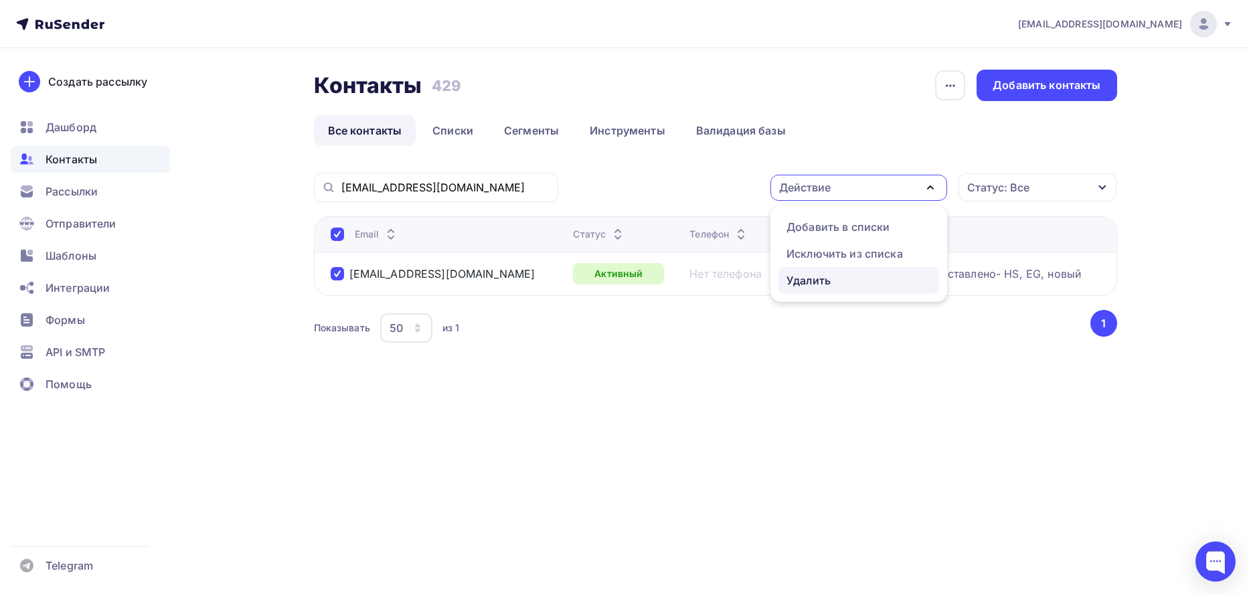
click at [810, 279] on div "Удалить" at bounding box center [808, 280] width 44 height 16
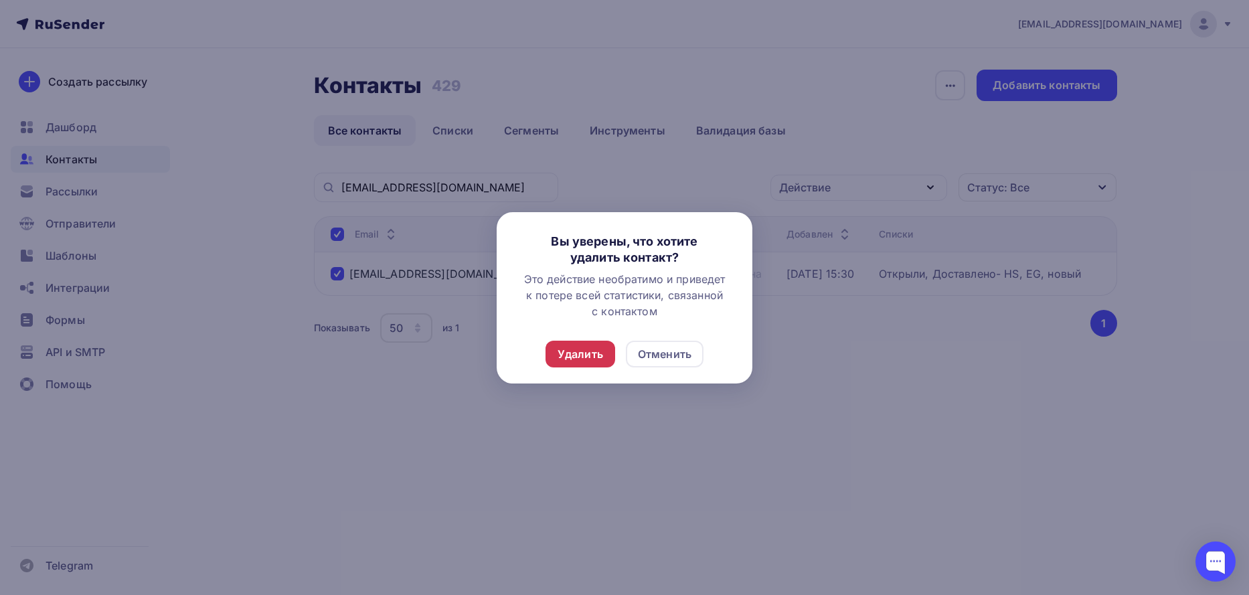
click at [572, 344] on div "Удалить" at bounding box center [580, 354] width 70 height 27
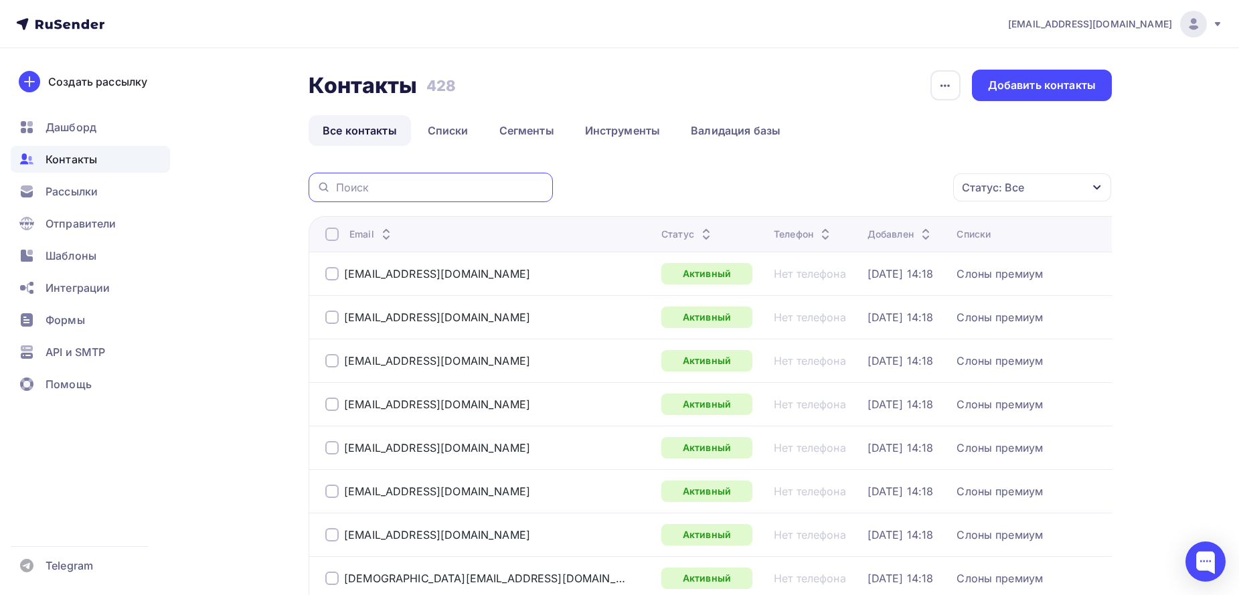
click at [408, 193] on input "text" at bounding box center [440, 187] width 209 height 15
paste input "[EMAIL_ADDRESS][DOMAIN_NAME]"
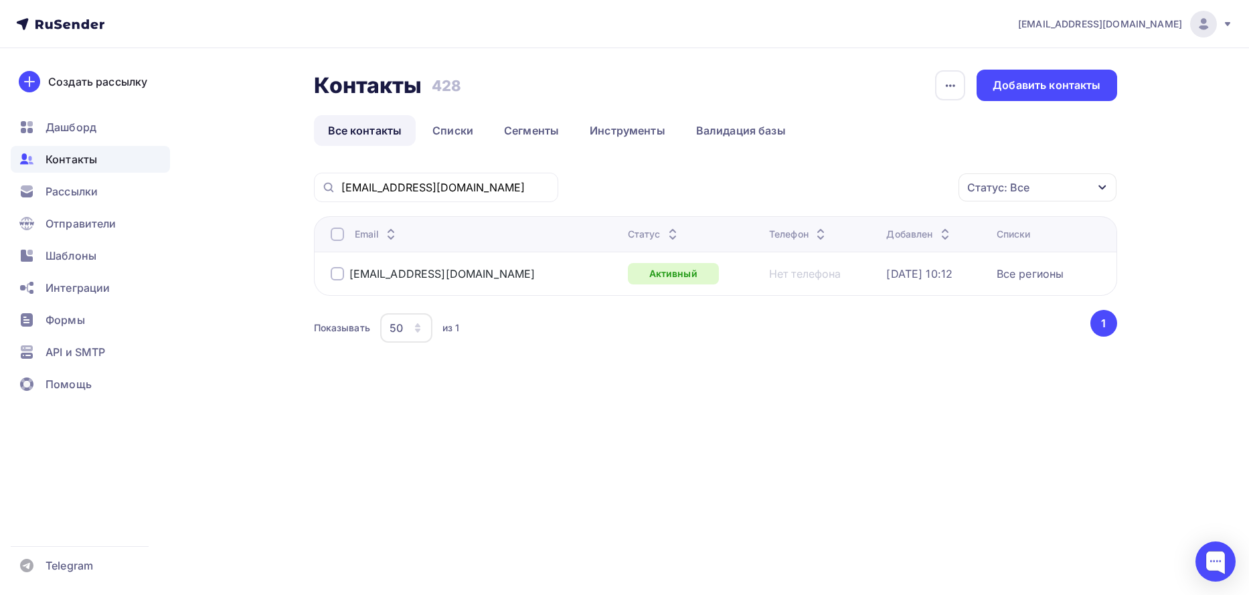
click at [331, 272] on div at bounding box center [337, 273] width 13 height 13
click at [921, 183] on div "Действие" at bounding box center [858, 188] width 177 height 26
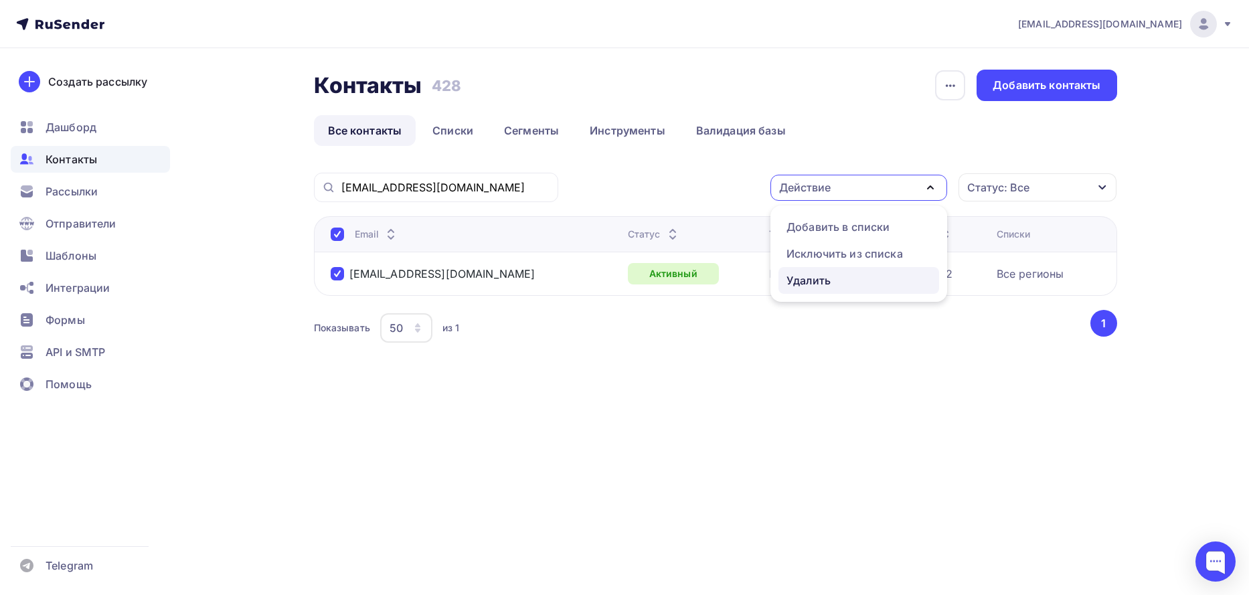
click at [812, 280] on div "Удалить" at bounding box center [808, 280] width 44 height 16
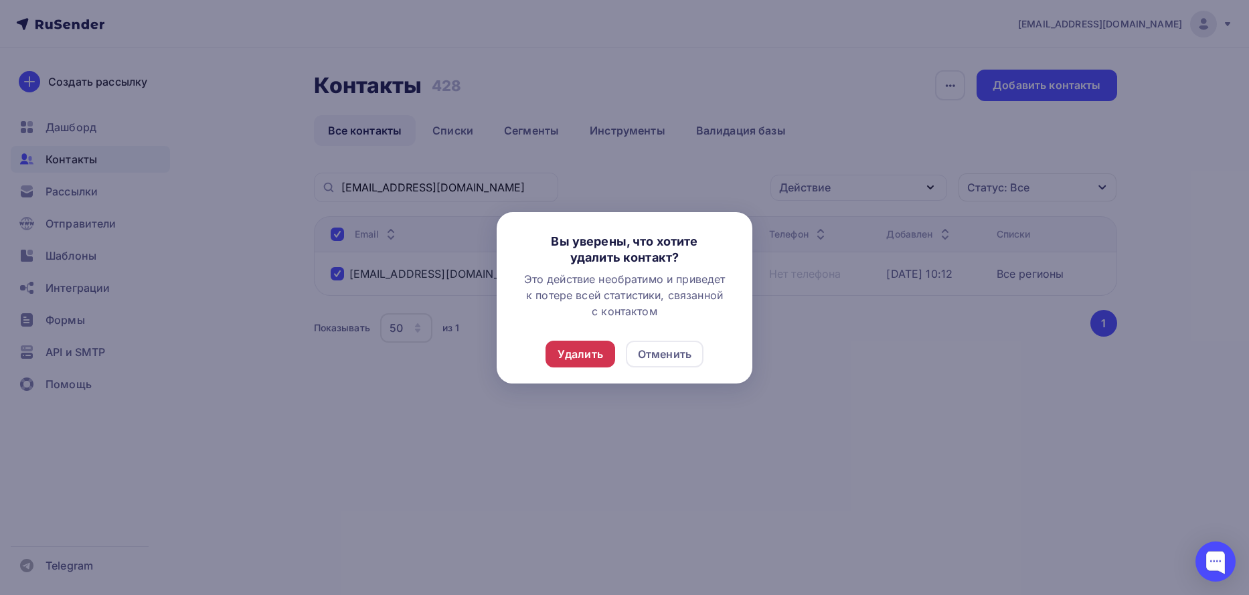
click at [580, 352] on div "Удалить" at bounding box center [580, 354] width 46 height 16
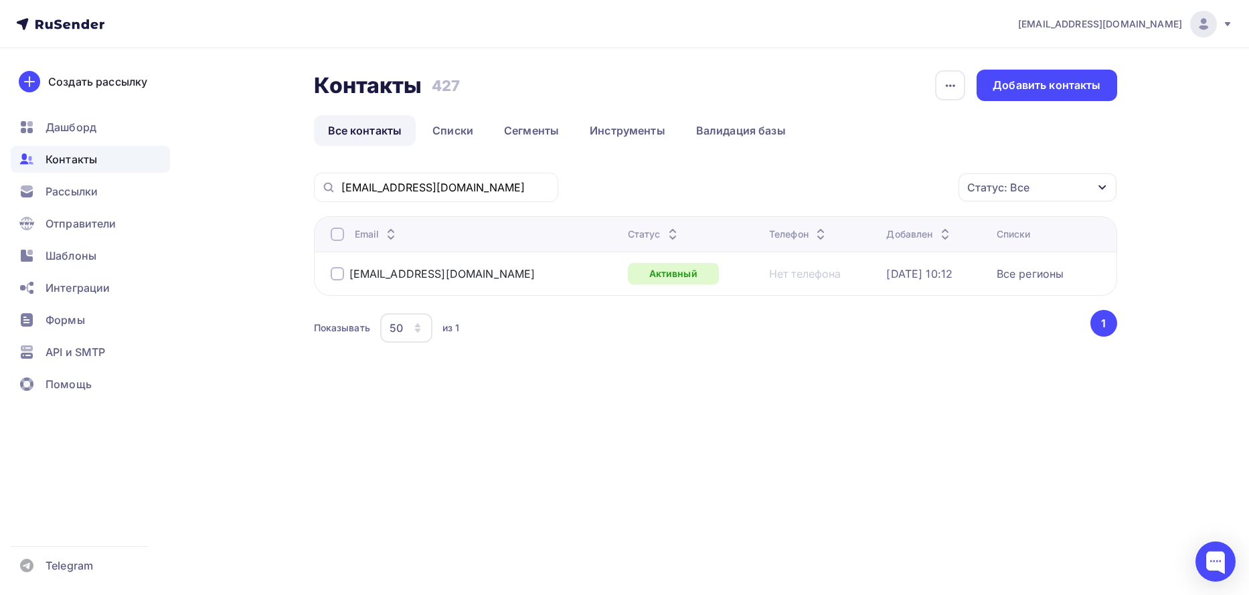
click at [373, 172] on div "Контакты Контакты 427 427 История импорта Добавить контакты Все контакты Списки…" at bounding box center [715, 224] width 803 height 309
click at [363, 189] on input "[EMAIL_ADDRESS][DOMAIN_NAME]" at bounding box center [445, 187] width 209 height 15
paste input "[EMAIL_ADDRESS][DOMAIN_NAME],"
click at [341, 271] on div at bounding box center [337, 273] width 13 height 13
click at [927, 183] on icon "button" at bounding box center [930, 187] width 16 height 16
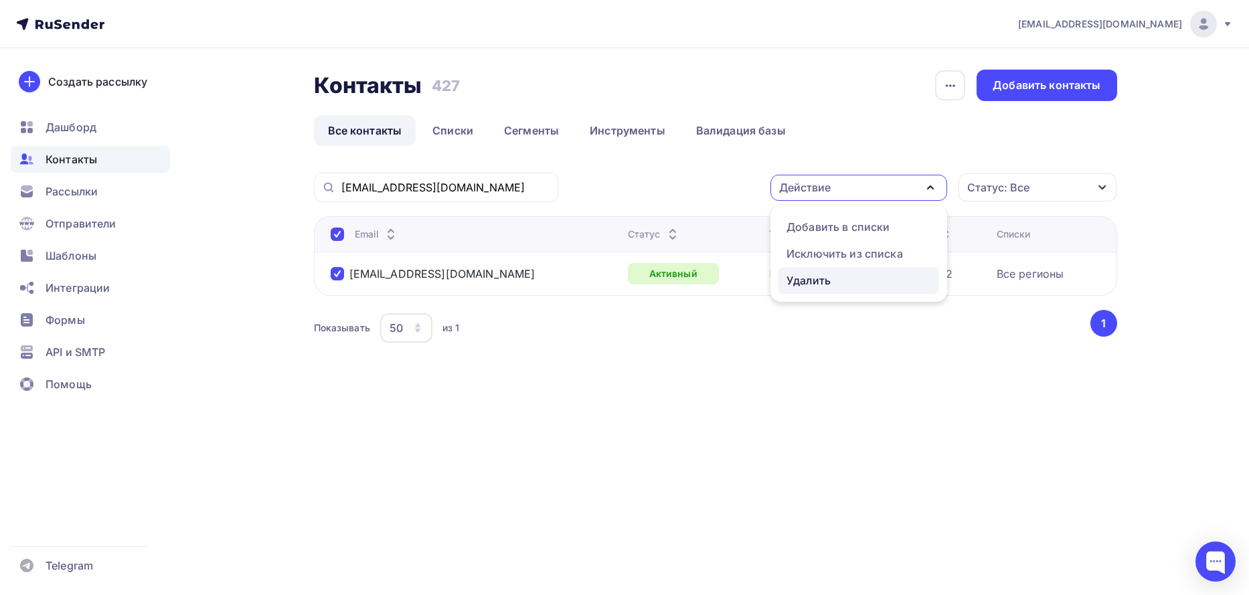
click at [823, 276] on div "Удалить" at bounding box center [808, 280] width 44 height 16
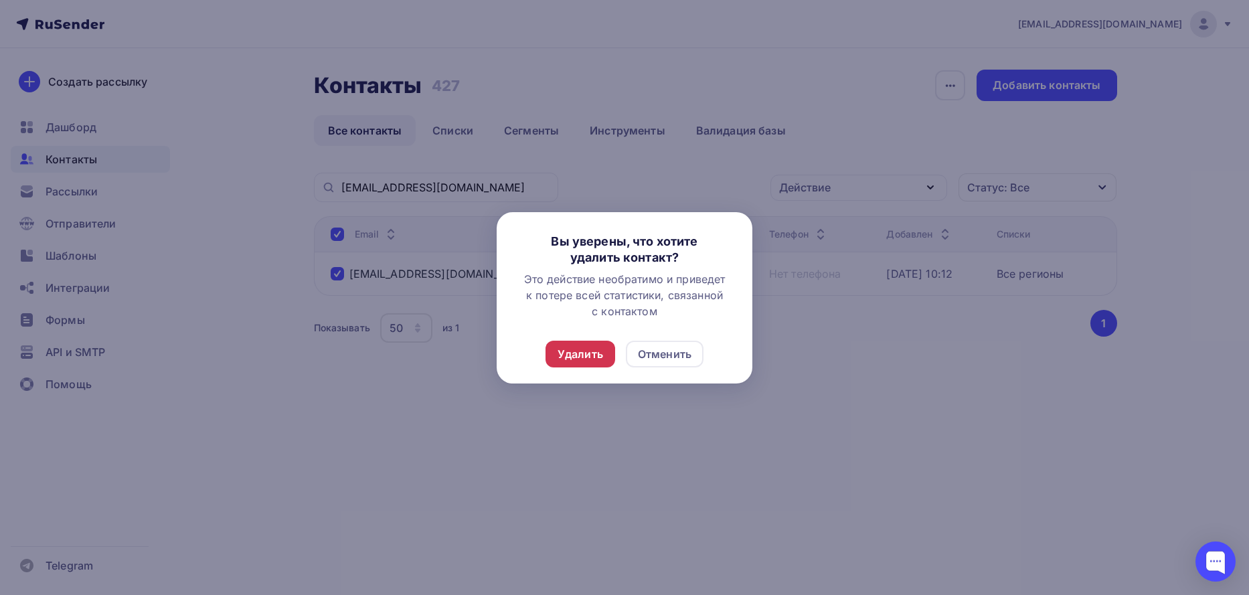
click at [599, 355] on div "Удалить" at bounding box center [580, 354] width 46 height 16
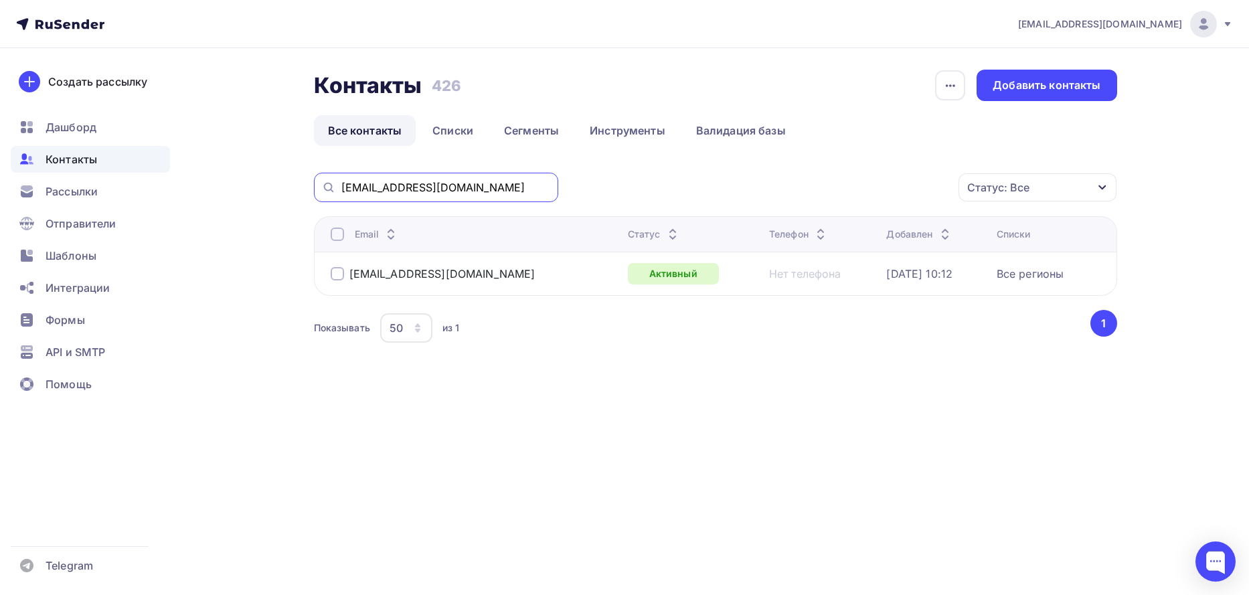
click at [428, 184] on input "[EMAIL_ADDRESS][DOMAIN_NAME]" at bounding box center [445, 187] width 209 height 15
paste input "[EMAIL_ADDRESS][DOMAIN_NAME]"
click at [334, 276] on div at bounding box center [337, 273] width 13 height 13
click at [930, 187] on icon "button" at bounding box center [930, 187] width 16 height 16
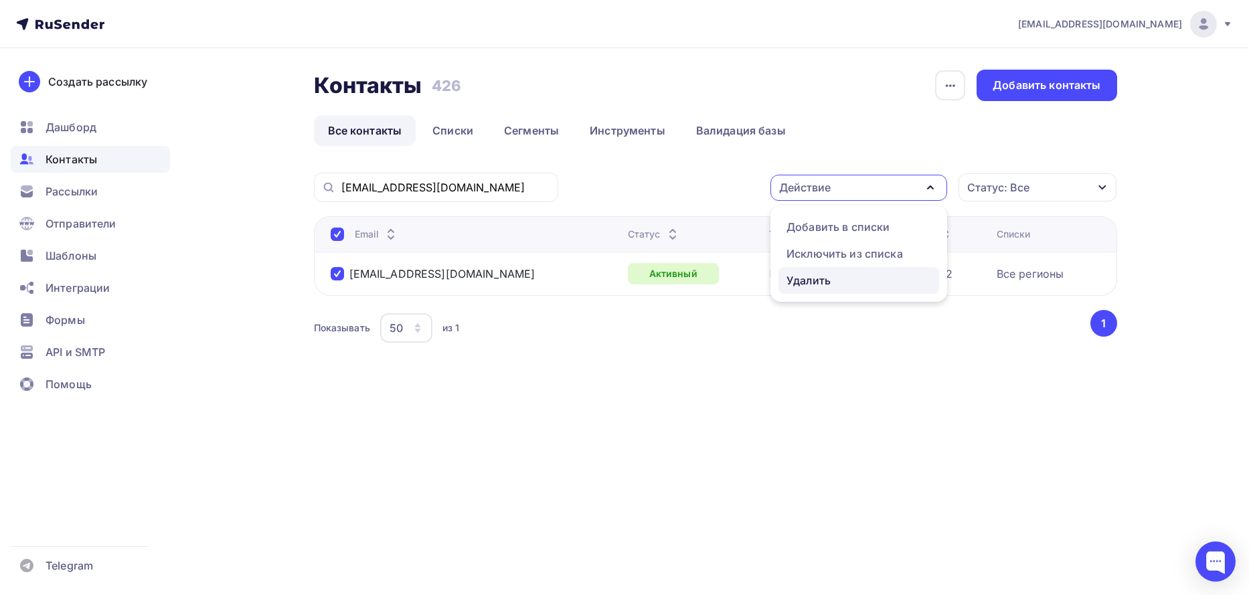
click at [855, 279] on div "Удалить" at bounding box center [858, 280] width 145 height 16
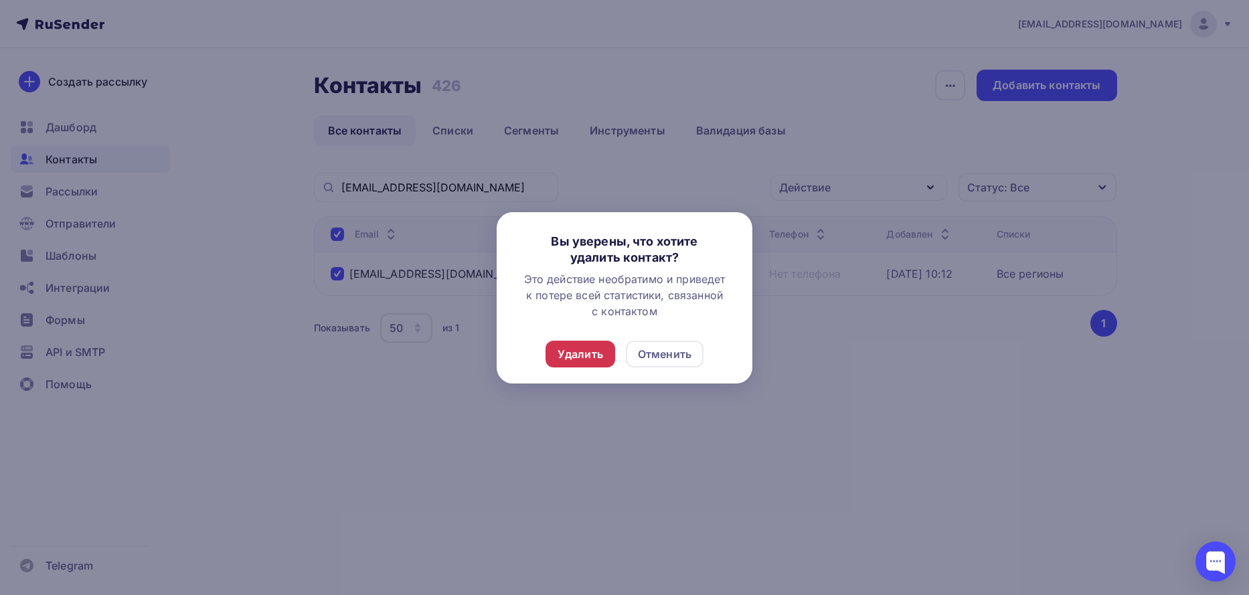
click at [580, 349] on div "Удалить" at bounding box center [580, 354] width 46 height 16
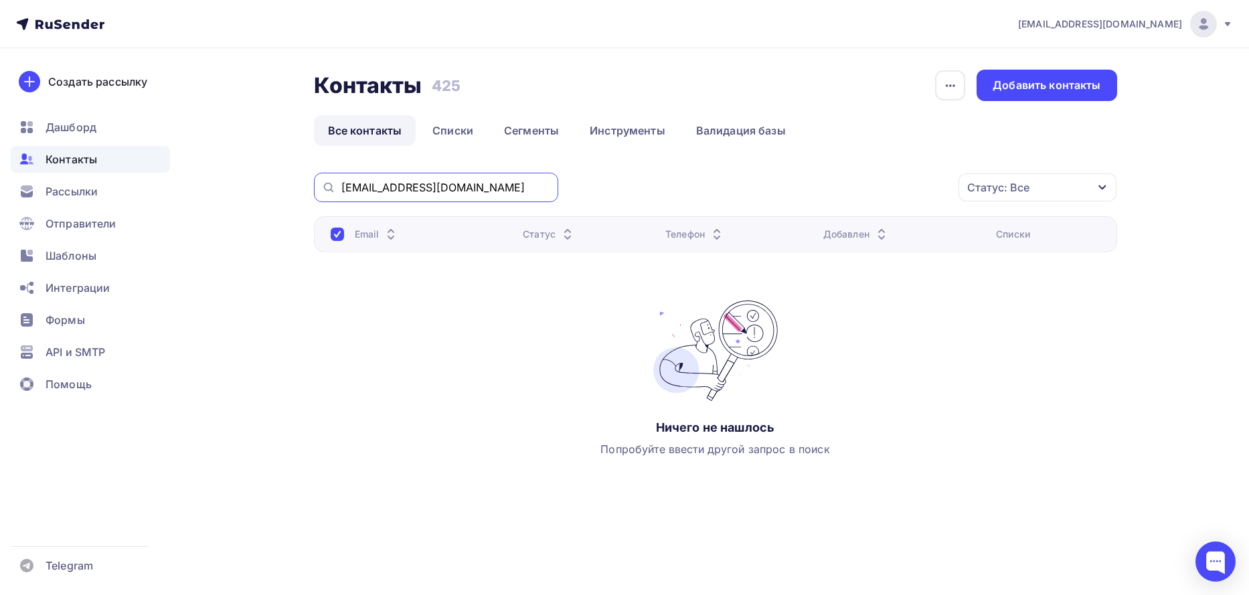
click at [395, 187] on input "[EMAIL_ADDRESS][DOMAIN_NAME]" at bounding box center [445, 187] width 209 height 15
paste input "[EMAIL_ADDRESS][PERSON_NAME]"
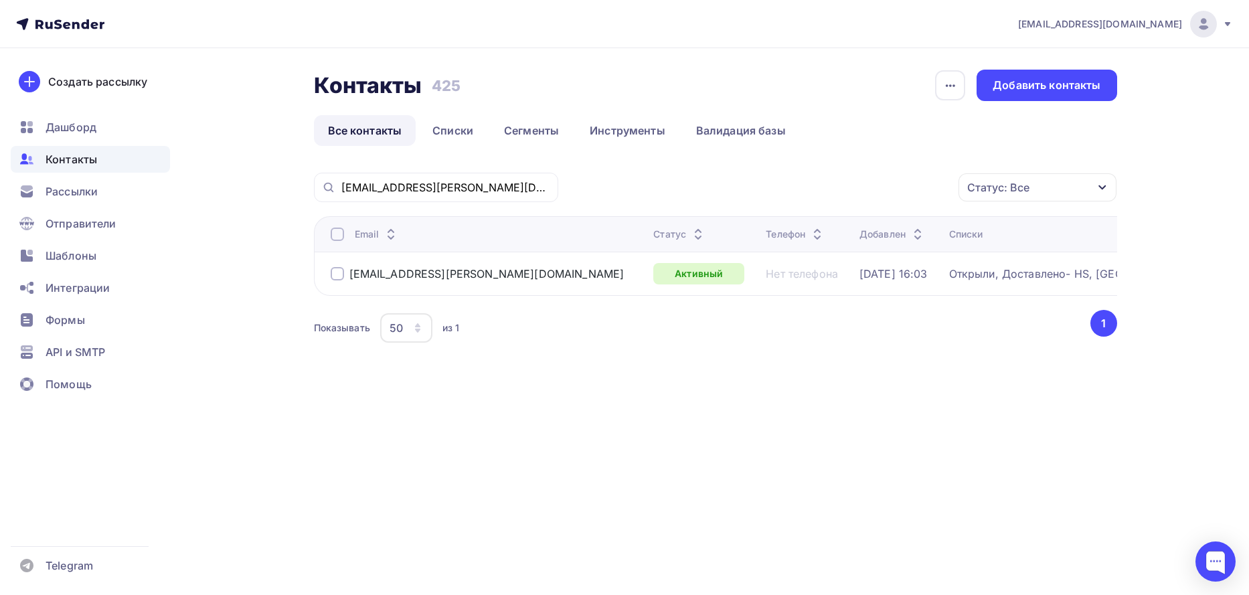
click at [340, 271] on div at bounding box center [337, 273] width 13 height 13
click at [933, 193] on icon "button" at bounding box center [930, 187] width 16 height 16
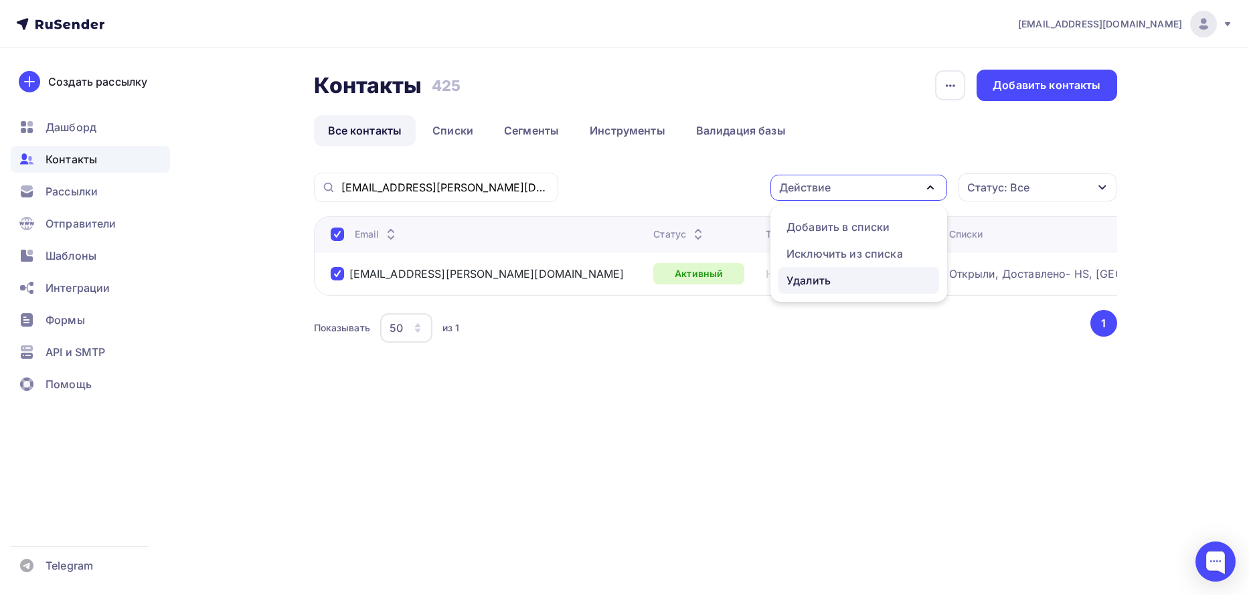
click at [815, 272] on div "Удалить" at bounding box center [808, 280] width 44 height 16
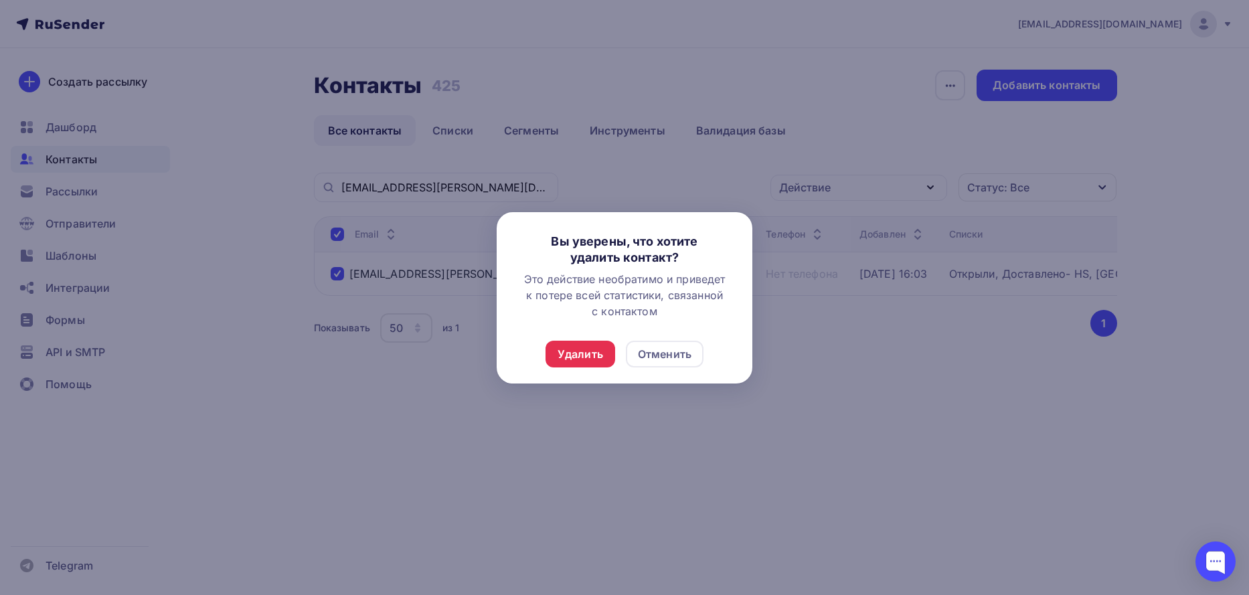
click at [564, 353] on div "Удалить" at bounding box center [580, 354] width 46 height 16
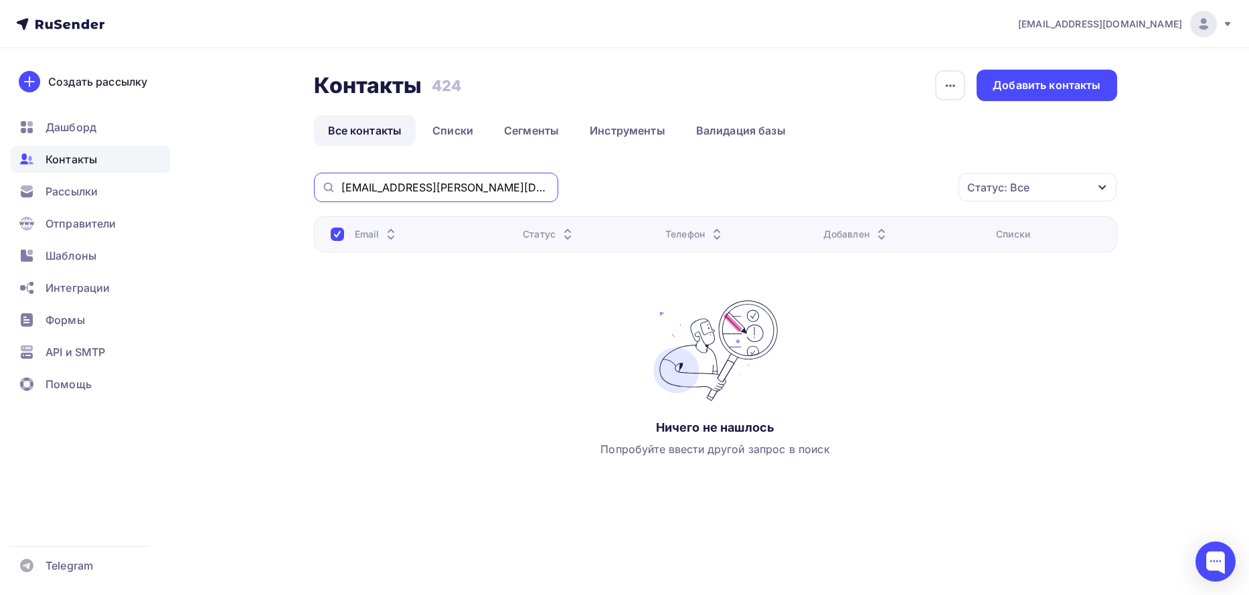
click at [447, 182] on input "[EMAIL_ADDRESS][PERSON_NAME][DOMAIN_NAME]" at bounding box center [445, 187] width 209 height 15
paste input "[EMAIL_ADDRESS][DOMAIN_NAME]"
type input "[EMAIL_ADDRESS][DOMAIN_NAME]"
